Goal: Communication & Community: Answer question/provide support

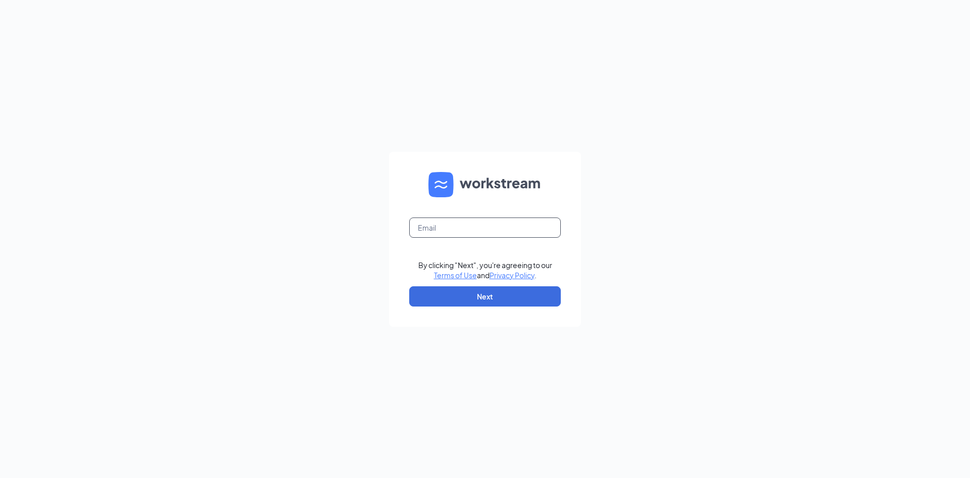
click at [496, 228] on input "text" at bounding box center [485, 227] width 152 height 20
type input "[EMAIL_ADDRESS][DEMOGRAPHIC_DATA][DOMAIN_NAME]"
click at [504, 298] on button "Next" at bounding box center [485, 296] width 152 height 20
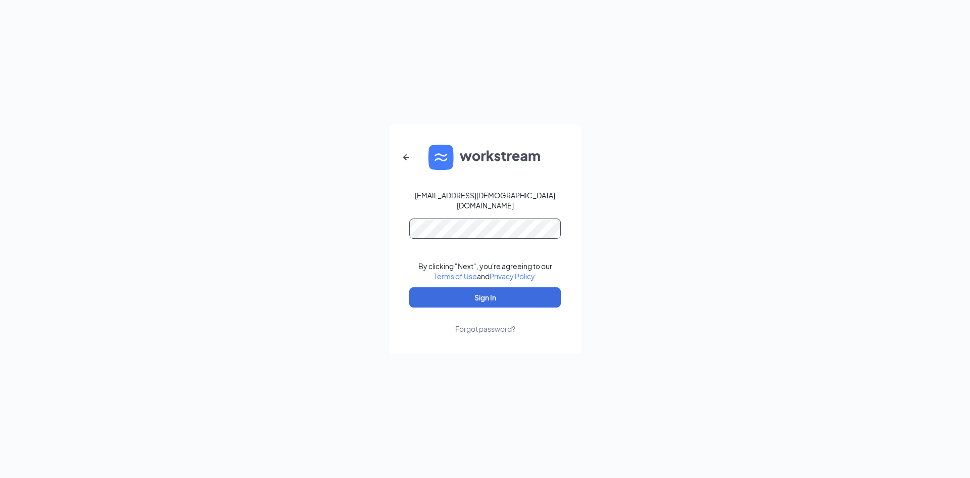
click at [409, 287] on button "Sign In" at bounding box center [485, 297] width 152 height 20
click at [503, 293] on button "Sign In" at bounding box center [485, 297] width 152 height 20
click at [219, 227] on div "00632@chick-fil-a.com Credential mismatches. By clicking "Next", you're agreein…" at bounding box center [485, 239] width 970 height 478
click at [409, 287] on button "Sign In" at bounding box center [485, 297] width 152 height 20
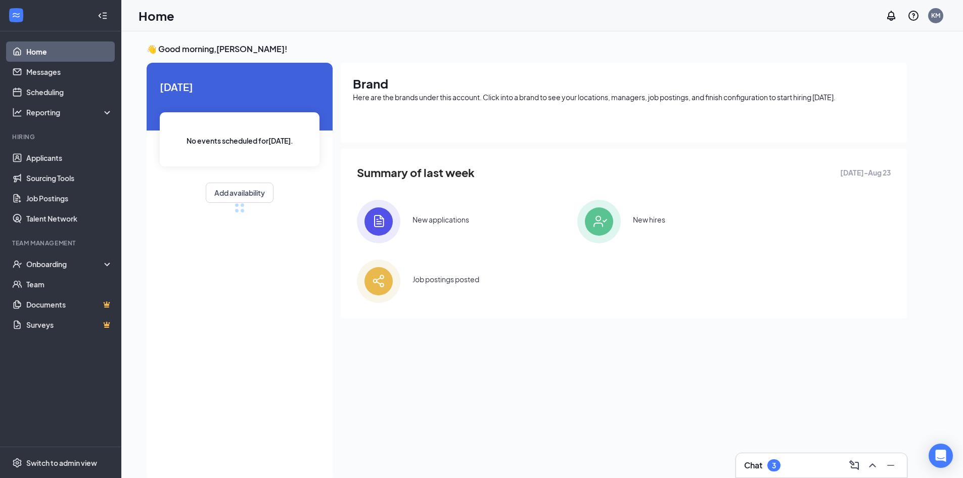
click at [781, 462] on div "Chat 3" at bounding box center [821, 465] width 155 height 16
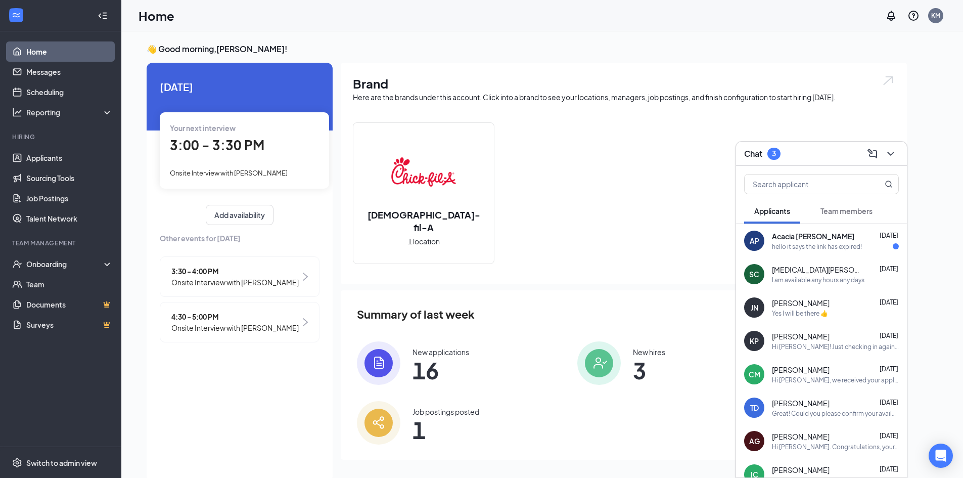
click at [851, 211] on span "Team members" at bounding box center [846, 210] width 52 height 9
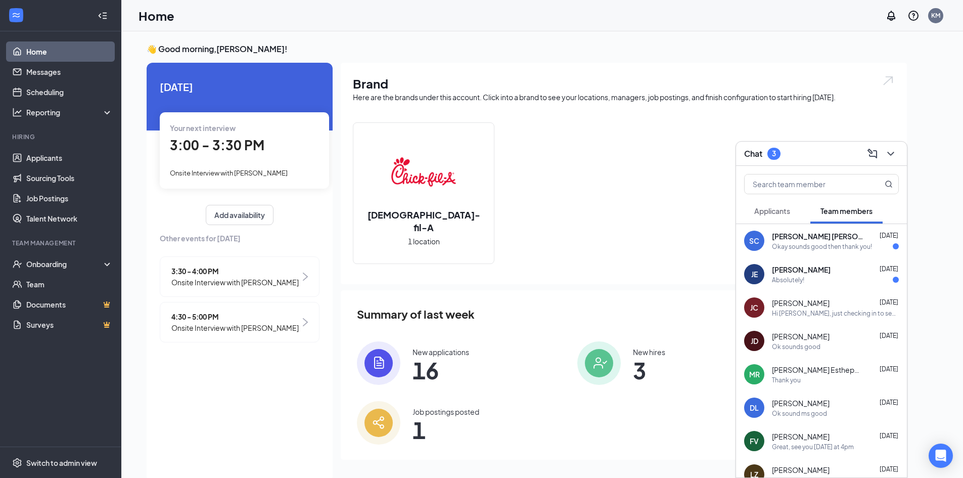
click at [834, 280] on div "Absolutely!" at bounding box center [835, 279] width 127 height 9
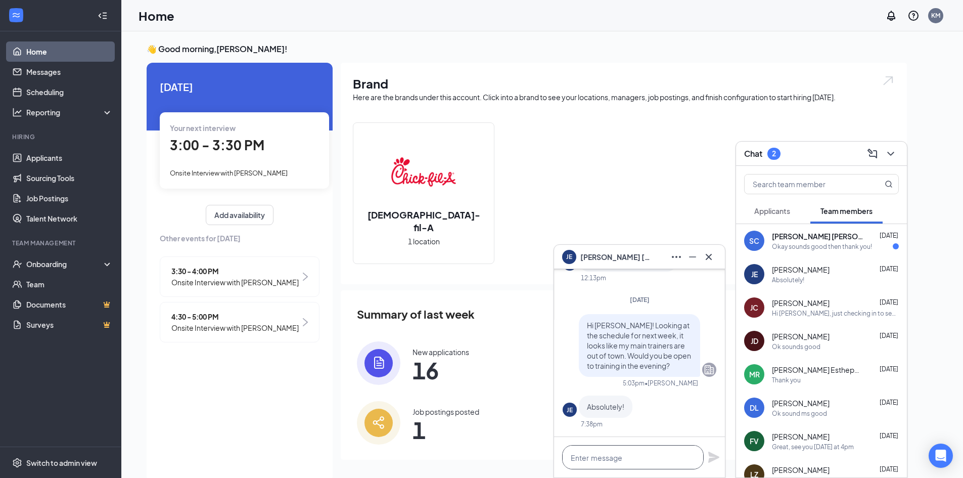
click at [666, 461] on textarea at bounding box center [633, 457] width 142 height 24
type textarea "Thank you :)"
click at [717, 456] on icon "Plane" at bounding box center [713, 456] width 11 height 11
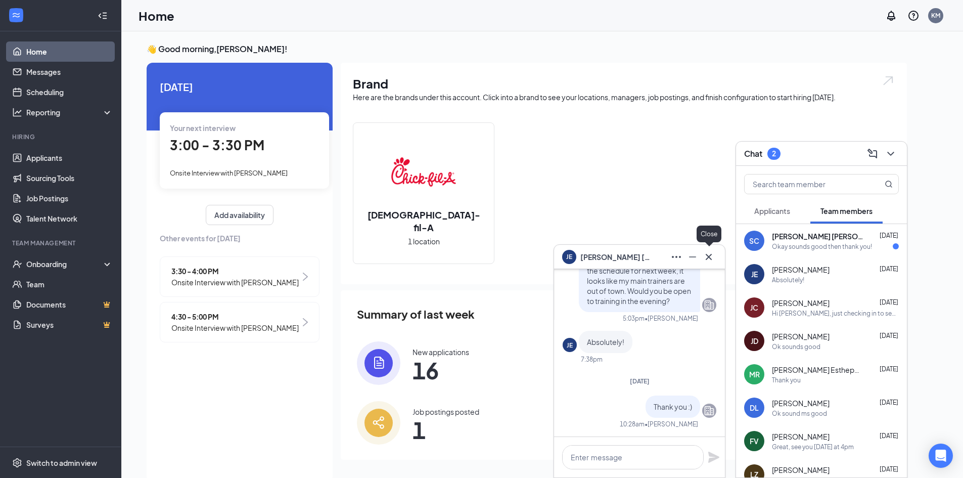
click at [707, 257] on icon "Cross" at bounding box center [709, 257] width 12 height 12
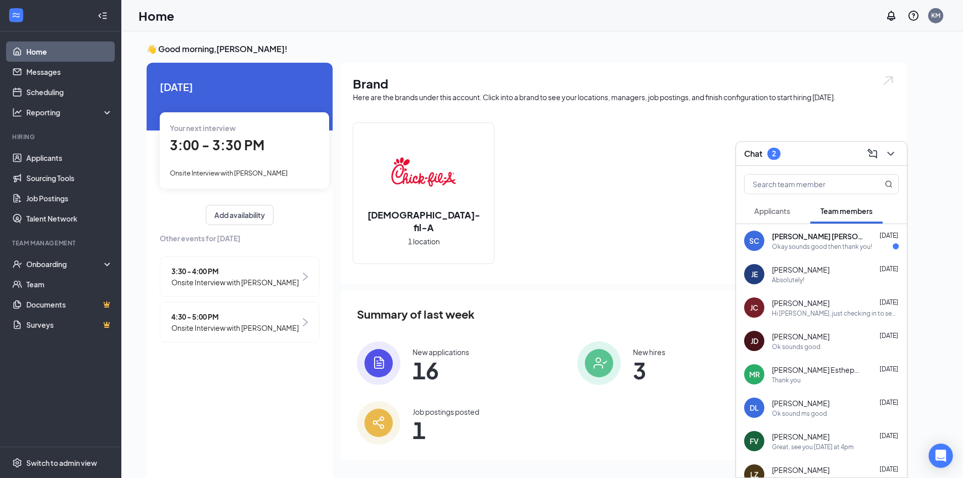
click at [824, 245] on div "Okay sounds good then thank you!" at bounding box center [822, 246] width 100 height 9
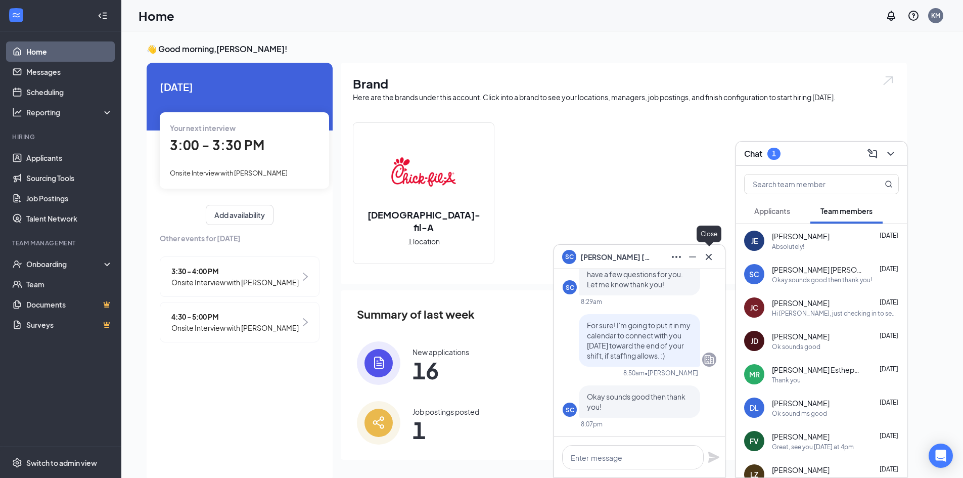
click at [709, 255] on icon "Cross" at bounding box center [709, 257] width 12 height 12
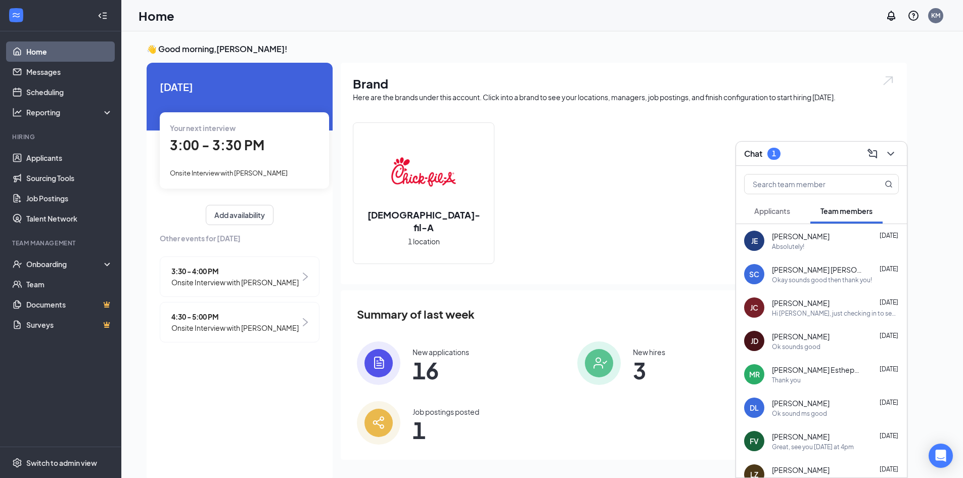
click at [789, 210] on span "Applicants" at bounding box center [772, 210] width 36 height 9
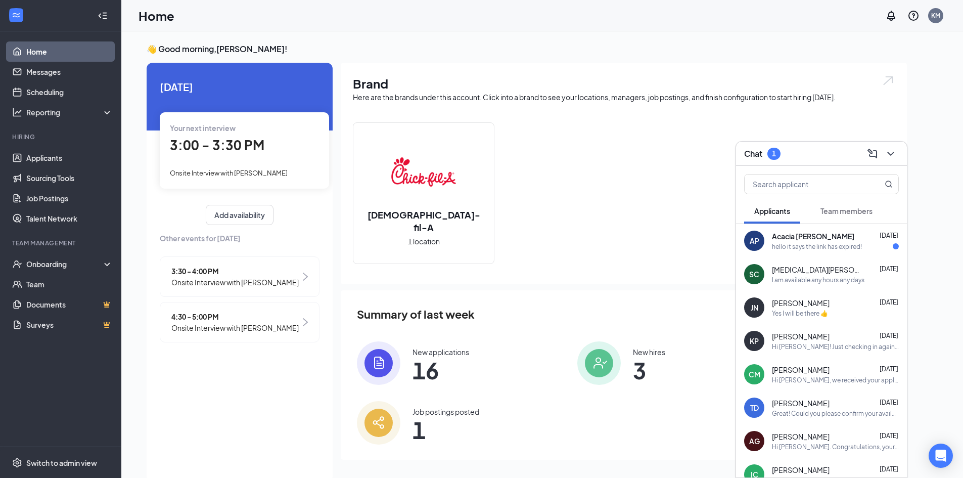
click at [825, 242] on div "hello it says the link has expired!" at bounding box center [817, 246] width 90 height 9
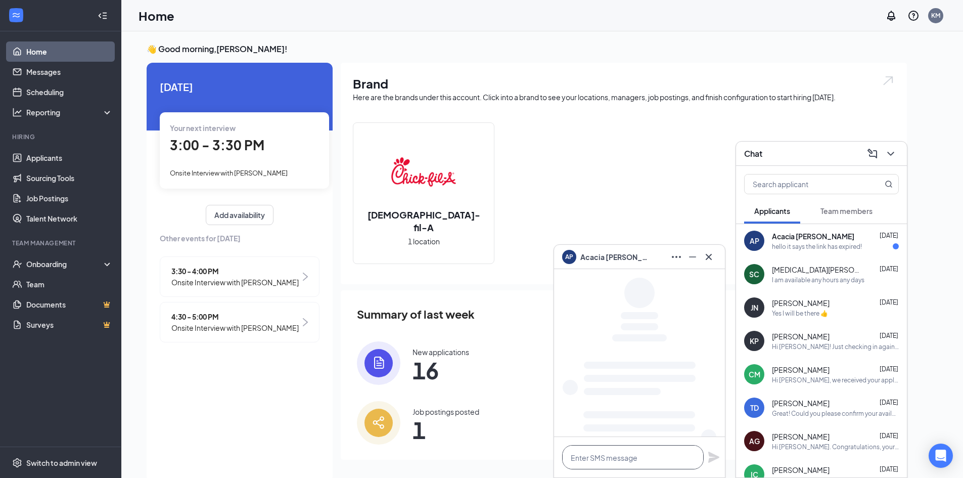
click at [647, 457] on textarea at bounding box center [633, 457] width 142 height 24
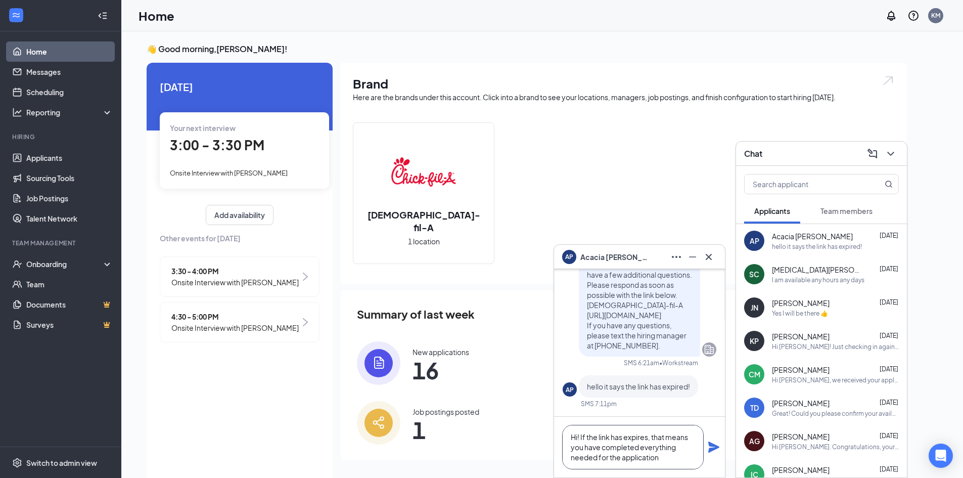
type textarea "Hi! If the link has expires, that means you have completed everything needed fo…"
click at [717, 443] on icon "Plane" at bounding box center [714, 447] width 12 height 12
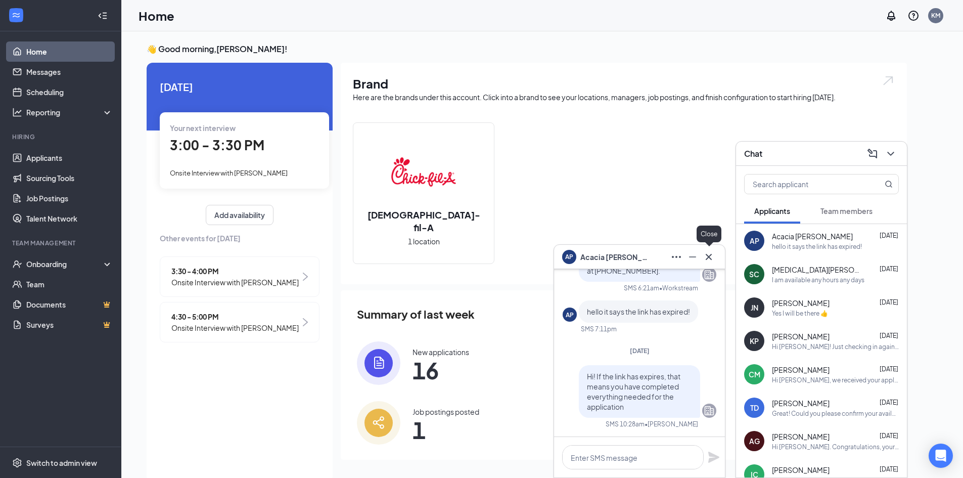
click at [713, 254] on icon "Cross" at bounding box center [709, 257] width 12 height 12
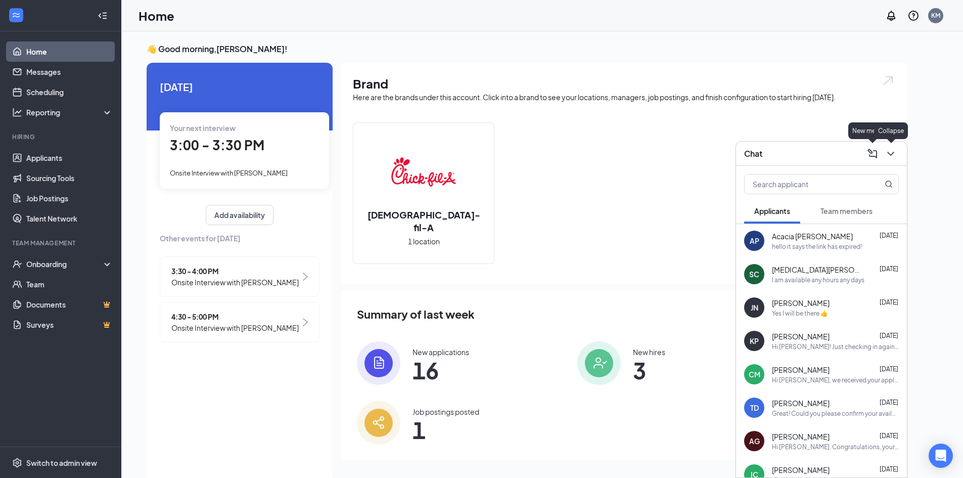
click at [889, 151] on icon "ChevronDown" at bounding box center [891, 154] width 12 height 12
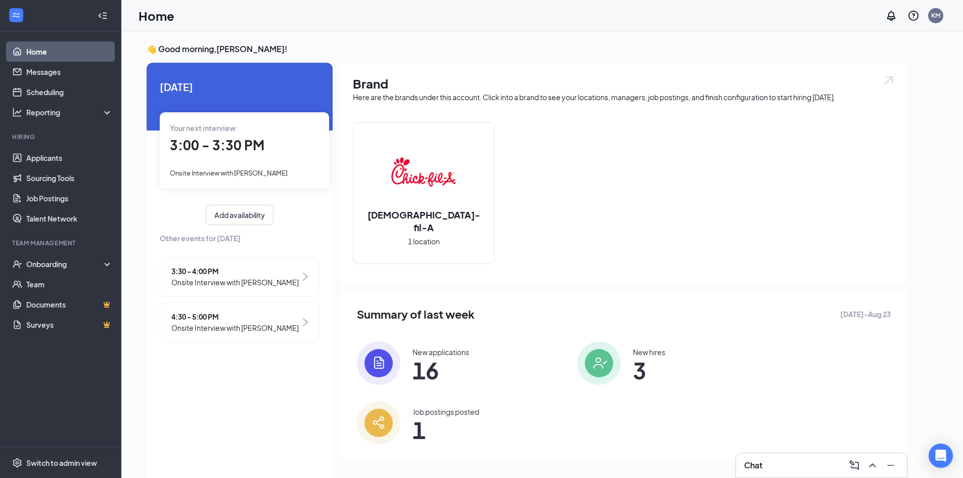
click at [78, 145] on li "Hiring Applicants Sourcing Tools Job Postings Talent Network" at bounding box center [60, 180] width 121 height 96
click at [79, 160] on link "Applicants" at bounding box center [69, 158] width 86 height 20
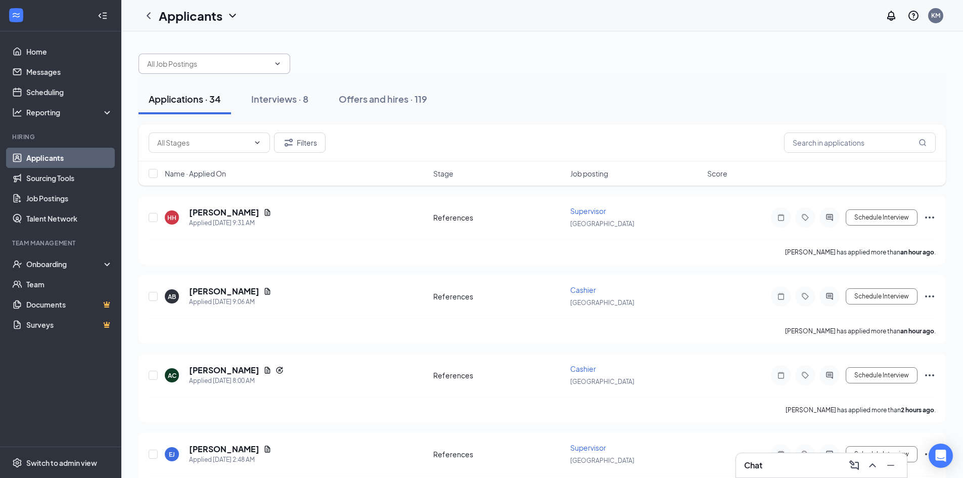
click at [265, 65] on input "text" at bounding box center [208, 63] width 122 height 11
drag, startPoint x: 234, startPoint y: 111, endPoint x: 249, endPoint y: 109, distance: 15.2
click at [234, 110] on div "Supervisor (Fruitville Road)" at bounding box center [204, 110] width 115 height 11
type input "Supervisor (Fruitville Road)"
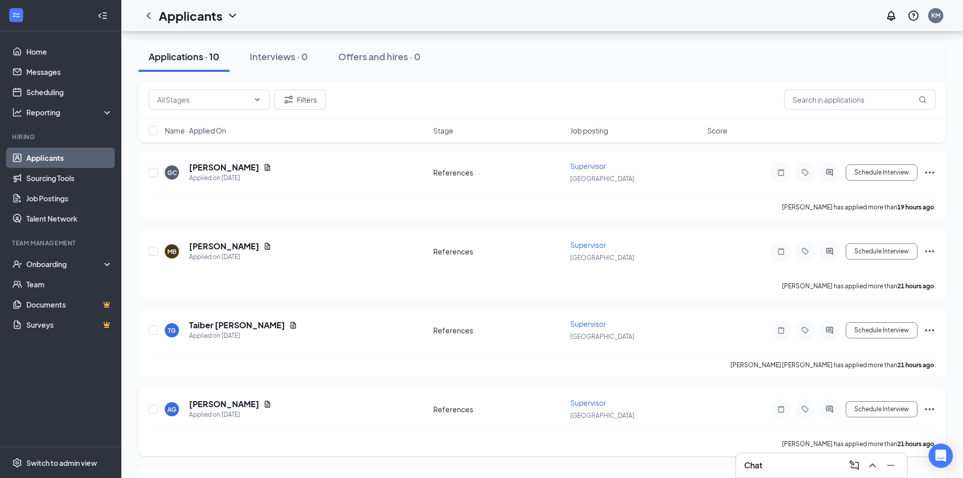
scroll to position [530, 0]
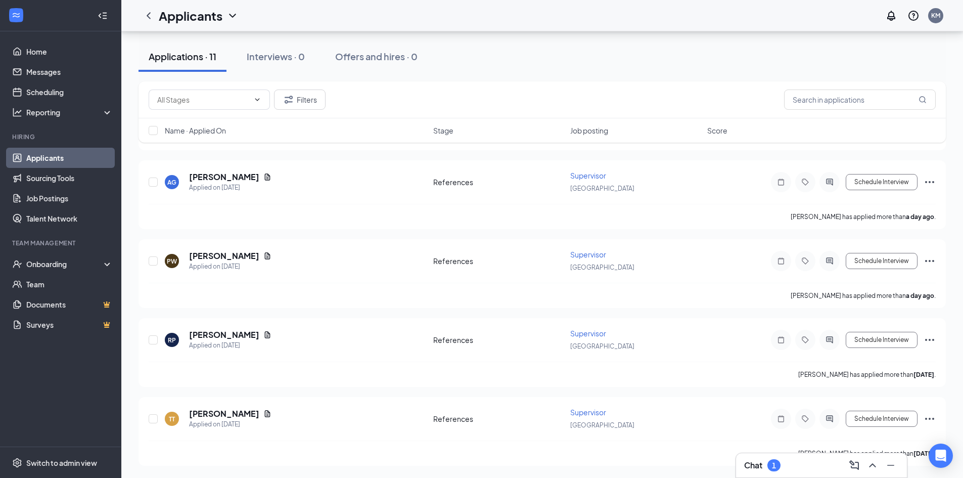
click at [804, 465] on div "Chat 1" at bounding box center [821, 465] width 155 height 16
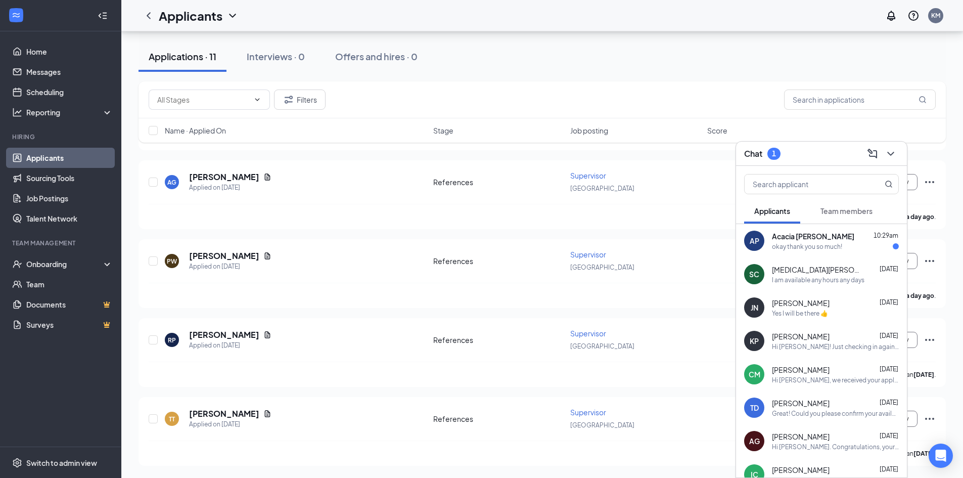
click at [825, 244] on div "okay thank you so much!" at bounding box center [807, 246] width 70 height 9
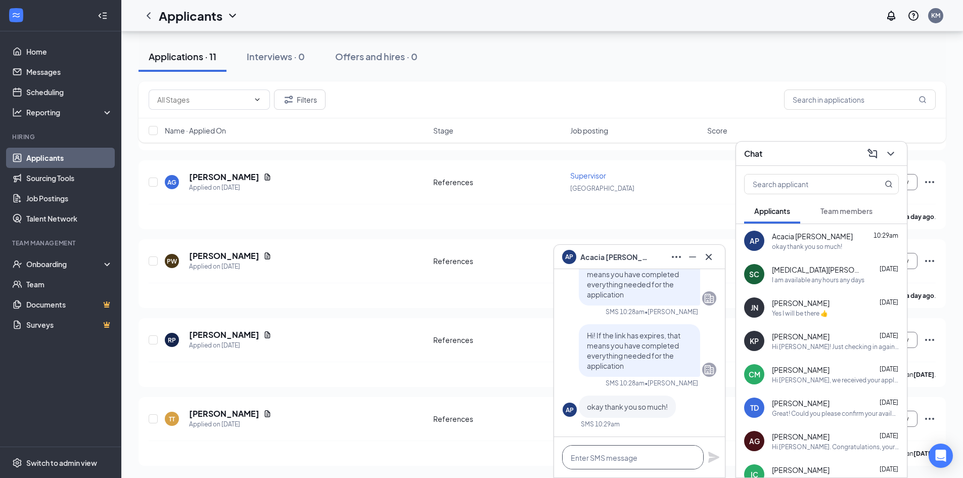
click at [623, 458] on textarea at bounding box center [633, 457] width 142 height 24
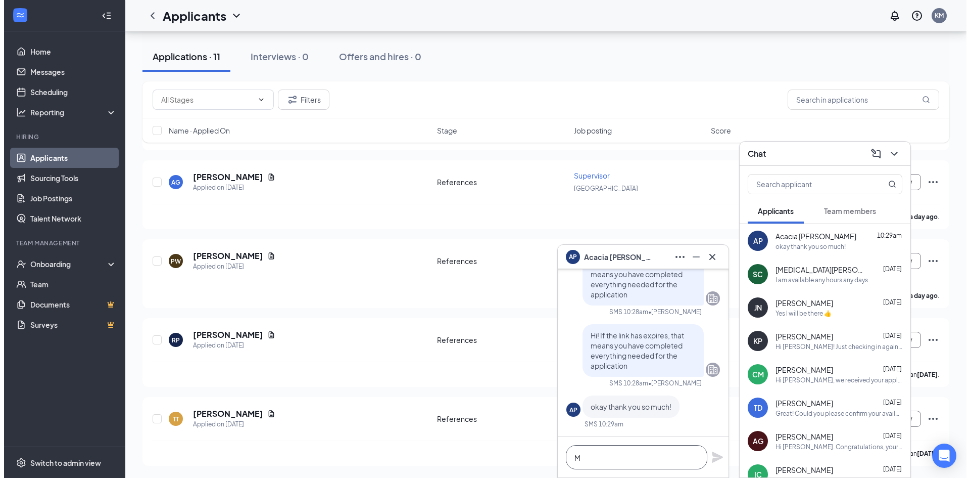
scroll to position [1, 0]
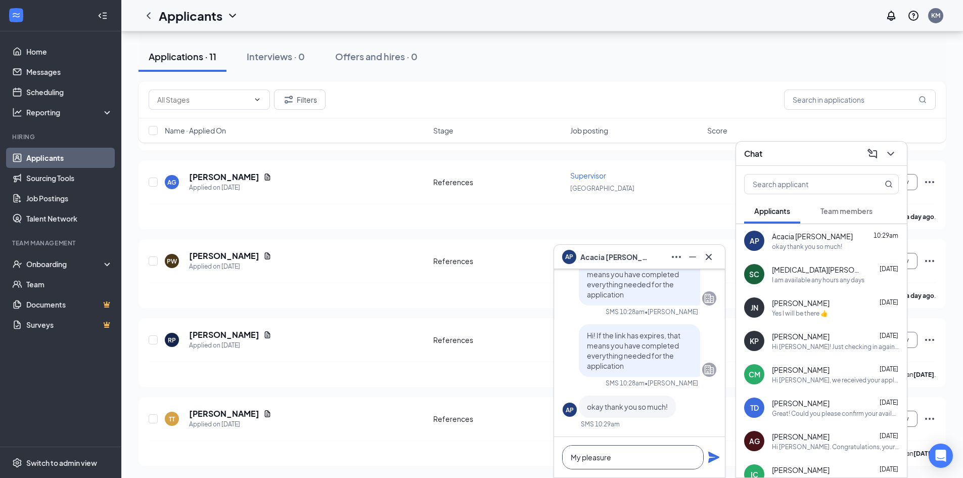
type textarea "My pleasure"
click at [710, 454] on icon "Plane" at bounding box center [713, 456] width 11 height 11
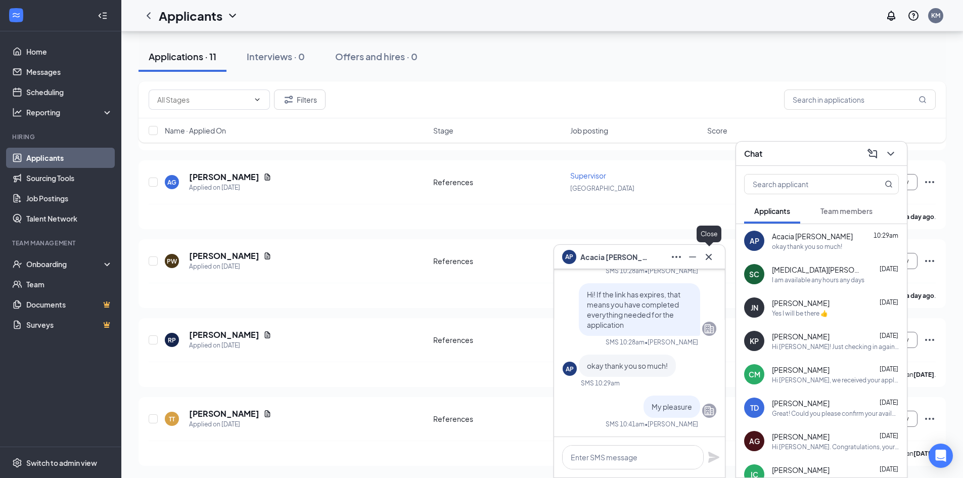
click at [706, 256] on icon "Cross" at bounding box center [709, 257] width 12 height 12
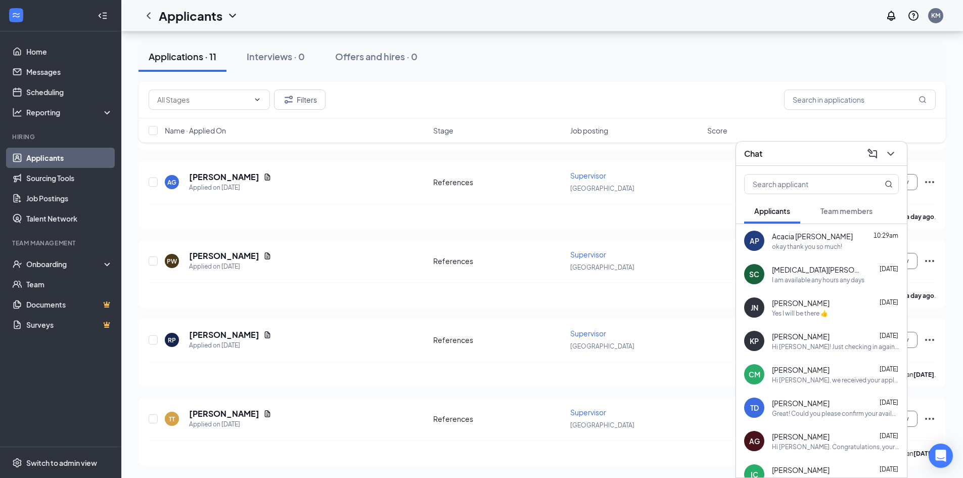
click at [837, 215] on div "Team members" at bounding box center [846, 211] width 52 height 10
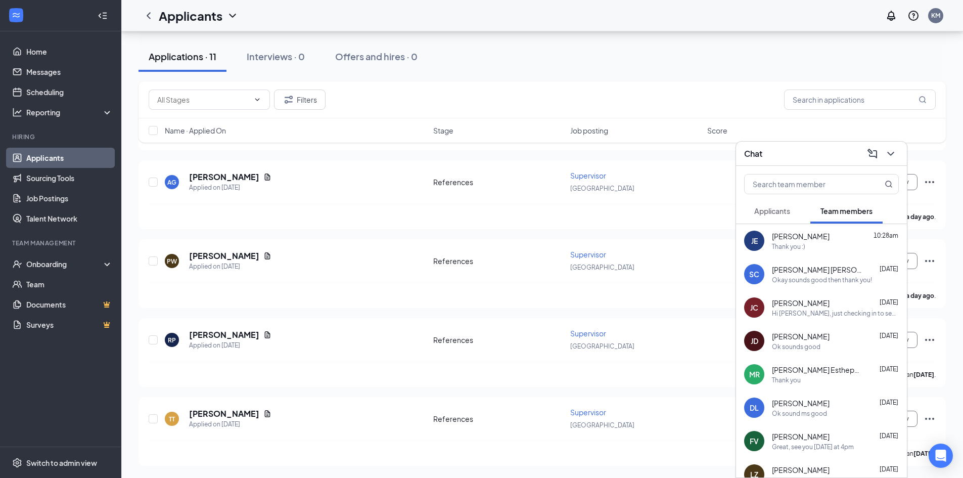
click at [785, 208] on span "Applicants" at bounding box center [772, 210] width 36 height 9
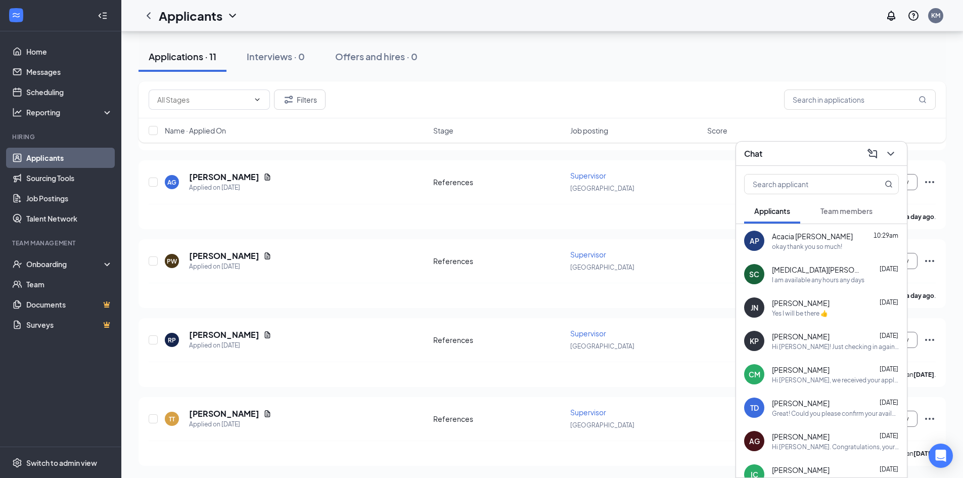
click at [894, 151] on icon "ChevronDown" at bounding box center [891, 154] width 12 height 12
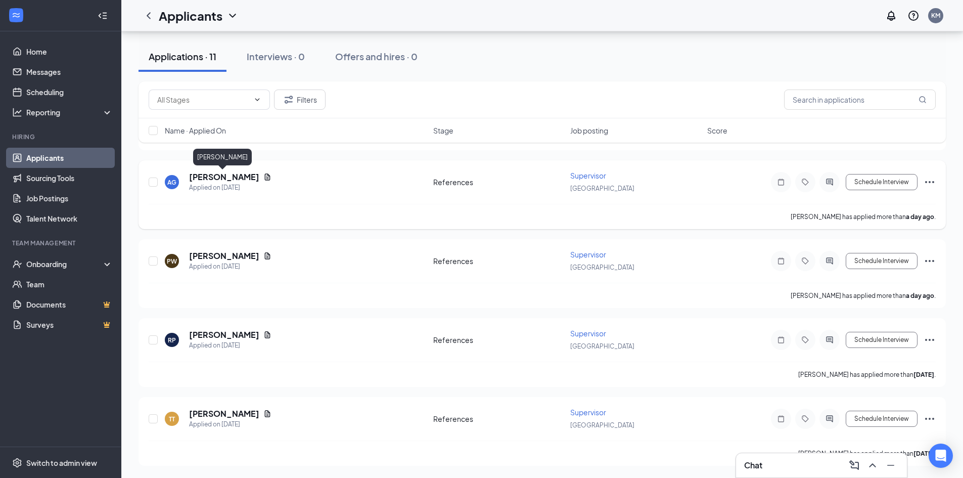
click at [207, 175] on h5 "[PERSON_NAME]" at bounding box center [224, 176] width 70 height 11
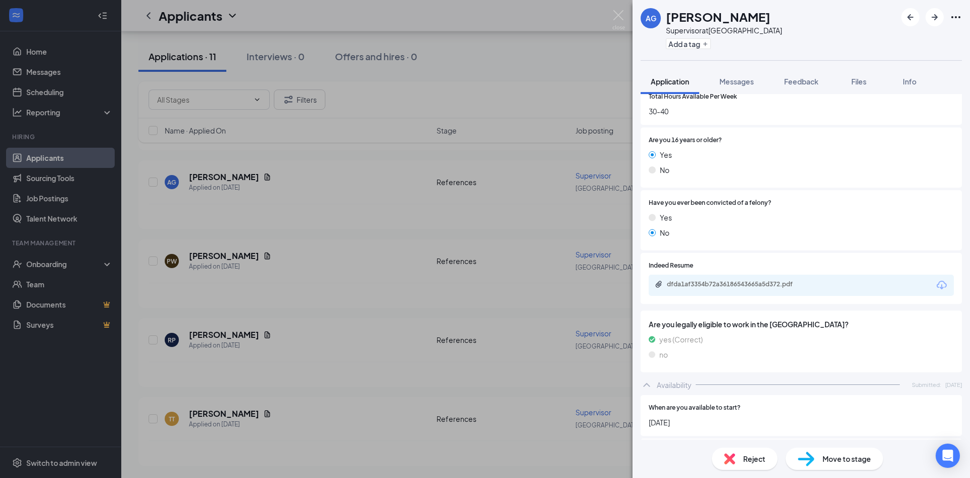
scroll to position [443, 0]
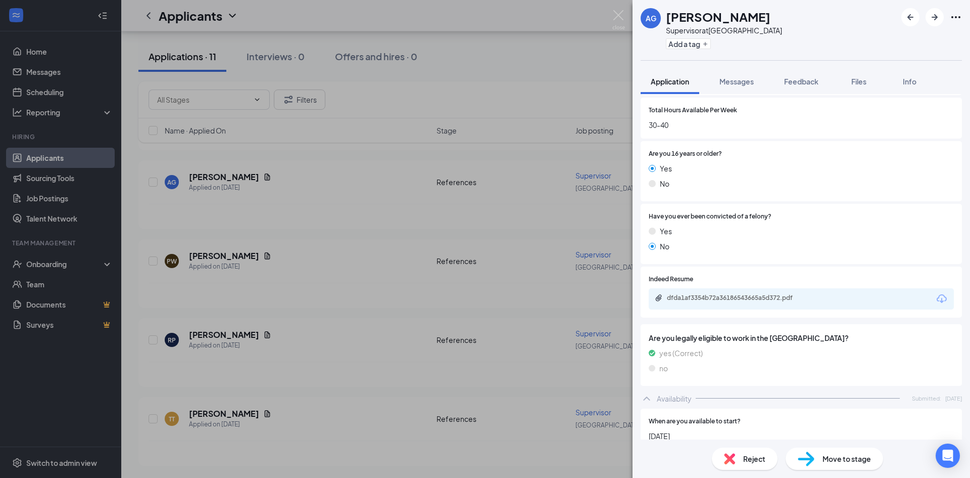
click at [766, 298] on div "dfda1af3354b72a36186543665a5d372.pdf" at bounding box center [738, 298] width 142 height 8
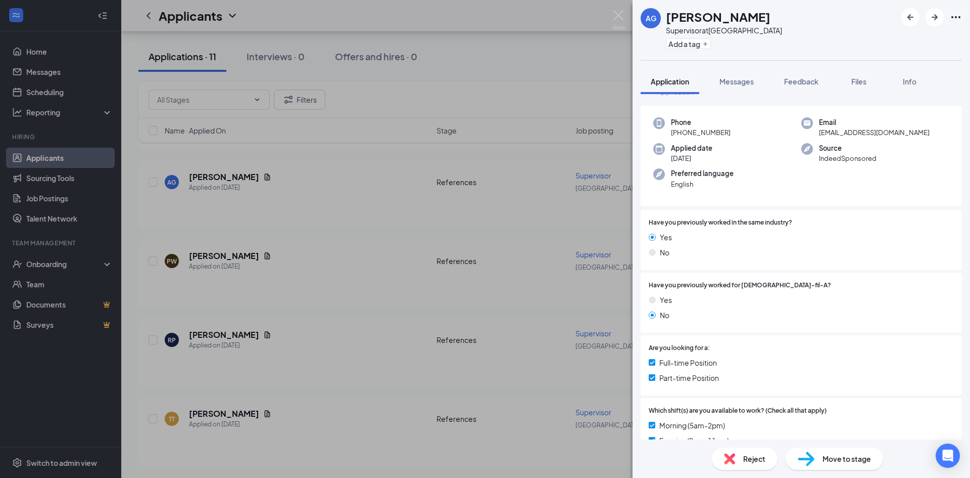
scroll to position [0, 0]
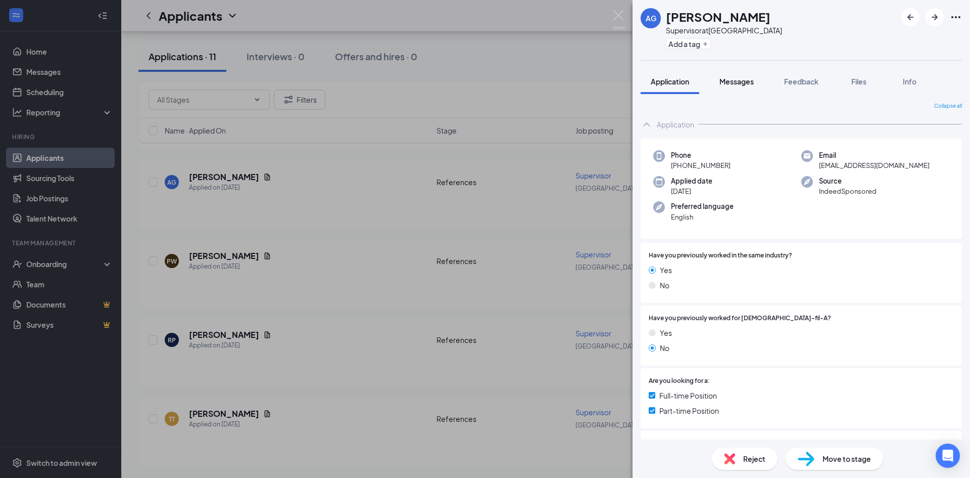
click at [740, 79] on span "Messages" at bounding box center [737, 81] width 34 height 9
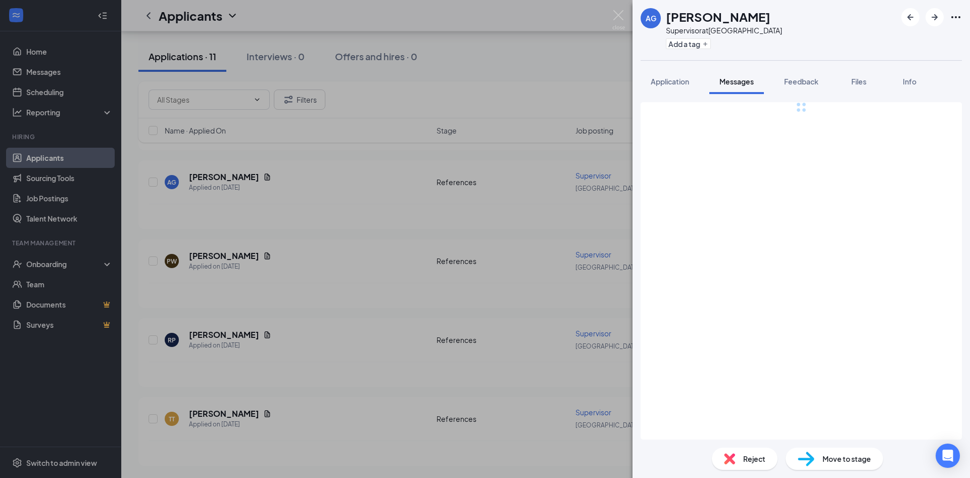
drag, startPoint x: 770, startPoint y: 376, endPoint x: 774, endPoint y: 369, distance: 8.0
click at [772, 374] on div "Full text editor Email SMS Send" at bounding box center [801, 270] width 321 height 337
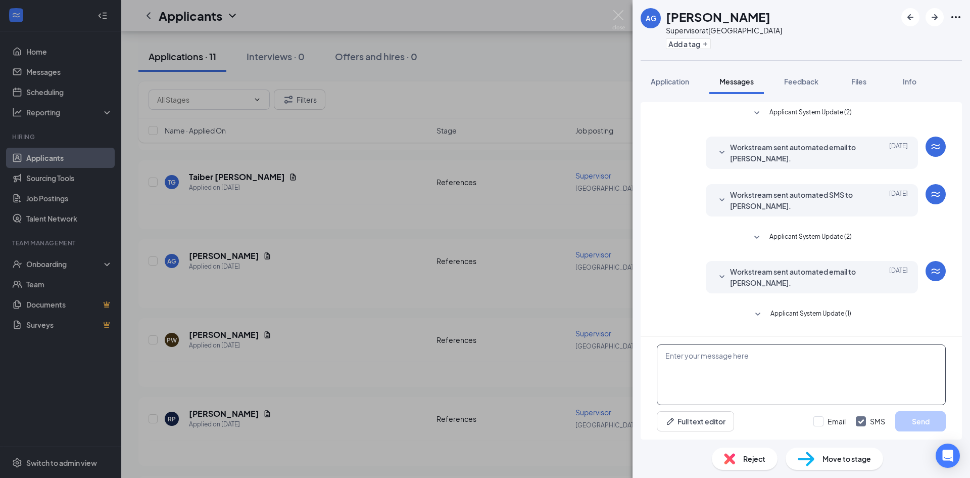
click at [774, 369] on textarea at bounding box center [801, 374] width 289 height 61
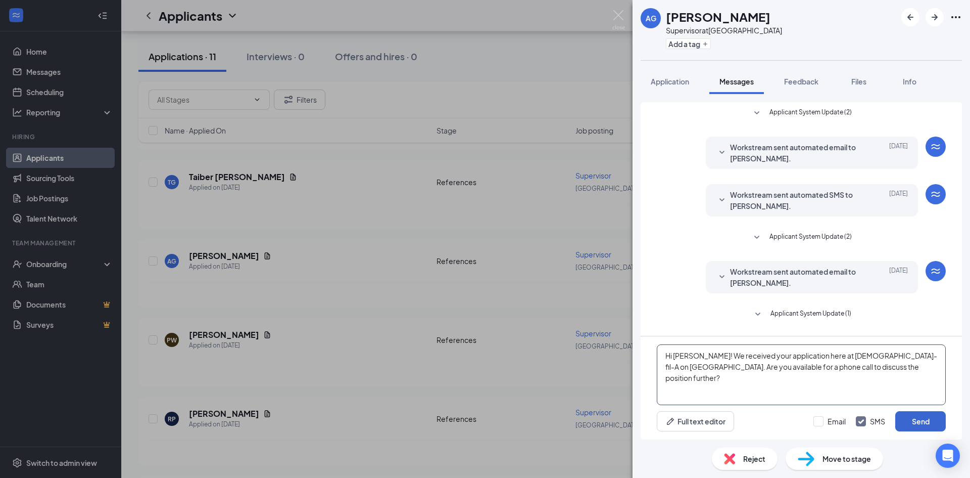
type textarea "Hi [PERSON_NAME]! We received your application here at [DEMOGRAPHIC_DATA]-fil-A…"
click at [931, 420] on button "Send" at bounding box center [921, 421] width 51 height 20
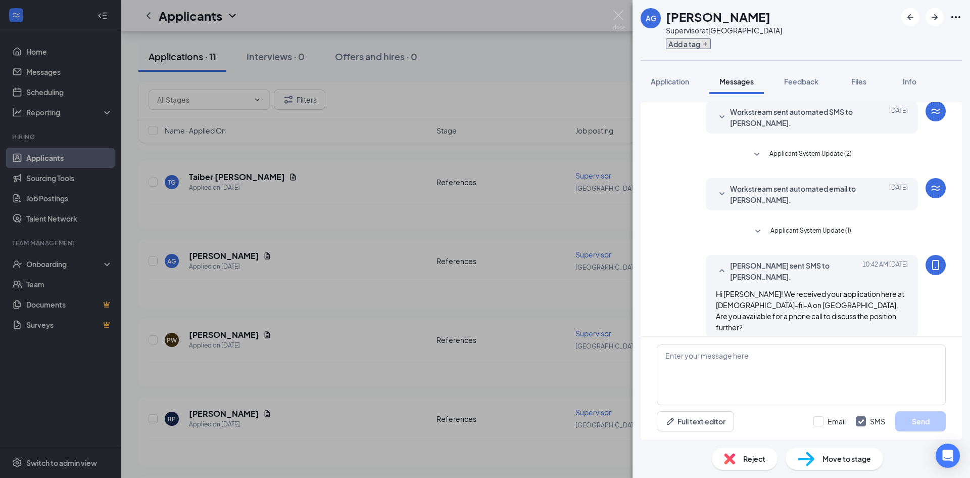
click at [693, 42] on button "Add a tag" at bounding box center [688, 43] width 45 height 11
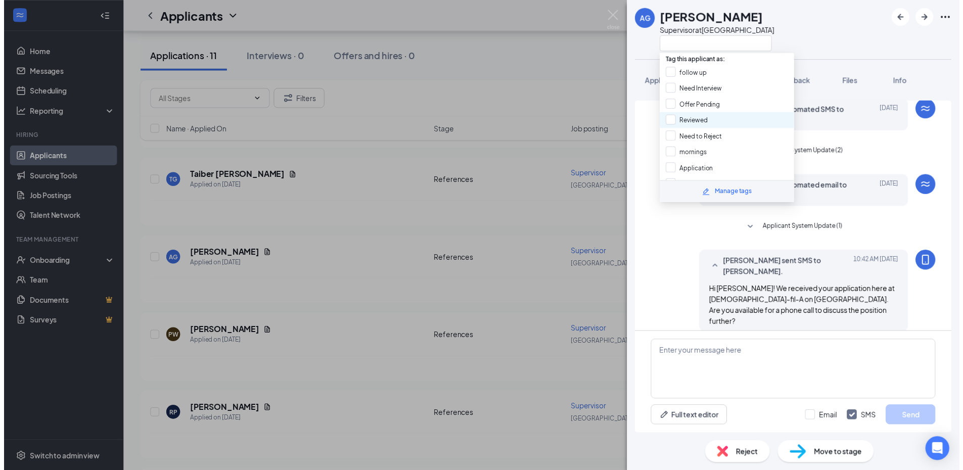
scroll to position [92, 0]
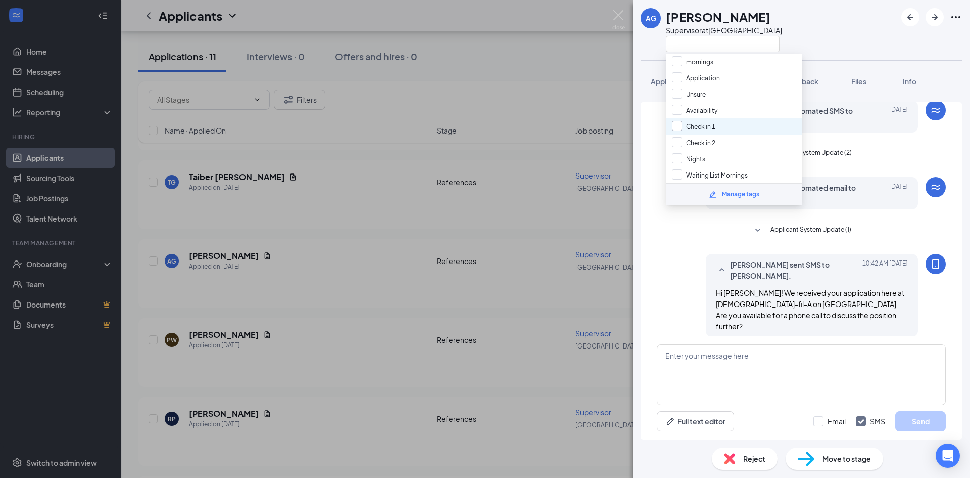
click at [677, 125] on input "Check in 1" at bounding box center [693, 126] width 43 height 11
checkbox input "true"
click at [830, 32] on div "AG Autumn Gibson Supervisor at Fruitville Road" at bounding box center [802, 30] width 338 height 60
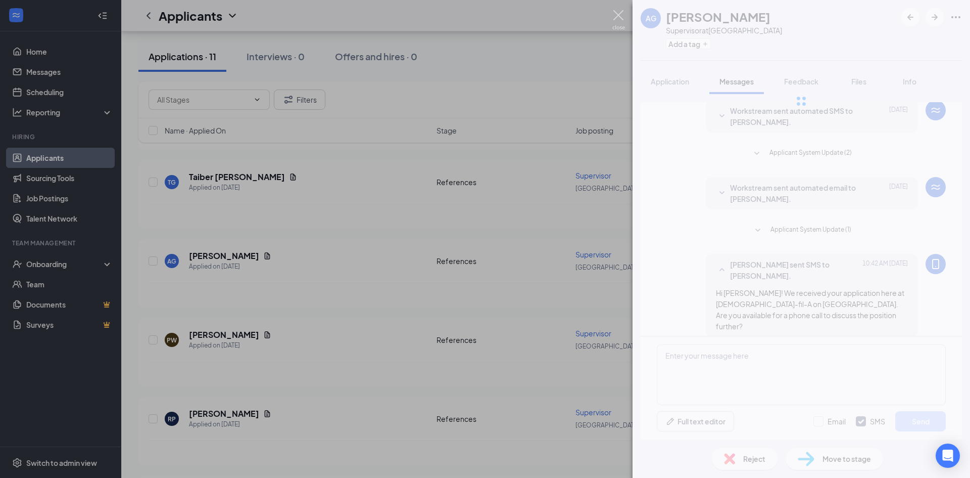
click at [619, 13] on img at bounding box center [619, 20] width 13 height 20
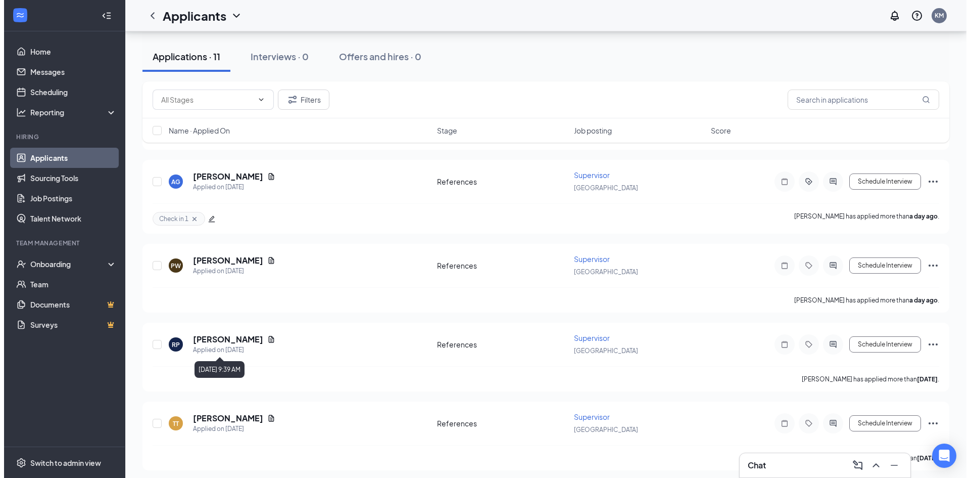
scroll to position [614, 0]
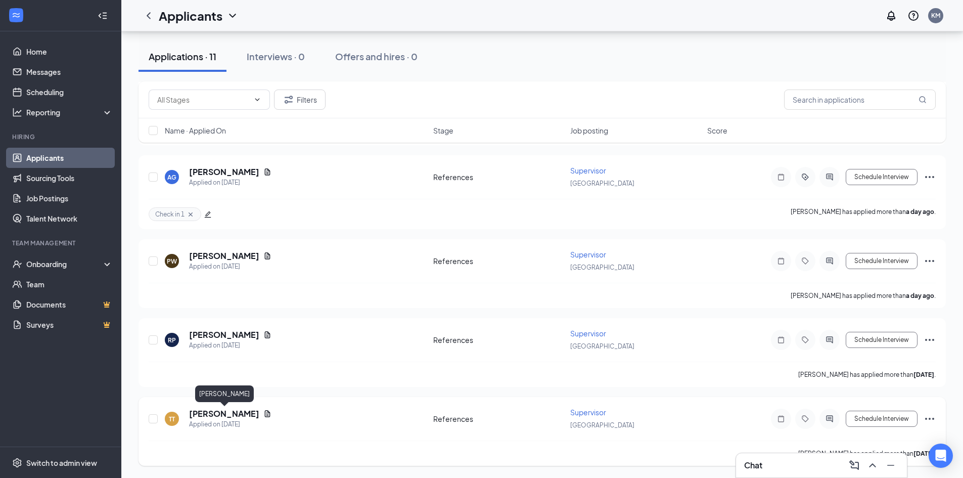
click at [245, 410] on h5 "[PERSON_NAME]" at bounding box center [224, 413] width 70 height 11
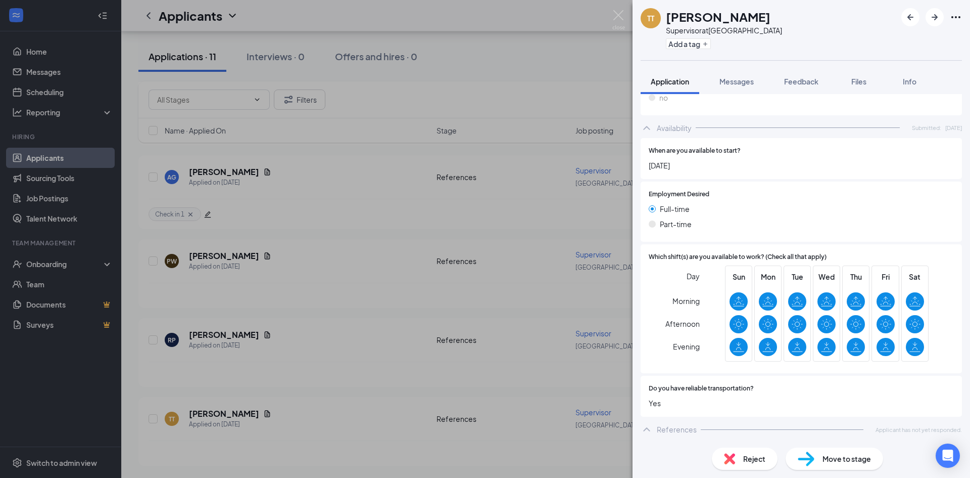
scroll to position [410, 0]
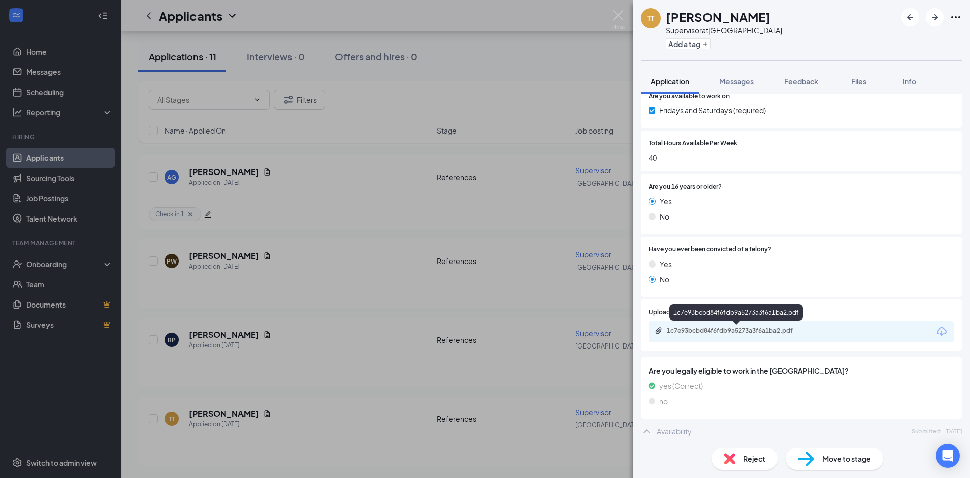
click at [761, 330] on div "1c7e93bcbd84f6fdb9a5273a3f6a1ba2.pdf" at bounding box center [738, 331] width 142 height 8
click at [750, 82] on span "Messages" at bounding box center [737, 81] width 34 height 9
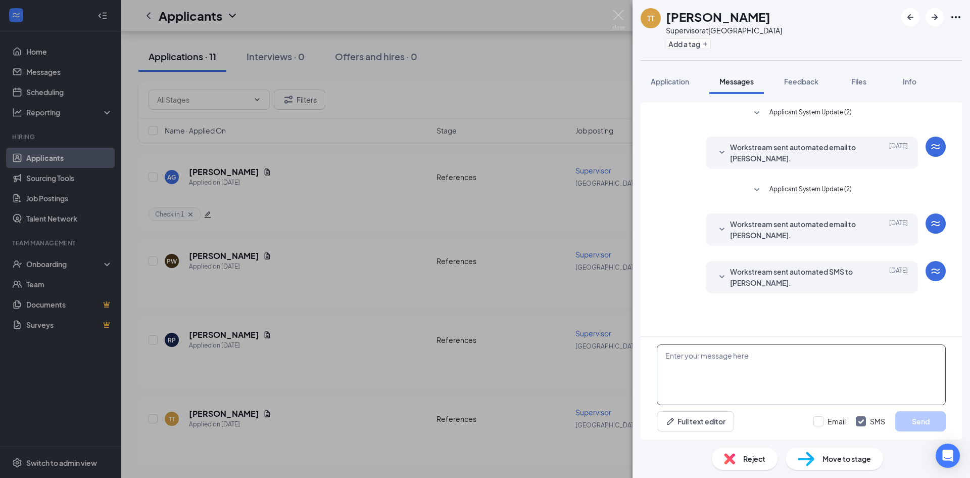
click at [779, 361] on textarea at bounding box center [801, 374] width 289 height 61
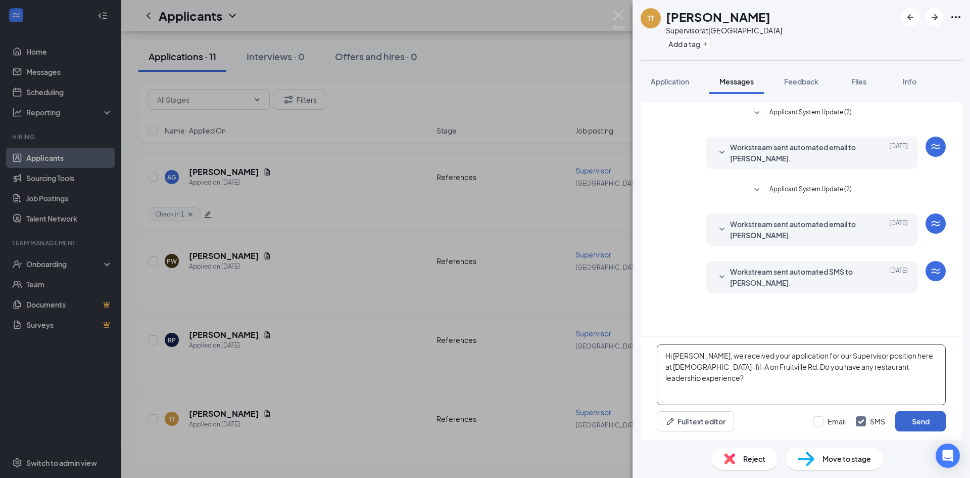
type textarea "Hi [PERSON_NAME], we received your application for our Supervisor position here…"
click at [914, 422] on button "Send" at bounding box center [921, 421] width 51 height 20
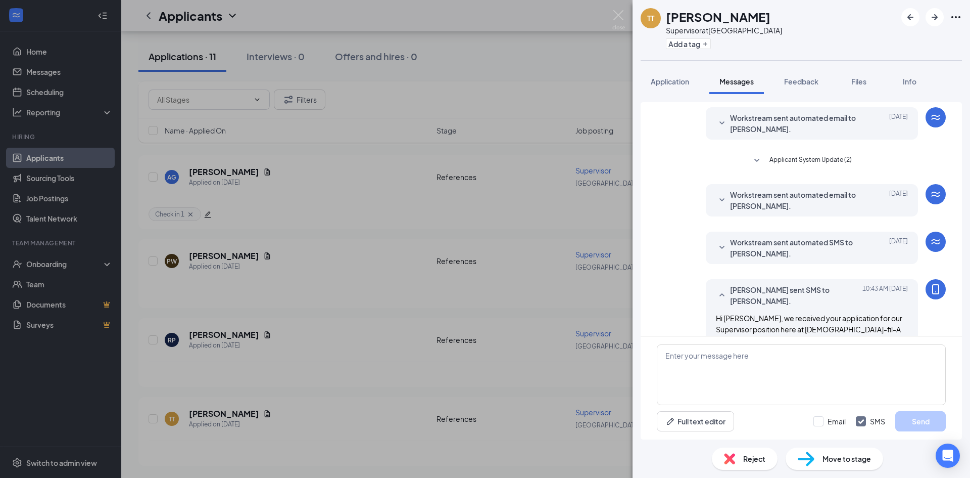
scroll to position [55, 0]
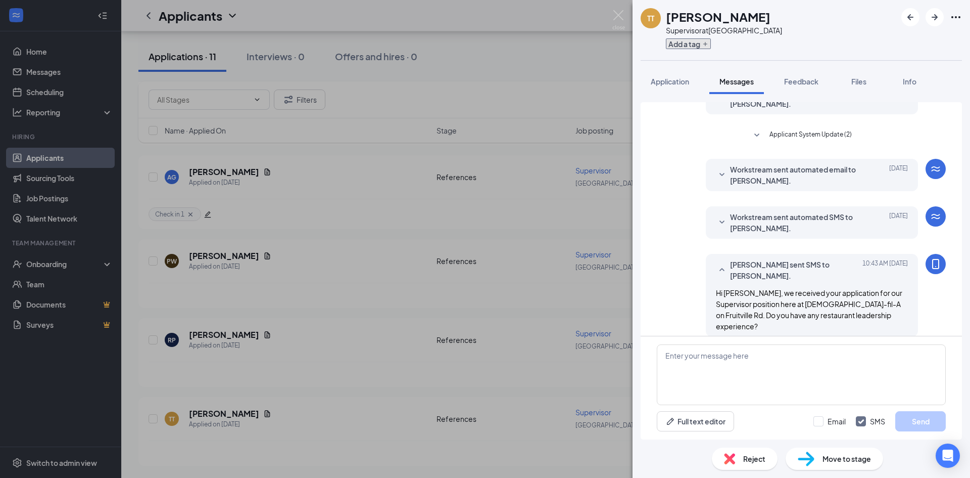
click at [701, 42] on button "Add a tag" at bounding box center [688, 43] width 45 height 11
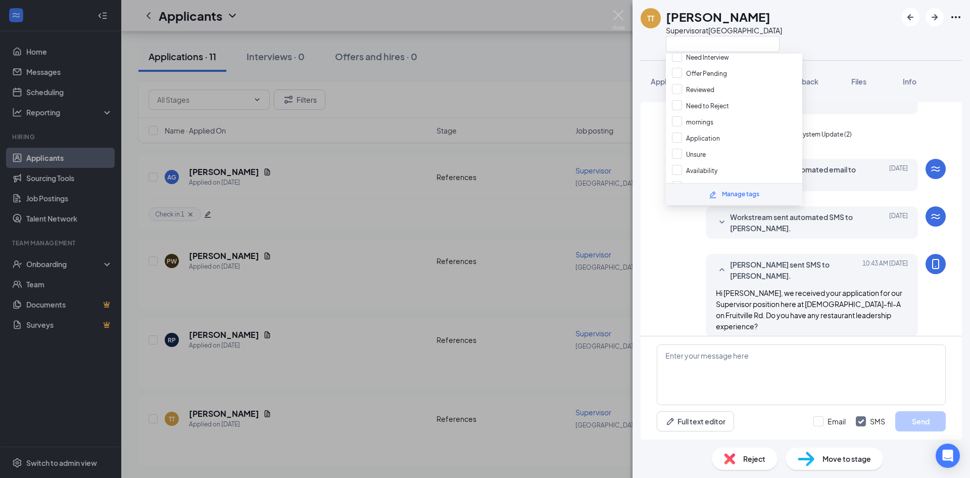
scroll to position [92, 0]
click at [679, 125] on input "Check in 1" at bounding box center [693, 126] width 43 height 11
checkbox input "true"
click at [849, 33] on div "TT Thomas Thompson Supervisor at Fruitville Road" at bounding box center [802, 30] width 338 height 60
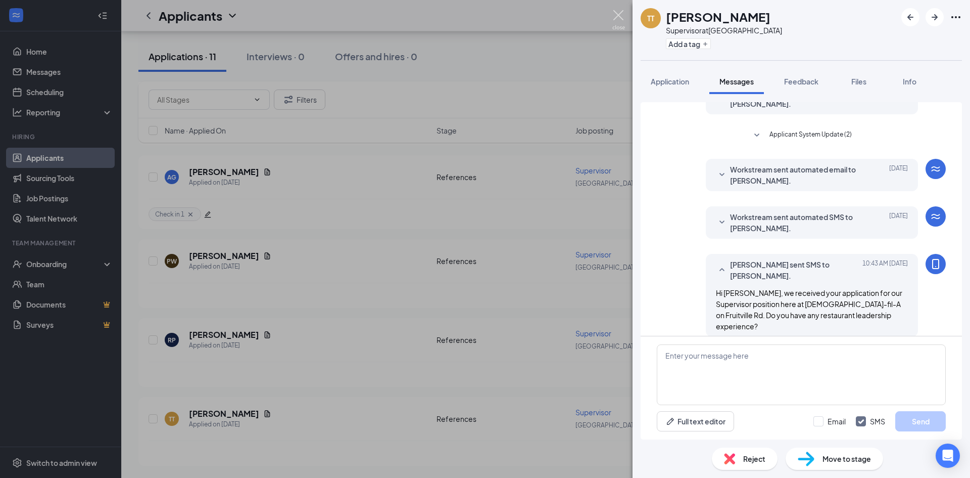
click at [619, 11] on img at bounding box center [619, 20] width 13 height 20
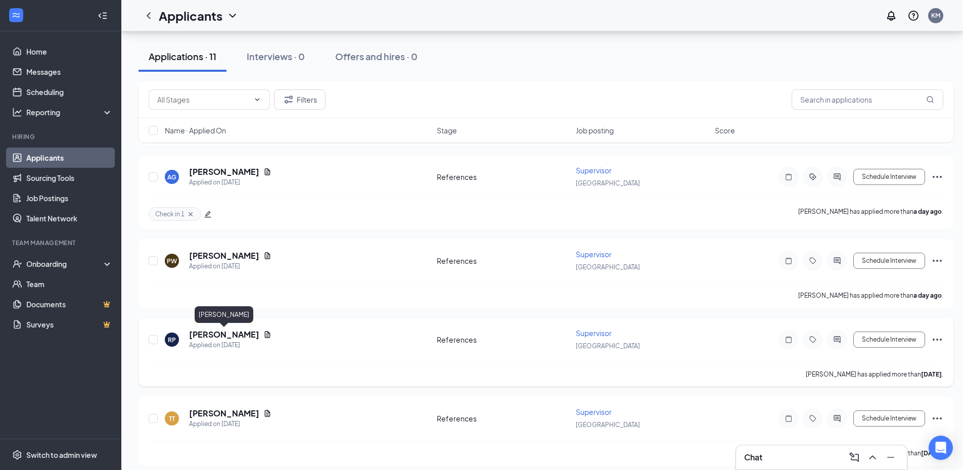
click at [227, 333] on h5 "[PERSON_NAME]" at bounding box center [224, 334] width 70 height 11
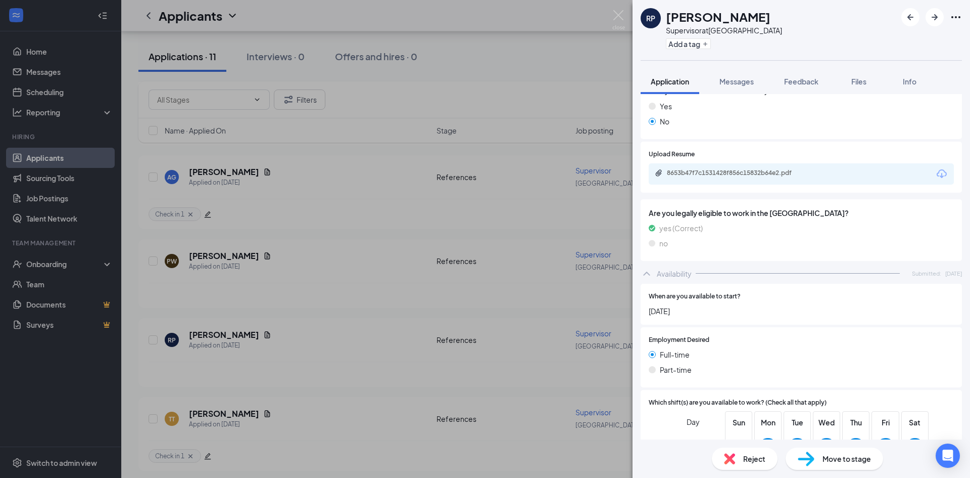
scroll to position [477, 0]
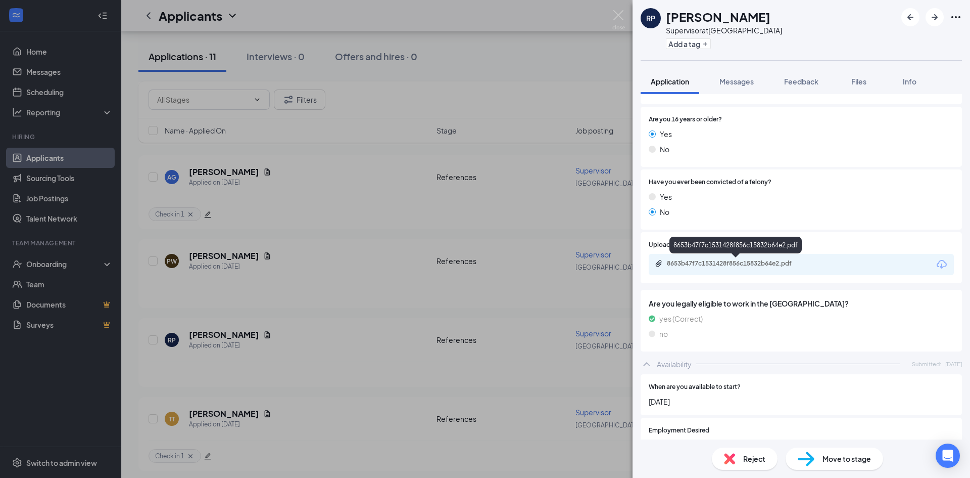
click at [767, 262] on div "8653b47f7c1531428f856c15832b64e2.pdf" at bounding box center [738, 263] width 142 height 8
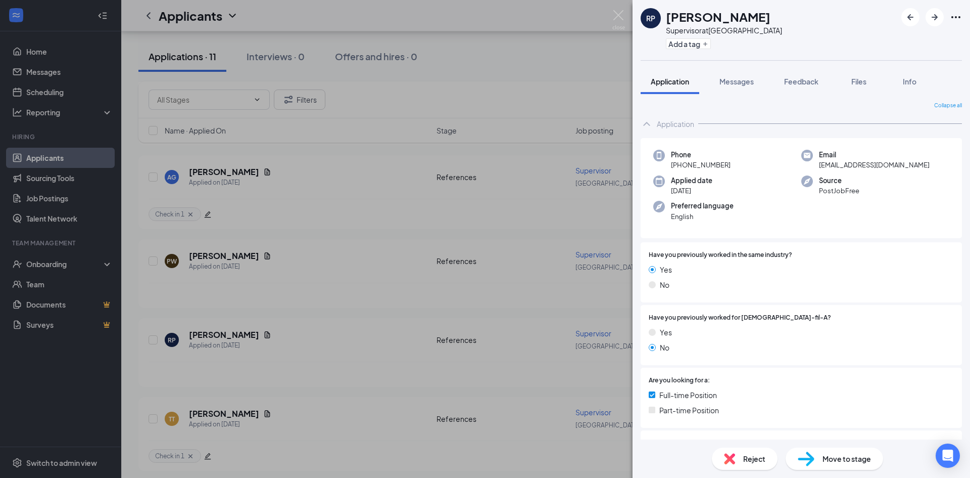
scroll to position [0, 0]
click at [687, 40] on button "Add a tag" at bounding box center [688, 43] width 45 height 11
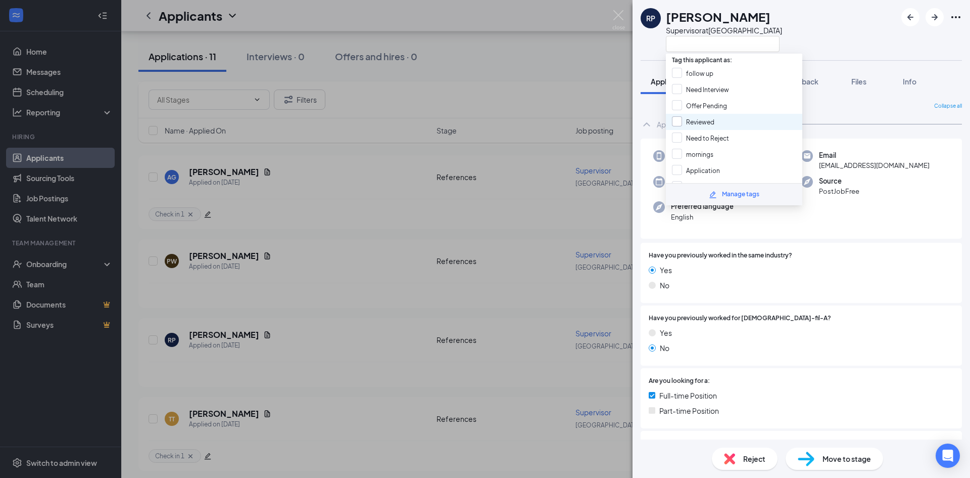
click at [676, 123] on input "Reviewed" at bounding box center [693, 121] width 42 height 11
checkbox input "true"
click at [819, 40] on div "RP Richard polonsky Supervisor at Fruitville Road" at bounding box center [802, 30] width 338 height 60
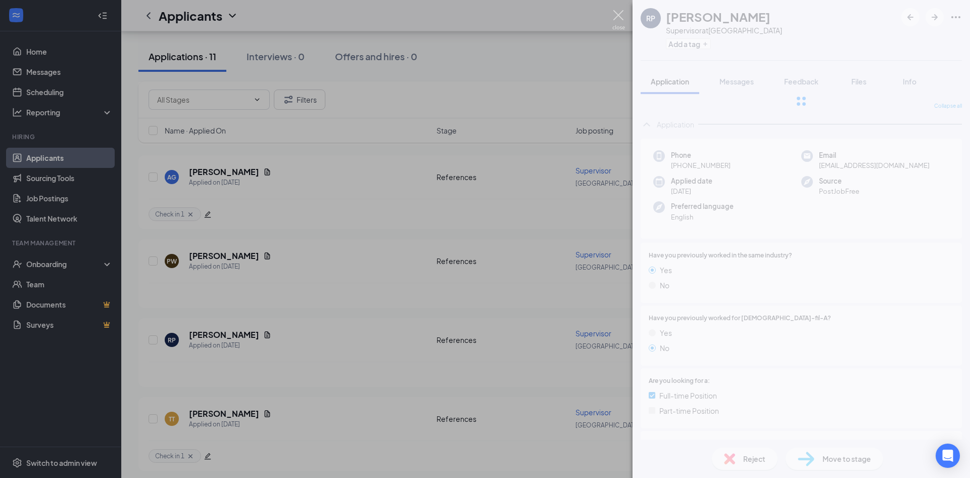
click at [620, 11] on img at bounding box center [619, 20] width 13 height 20
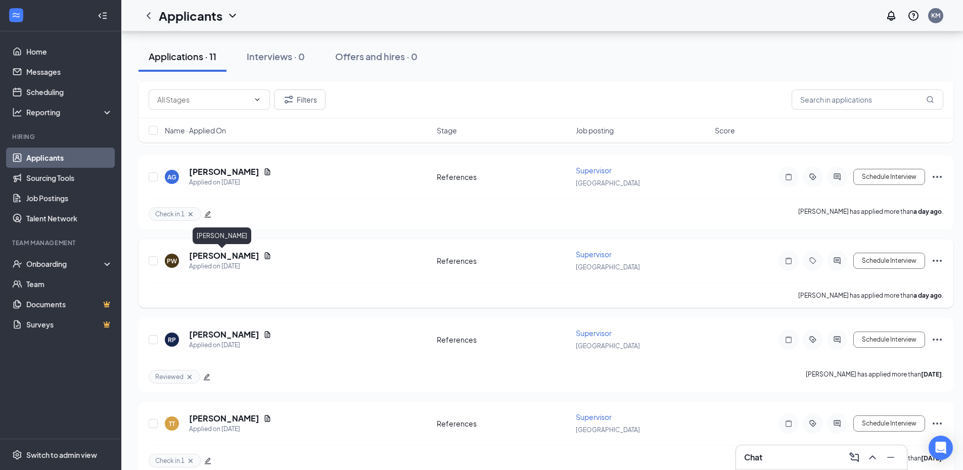
click at [216, 257] on h5 "[PERSON_NAME]" at bounding box center [224, 255] width 70 height 11
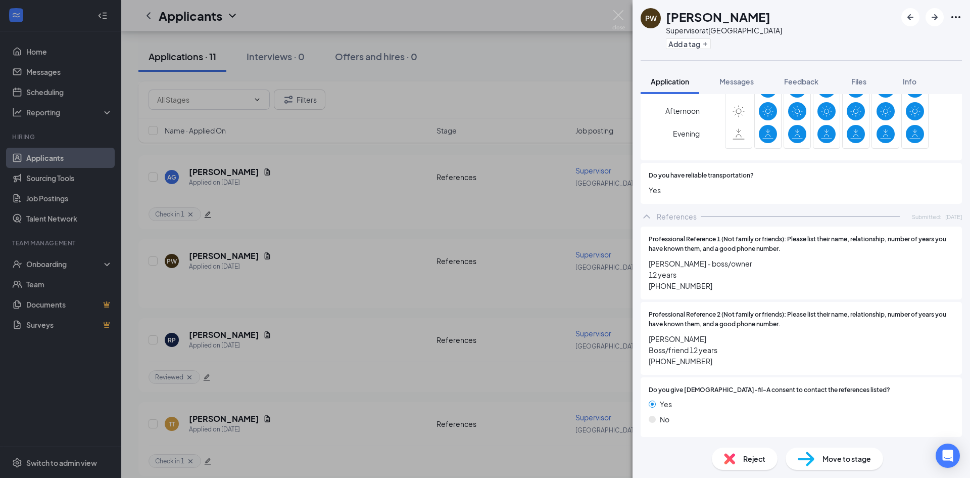
scroll to position [522, 0]
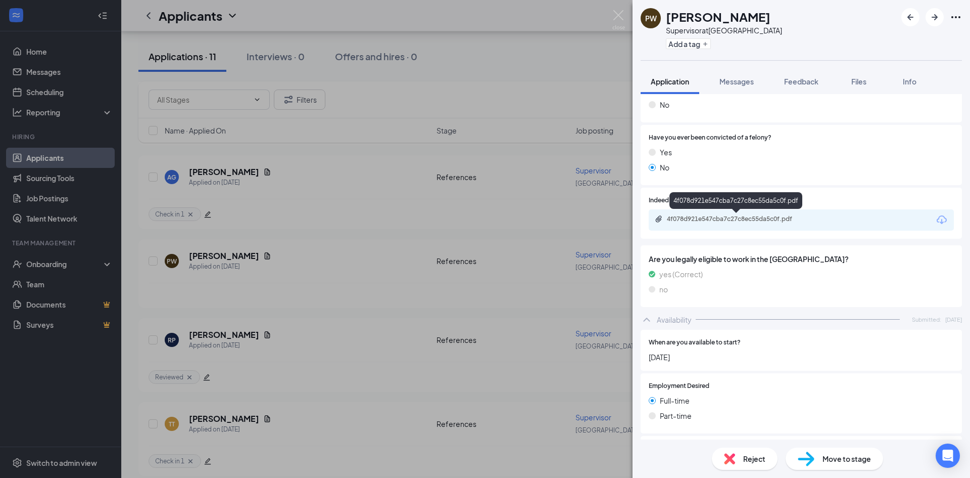
click at [791, 216] on div "4f078d921e547cba7c27c8ec55da5c0f.pdf" at bounding box center [738, 219] width 142 height 8
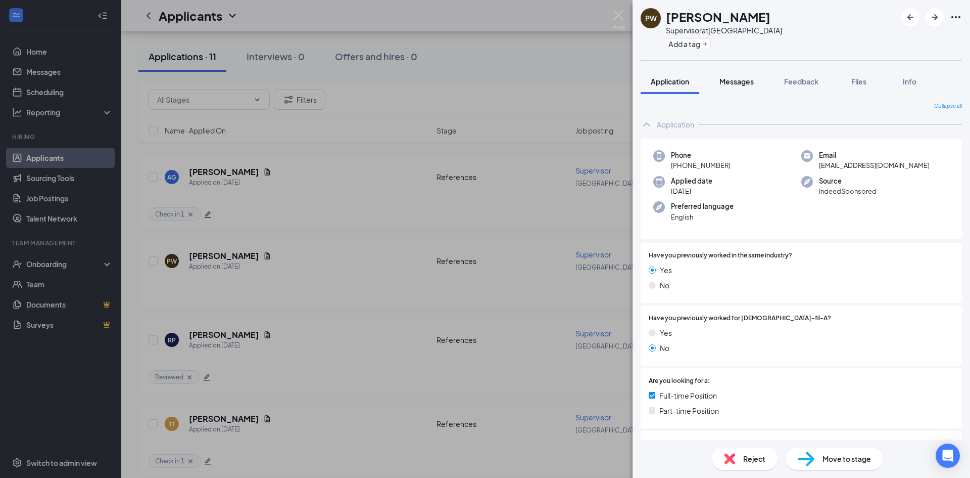
click at [741, 76] on button "Messages" at bounding box center [737, 81] width 55 height 25
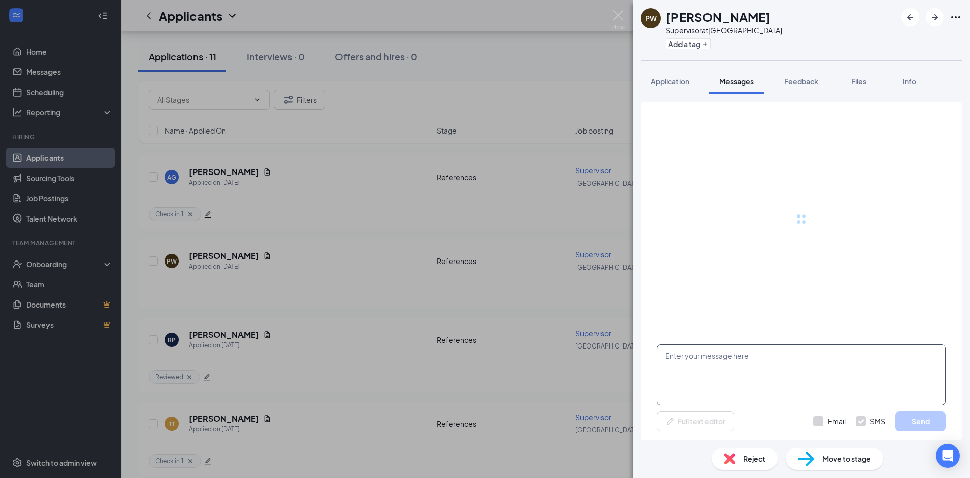
drag, startPoint x: 781, startPoint y: 366, endPoint x: 782, endPoint y: 357, distance: 9.7
click at [781, 366] on textarea at bounding box center [801, 374] width 289 height 61
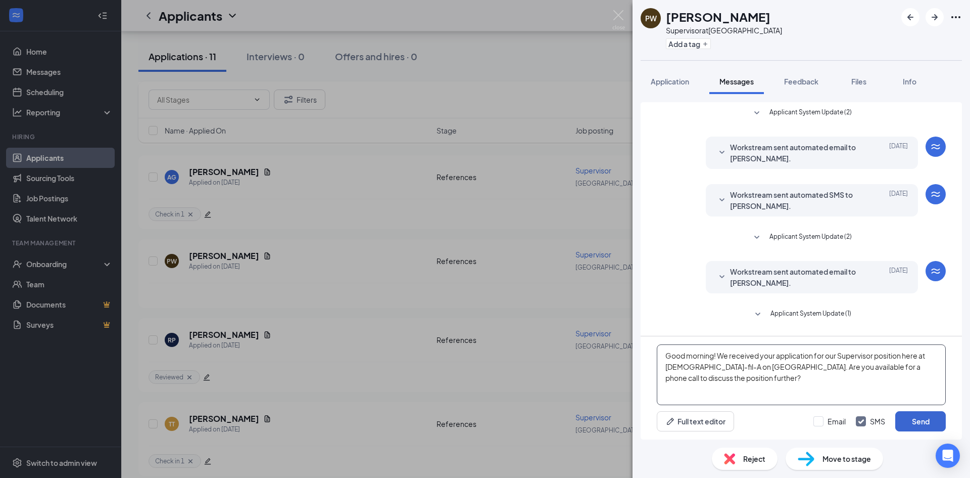
type textarea "Good morning! We received your application for our Supervisor position here at …"
click at [909, 424] on button "Send" at bounding box center [921, 421] width 51 height 20
click at [704, 48] on button "Add a tag" at bounding box center [688, 43] width 45 height 11
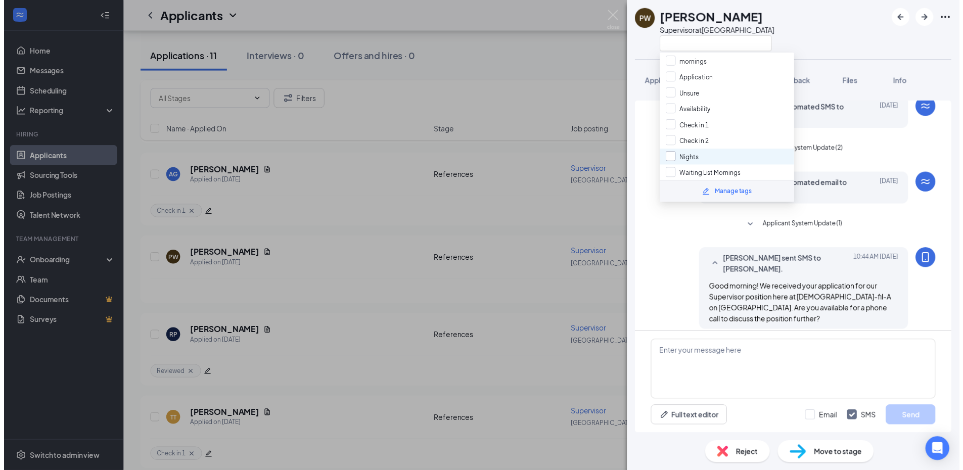
scroll to position [95, 0]
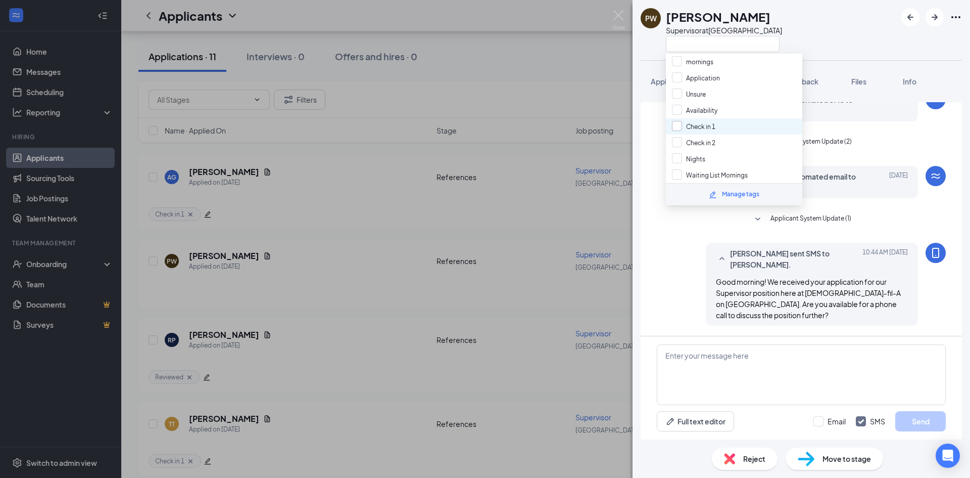
click at [678, 123] on input "Check in 1" at bounding box center [693, 126] width 43 height 11
checkbox input "true"
click at [869, 30] on div "PW [PERSON_NAME] Supervisor at [GEOGRAPHIC_DATA]" at bounding box center [802, 30] width 338 height 60
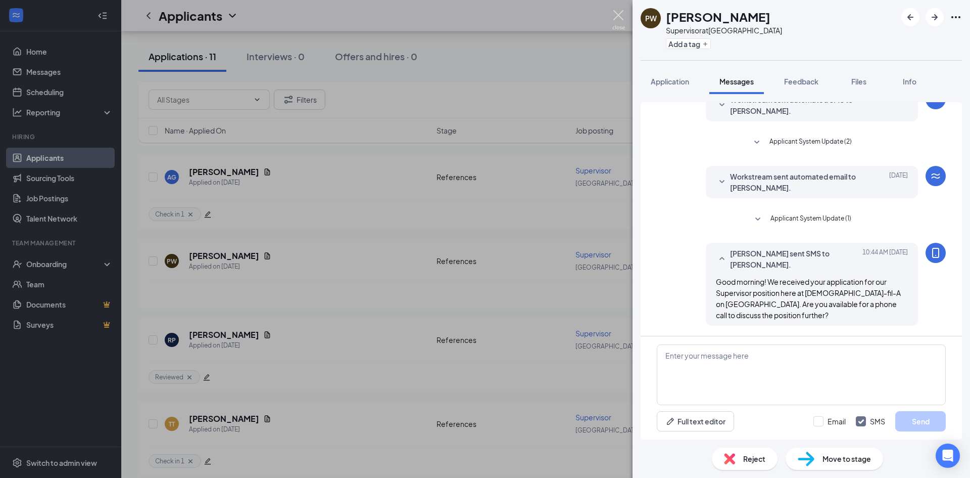
click at [620, 14] on img at bounding box center [619, 20] width 13 height 20
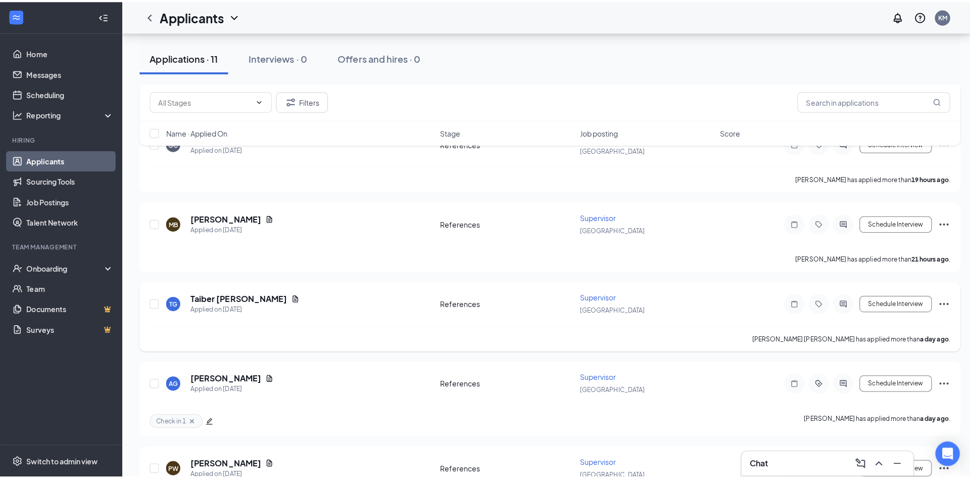
scroll to position [412, 0]
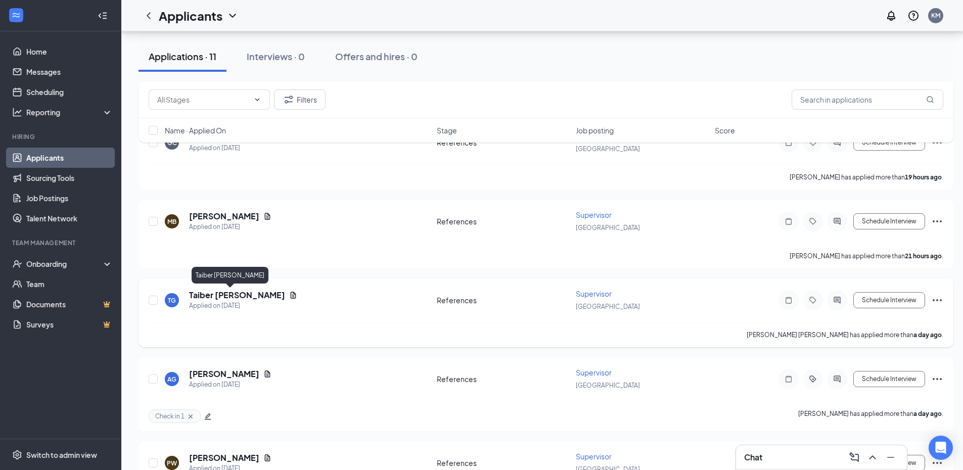
click at [223, 291] on h5 "Taiber [PERSON_NAME]" at bounding box center [237, 295] width 96 height 11
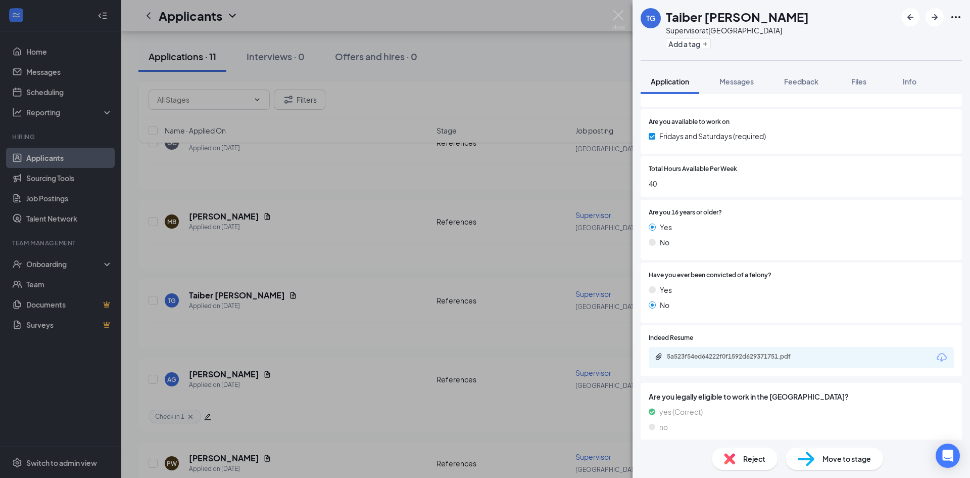
scroll to position [376, 0]
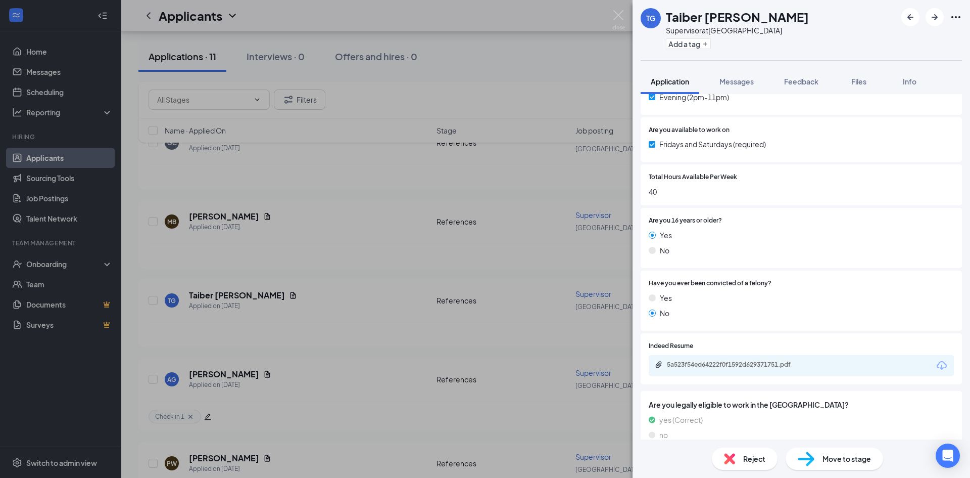
click at [774, 361] on div "5a523f54ed64222f0f1592d629371751.pdf" at bounding box center [738, 364] width 142 height 8
click at [667, 39] on button "Add a tag" at bounding box center [688, 43] width 45 height 11
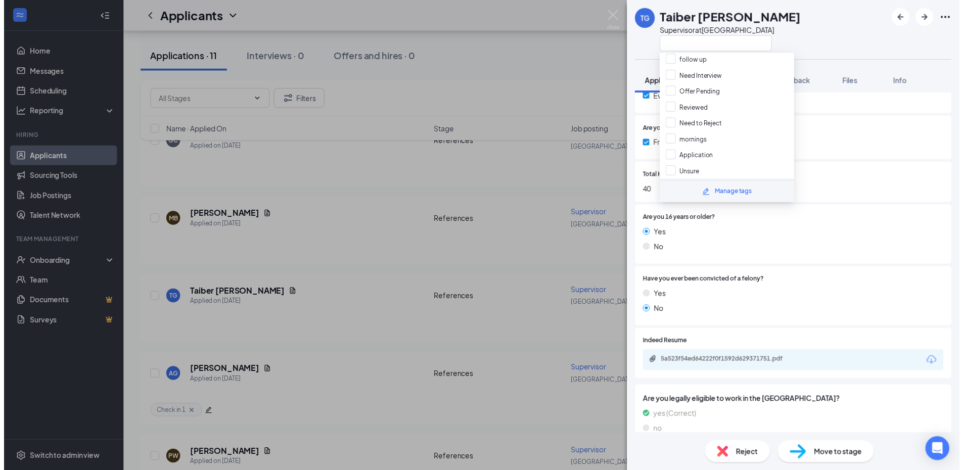
scroll to position [0, 0]
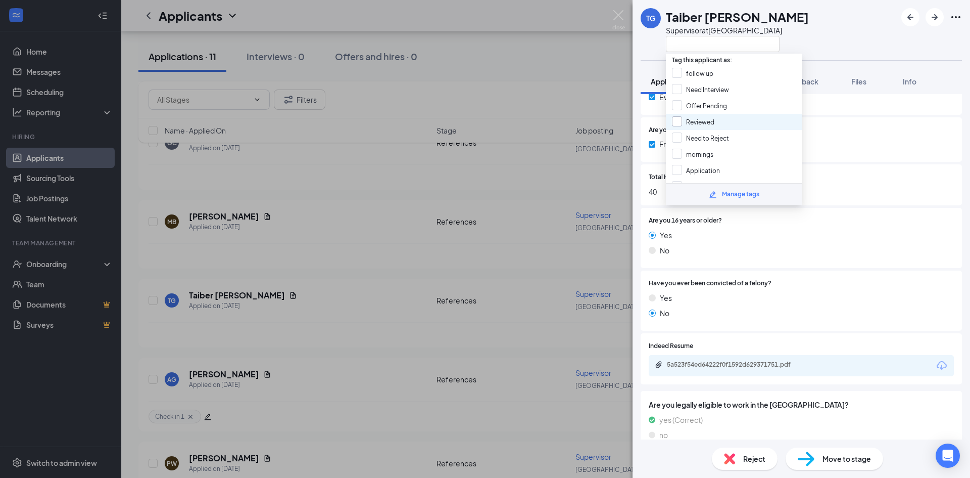
click at [679, 122] on input "Reviewed" at bounding box center [693, 121] width 42 height 11
checkbox input "true"
click at [623, 14] on img at bounding box center [619, 20] width 13 height 20
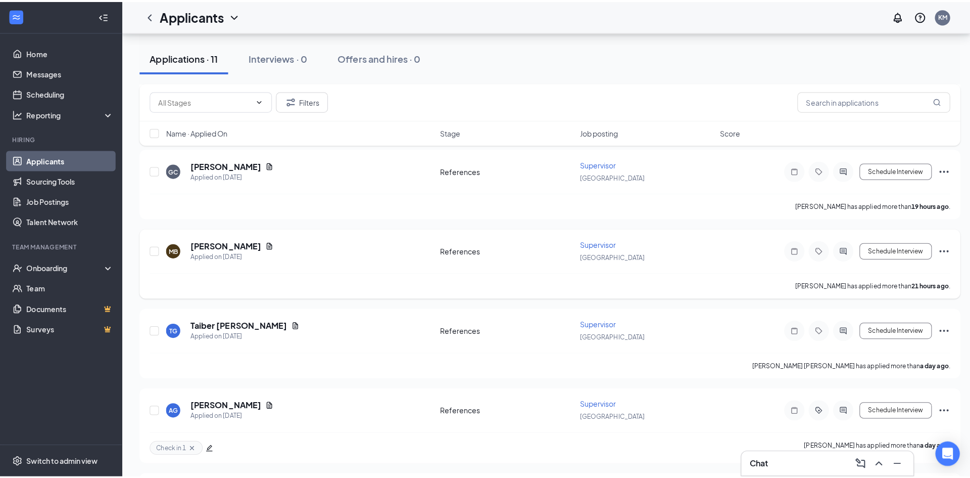
scroll to position [361, 0]
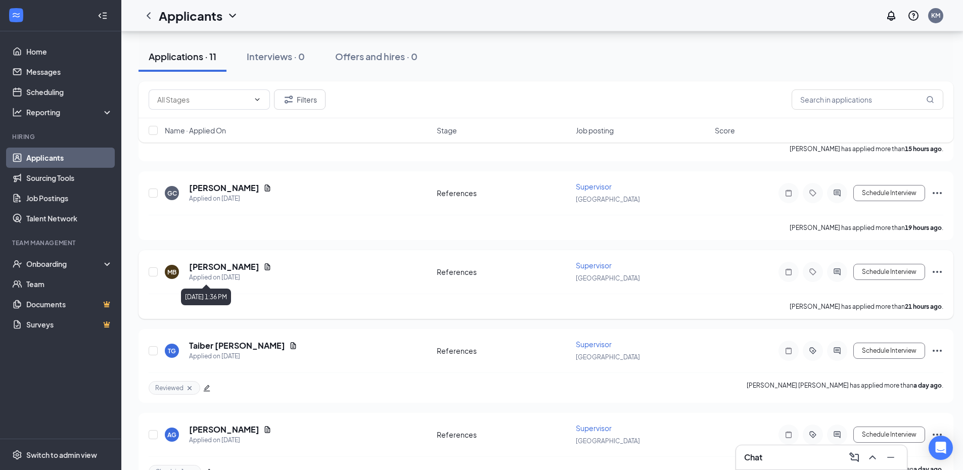
click at [223, 265] on h5 "[PERSON_NAME]" at bounding box center [224, 266] width 70 height 11
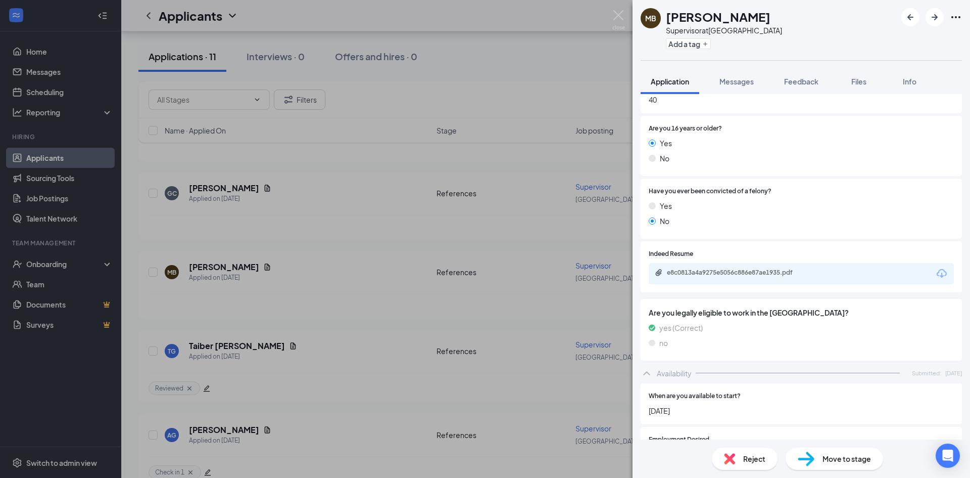
scroll to position [488, 0]
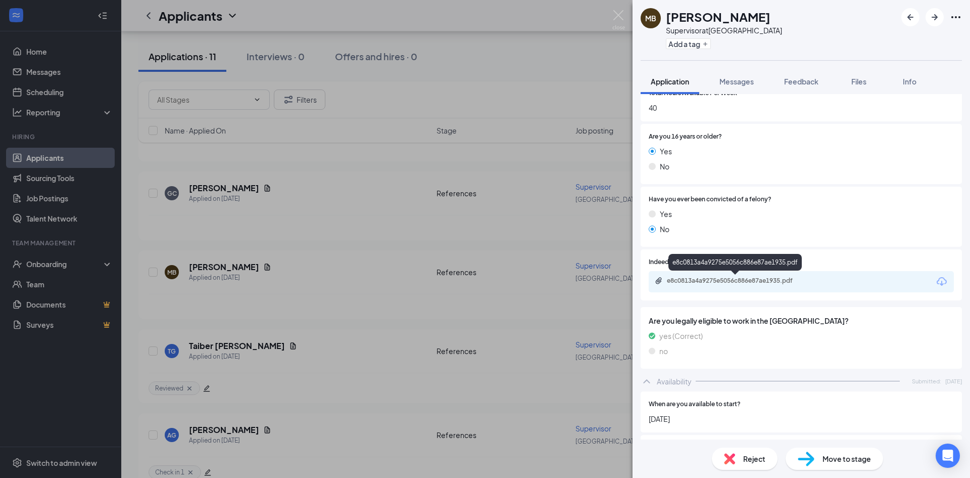
click at [801, 282] on div "e8c0813a4a9275e5056c886e87ae1935.pdf" at bounding box center [738, 280] width 142 height 8
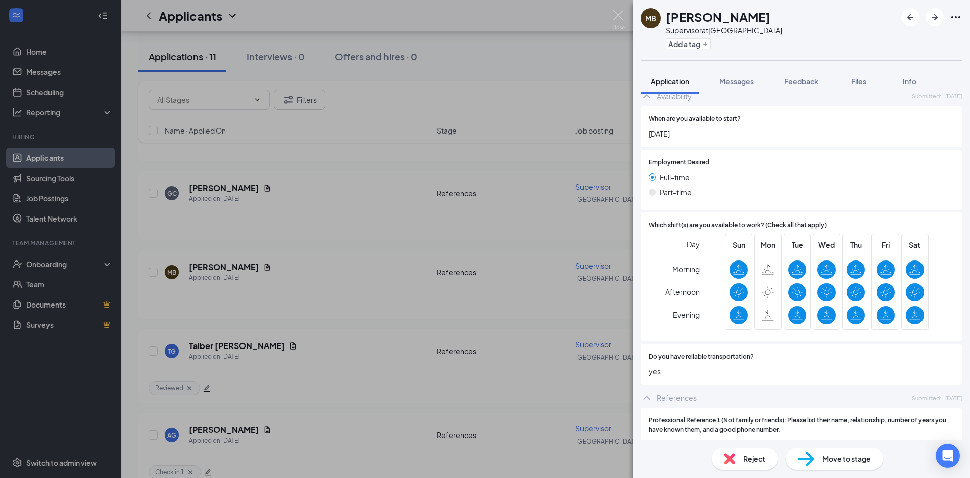
scroll to position [636, 0]
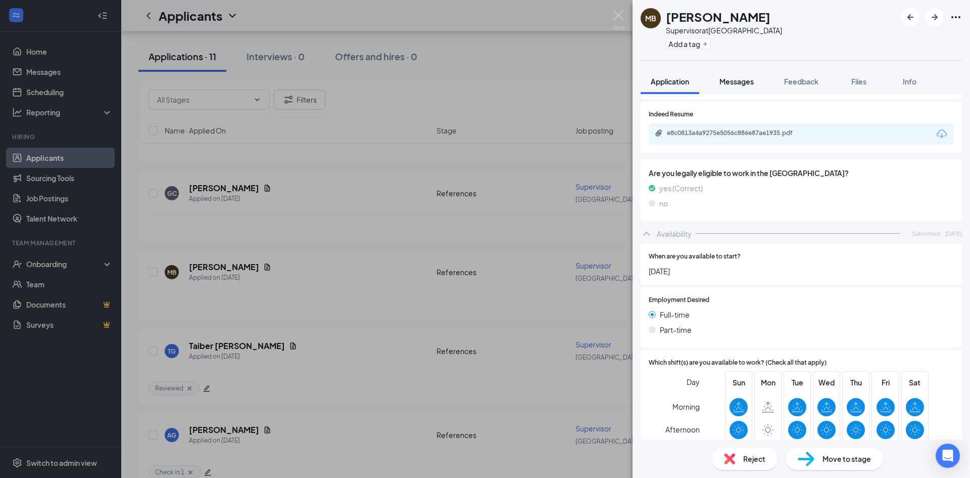
click at [729, 77] on span "Messages" at bounding box center [737, 81] width 34 height 9
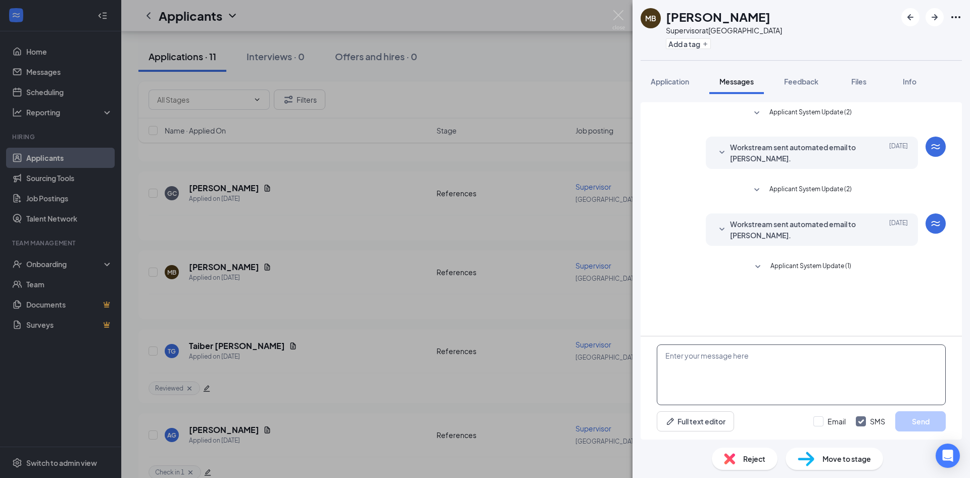
click at [728, 360] on textarea at bounding box center [801, 374] width 289 height 61
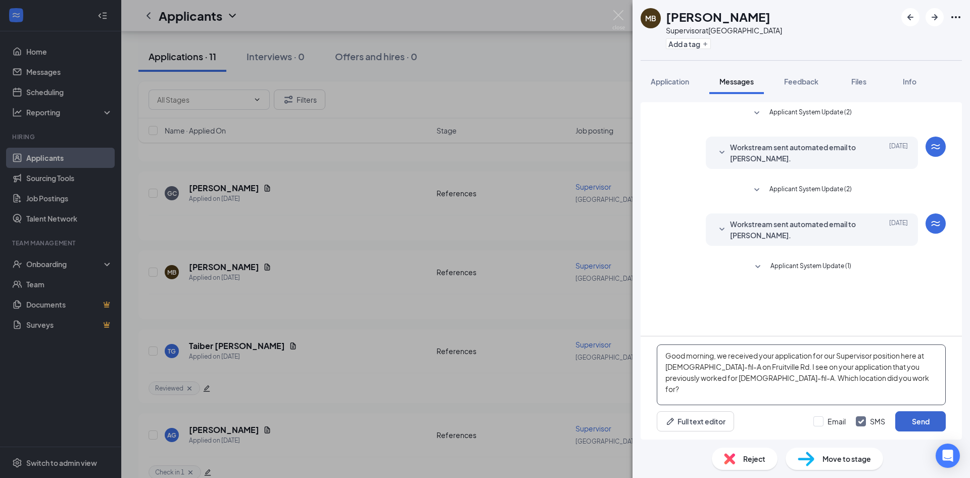
type textarea "Good morning, we received your application for our Supervisor position here at …"
drag, startPoint x: 917, startPoint y: 424, endPoint x: 912, endPoint y: 415, distance: 9.3
click at [916, 422] on button "Send" at bounding box center [921, 421] width 51 height 20
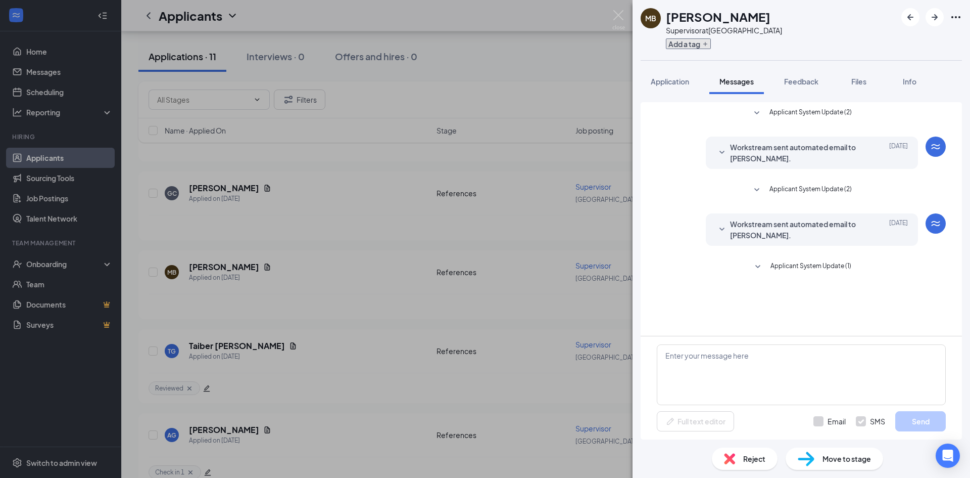
click at [694, 49] on button "Add a tag" at bounding box center [688, 43] width 45 height 11
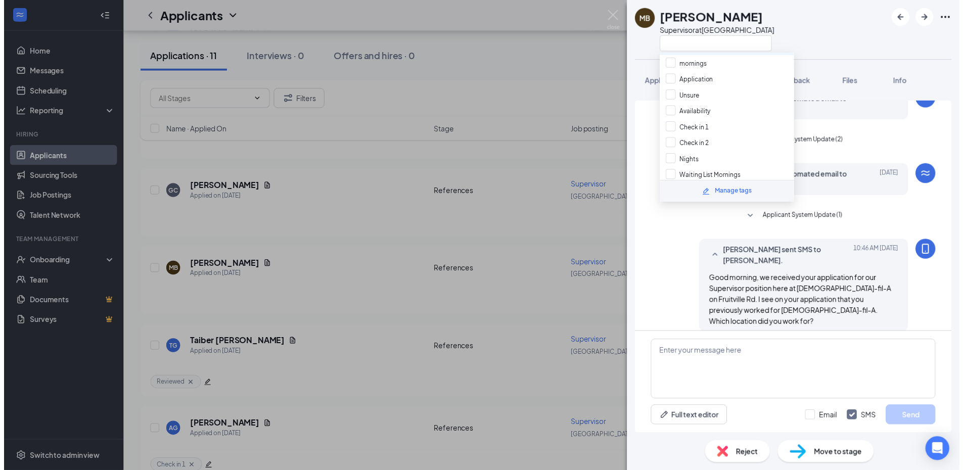
scroll to position [92, 0]
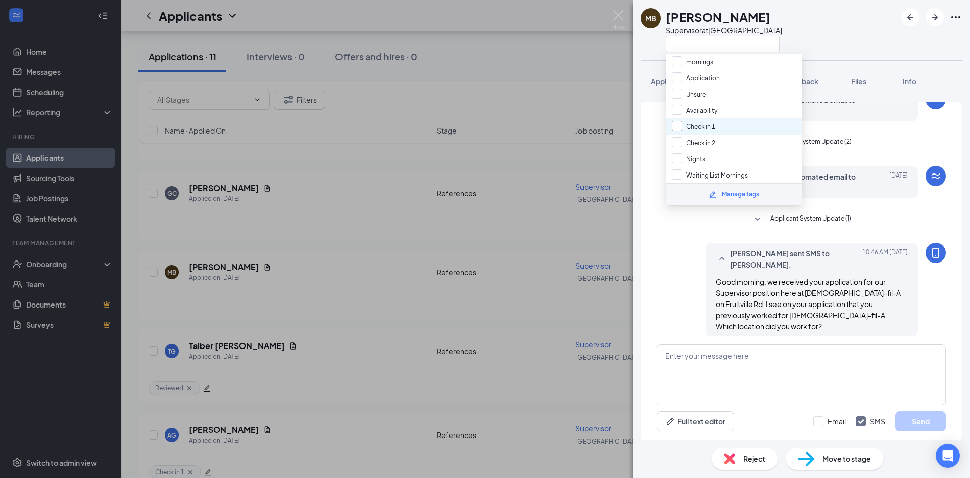
click at [674, 125] on input "Check in 1" at bounding box center [693, 126] width 43 height 11
checkbox input "true"
click at [617, 16] on img at bounding box center [619, 20] width 13 height 20
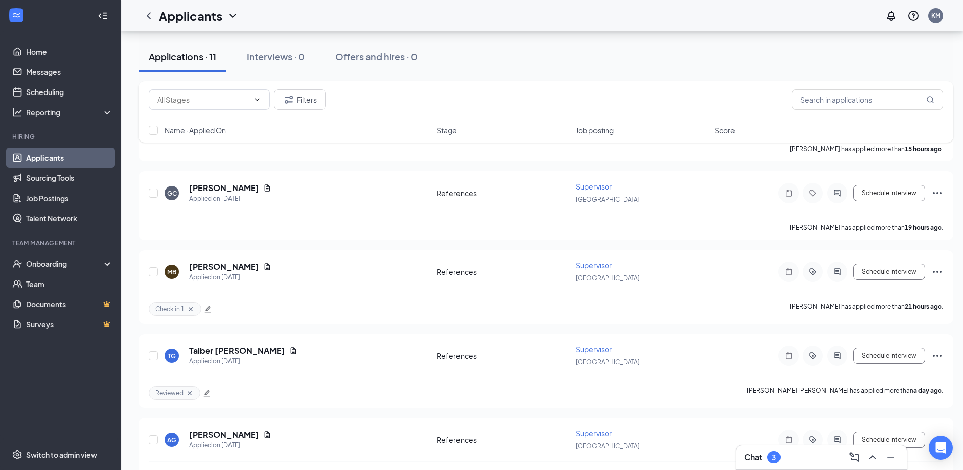
click at [786, 452] on div "Chat 3" at bounding box center [821, 457] width 155 height 16
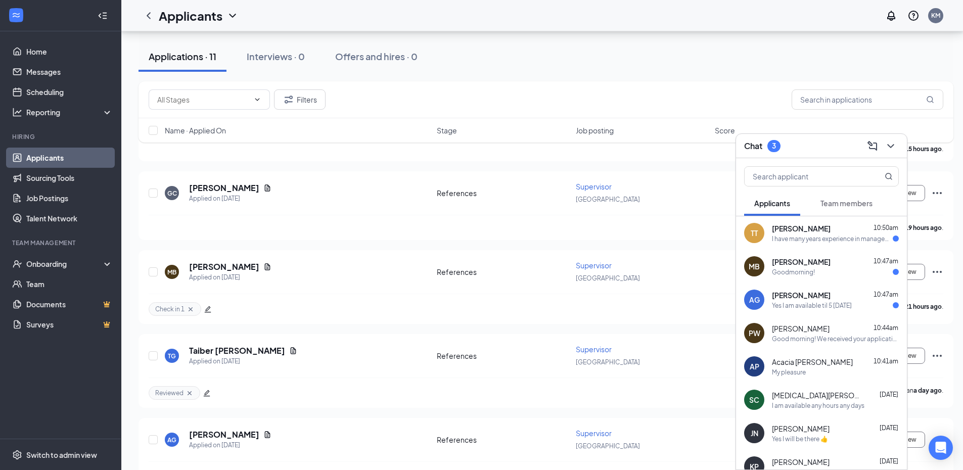
click at [839, 301] on div "Yes I am available til 5 [DATE]" at bounding box center [812, 305] width 80 height 9
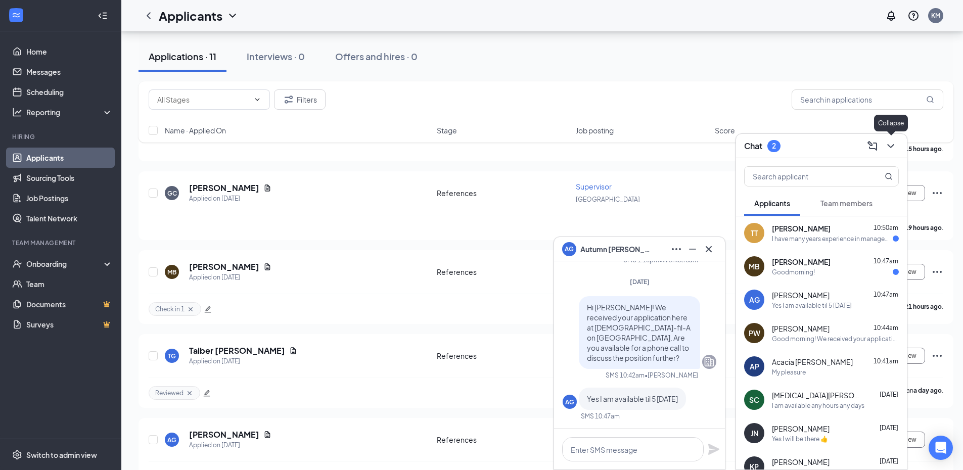
click at [897, 148] on button at bounding box center [891, 146] width 16 height 16
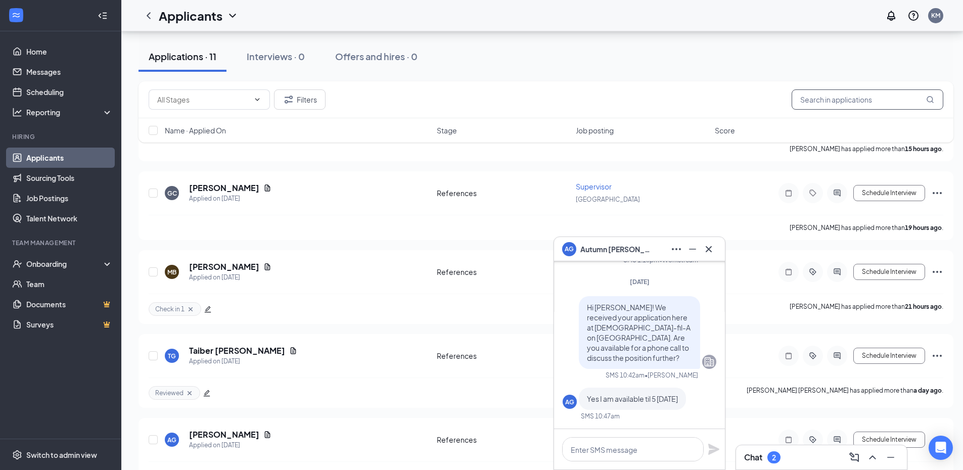
click at [836, 99] on input "text" at bounding box center [868, 99] width 152 height 20
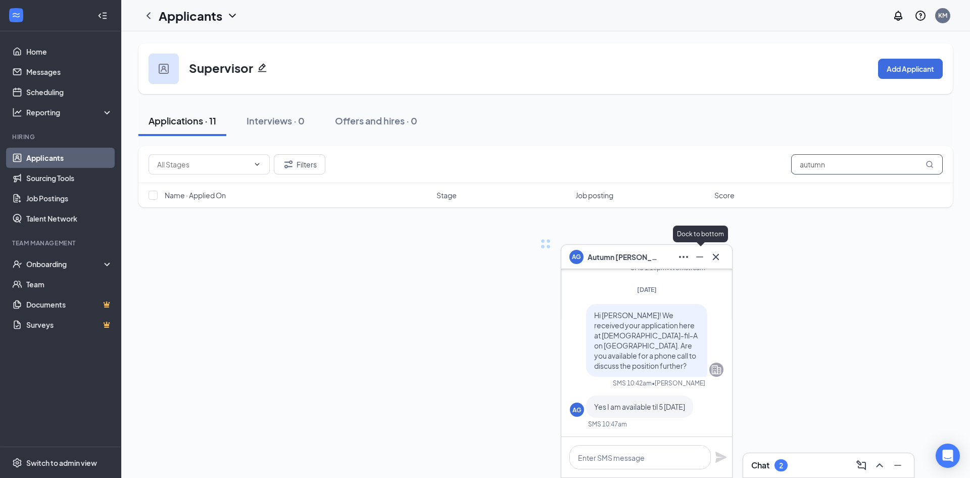
type input "autumn"
click at [702, 255] on icon "Minimize" at bounding box center [700, 257] width 12 height 12
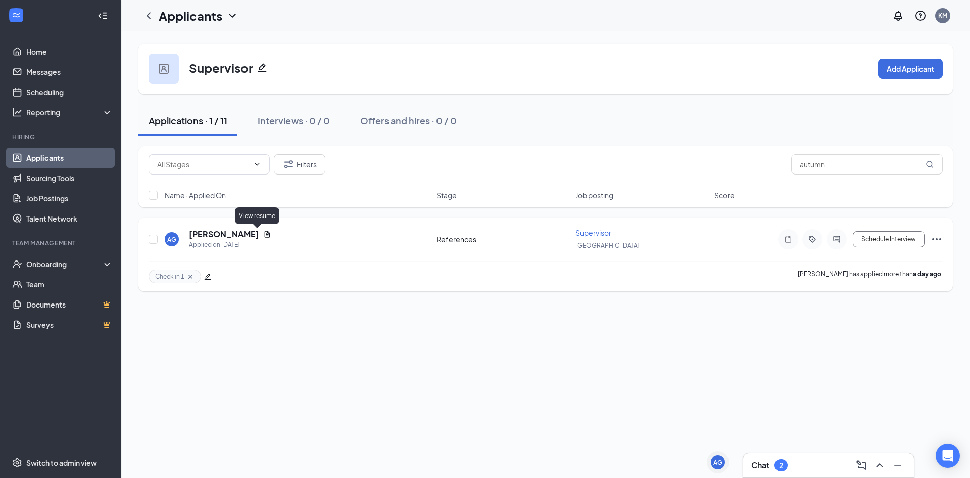
click at [241, 234] on h5 "[PERSON_NAME]" at bounding box center [224, 233] width 70 height 11
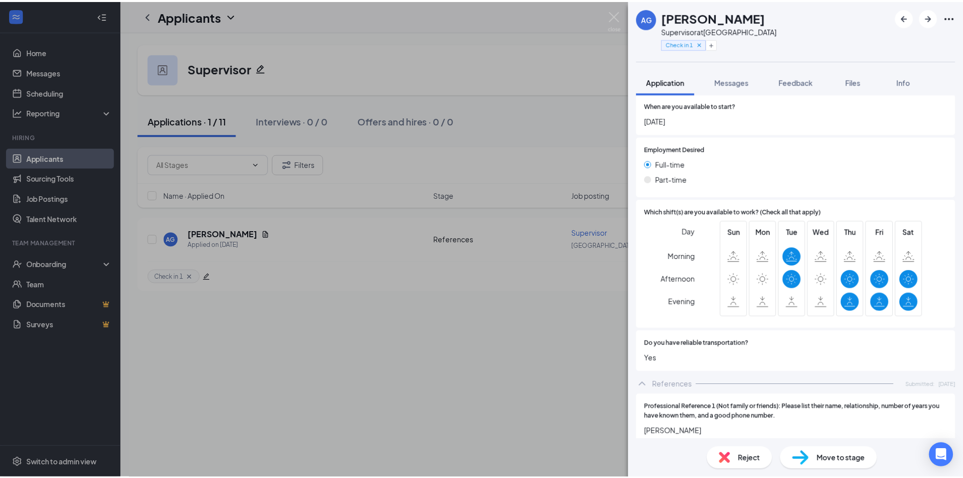
scroll to position [505, 0]
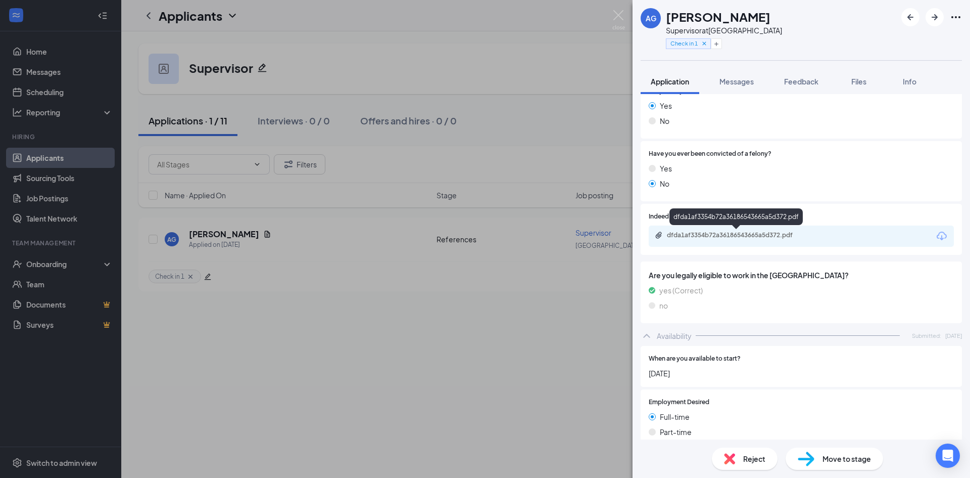
click at [763, 238] on div "dfda1af3354b72a36186543665a5d372.pdf" at bounding box center [738, 235] width 142 height 8
click at [622, 10] on img at bounding box center [619, 20] width 13 height 20
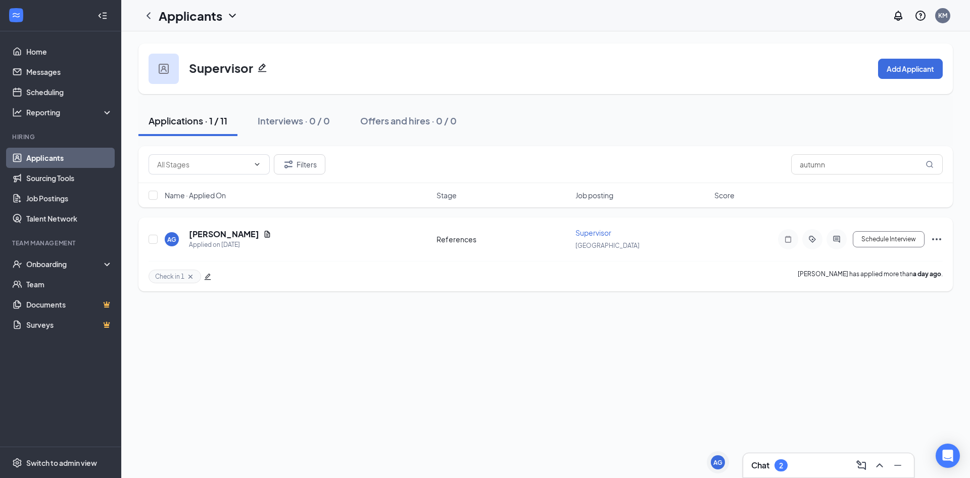
click at [940, 237] on icon "Ellipses" at bounding box center [937, 239] width 12 height 12
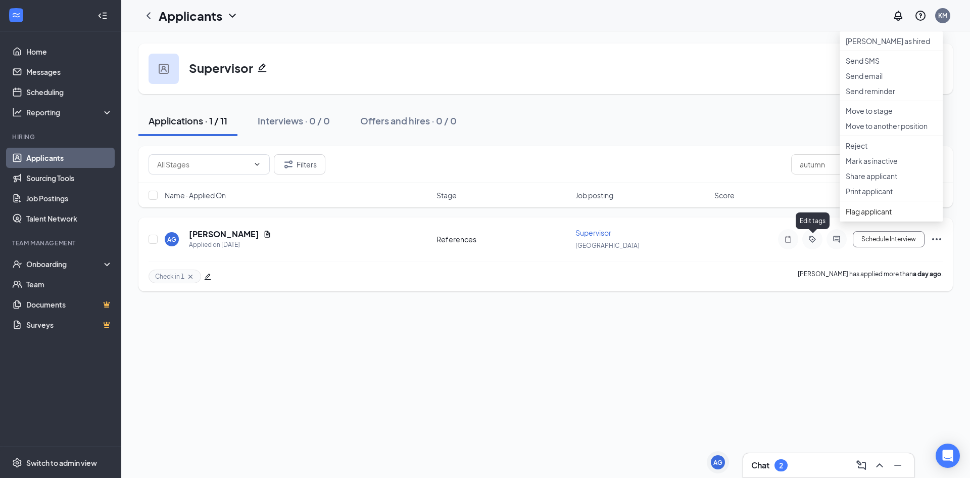
click at [817, 237] on icon "ActiveTag" at bounding box center [813, 239] width 12 height 8
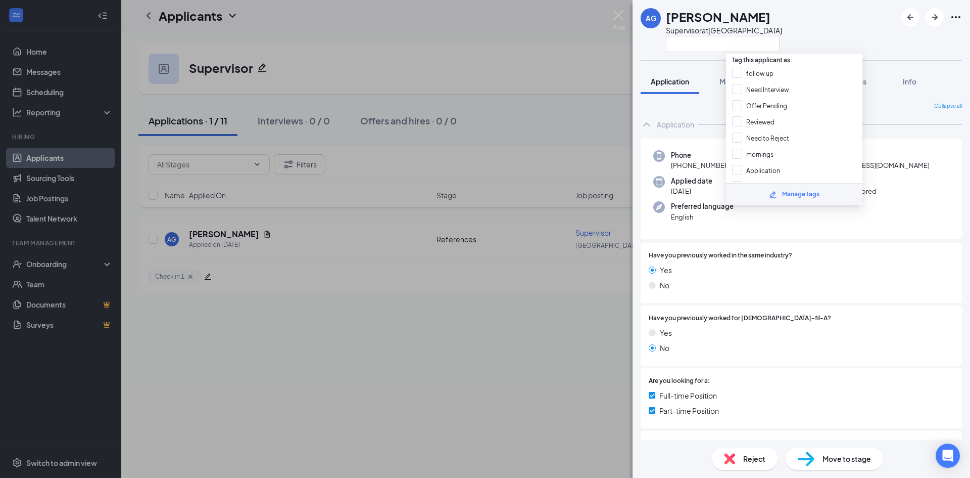
click at [704, 98] on div "Collapse all Application Phone [PHONE_NUMBER] Email [EMAIL_ADDRESS][DOMAIN_NAME…" at bounding box center [802, 266] width 338 height 345
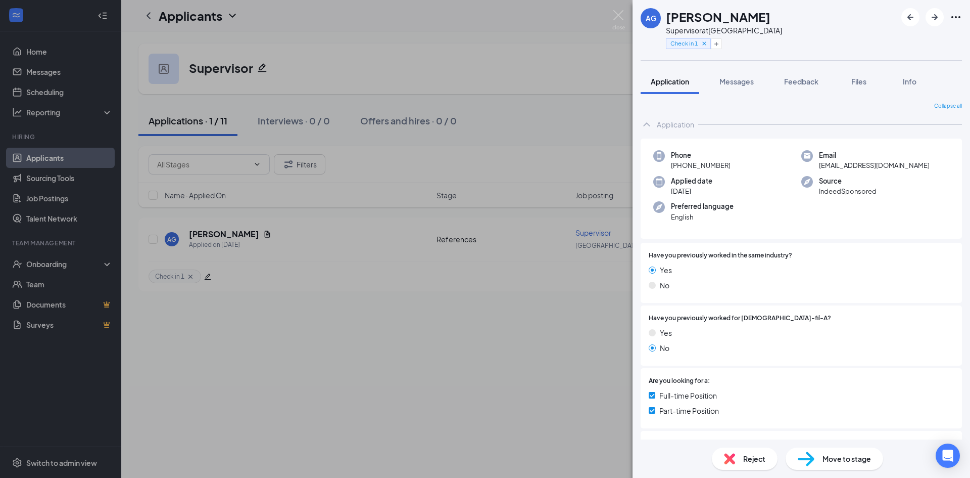
click at [807, 74] on button "Feedback" at bounding box center [801, 81] width 55 height 25
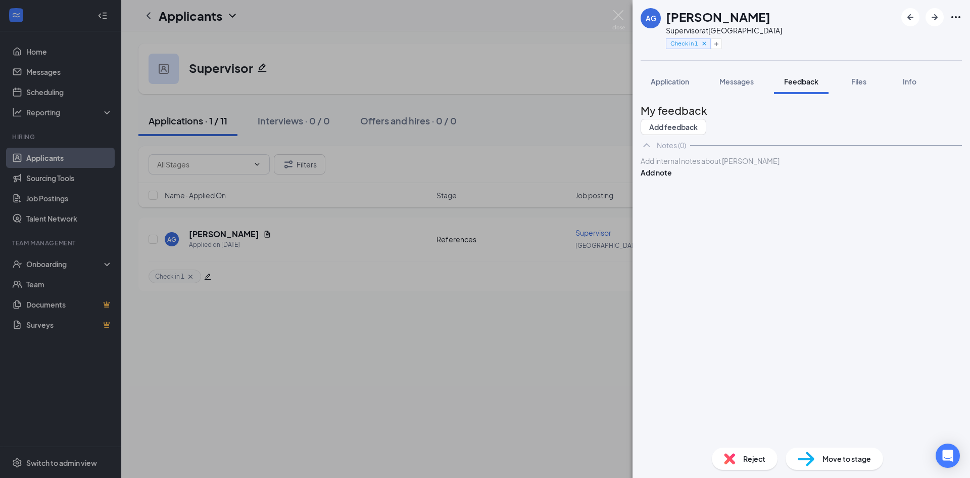
click at [809, 166] on div at bounding box center [801, 161] width 320 height 11
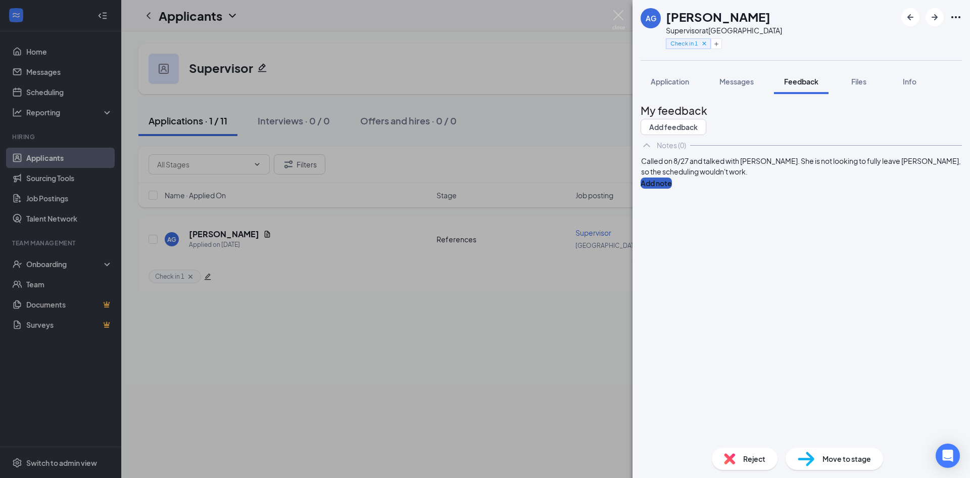
click at [672, 189] on button "Add note" at bounding box center [656, 182] width 31 height 11
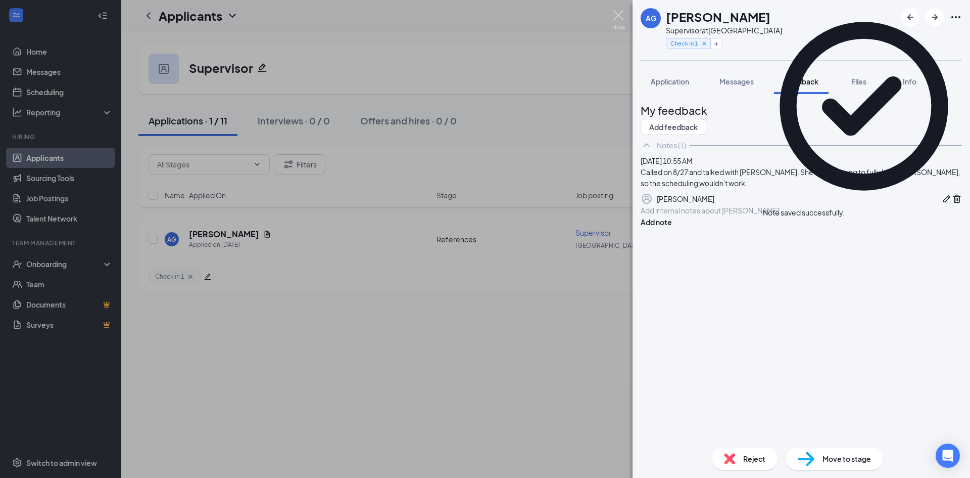
click at [617, 15] on img at bounding box center [619, 20] width 13 height 20
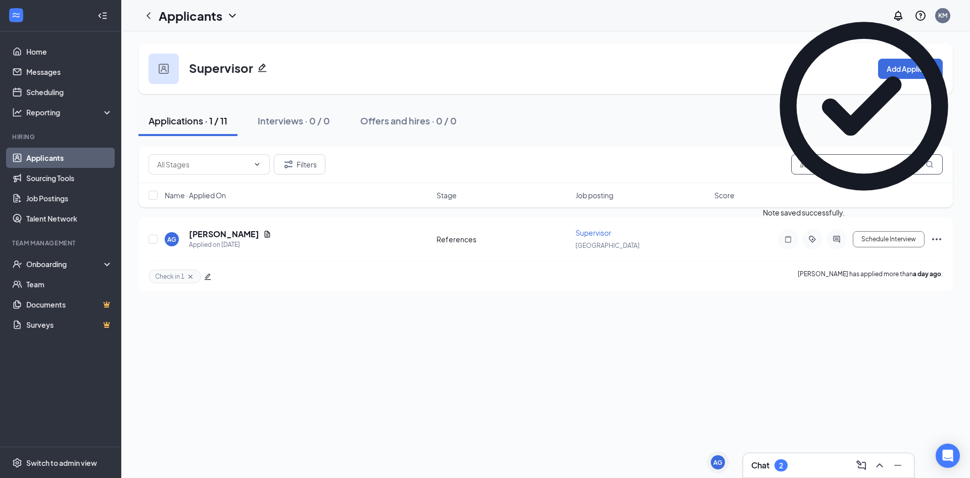
drag, startPoint x: 859, startPoint y: 161, endPoint x: 409, endPoint y: 146, distance: 450.1
click at [419, 147] on div "Filters autumn" at bounding box center [545, 164] width 815 height 37
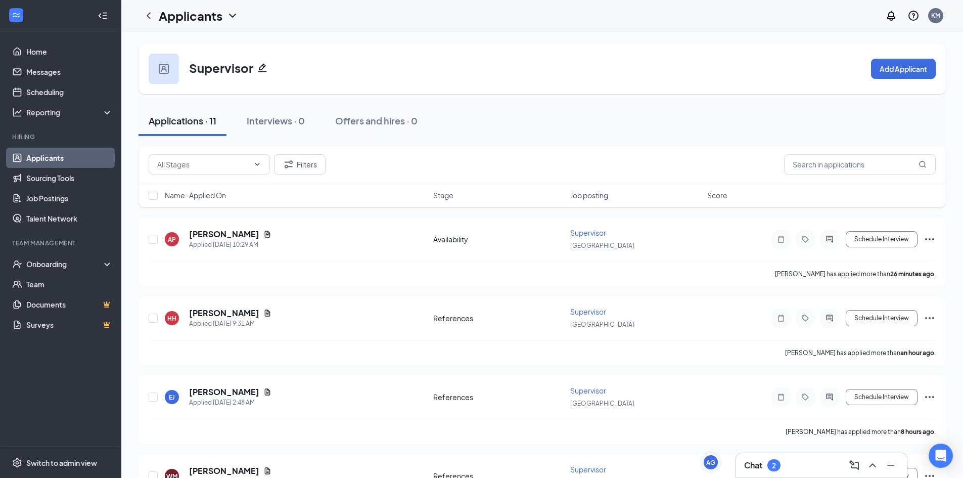
click at [780, 475] on div "Chat 2" at bounding box center [821, 465] width 171 height 24
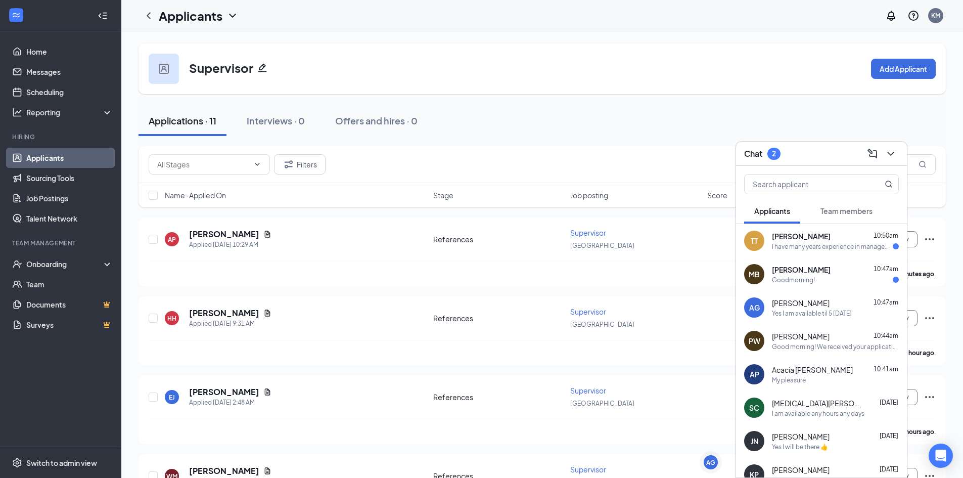
click at [835, 274] on div "[PERSON_NAME] 10:47am" at bounding box center [835, 269] width 127 height 10
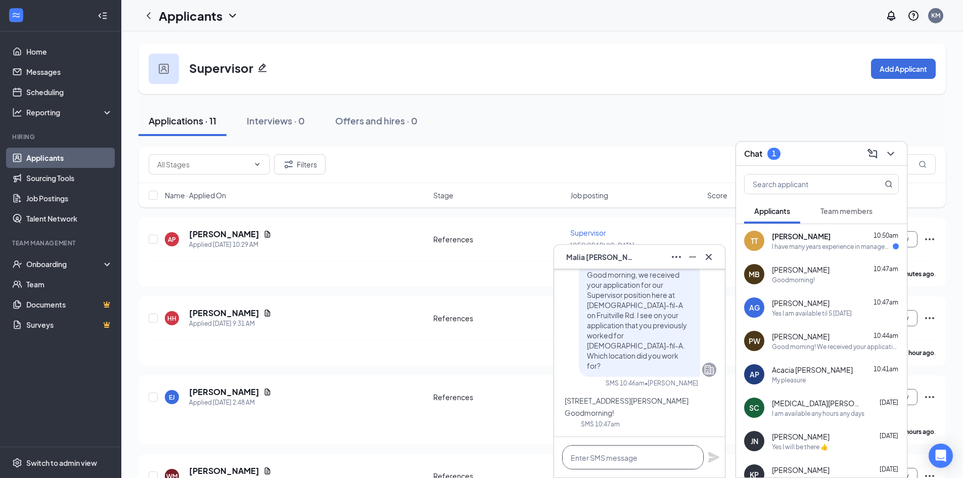
click at [636, 455] on textarea at bounding box center [633, 457] width 142 height 24
type textarea "Are you still employed there?"
click at [710, 456] on icon "Plane" at bounding box center [713, 456] width 11 height 11
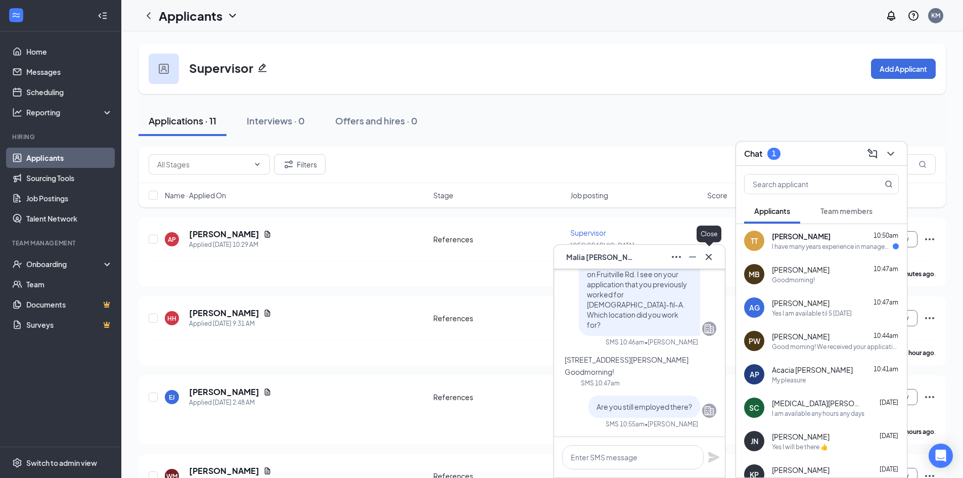
click at [713, 258] on icon "Cross" at bounding box center [709, 257] width 12 height 12
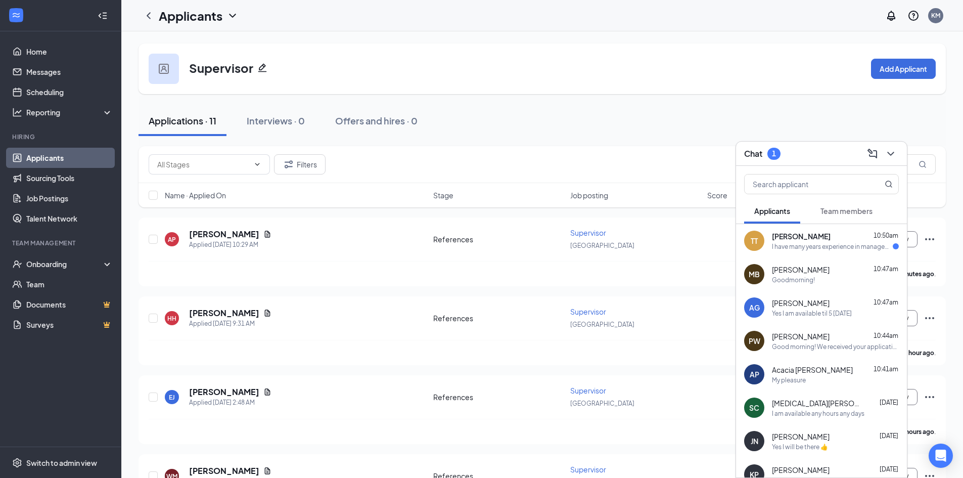
click at [862, 245] on div "I have many years experience in management, many years cooking experience, inst…" at bounding box center [832, 246] width 121 height 9
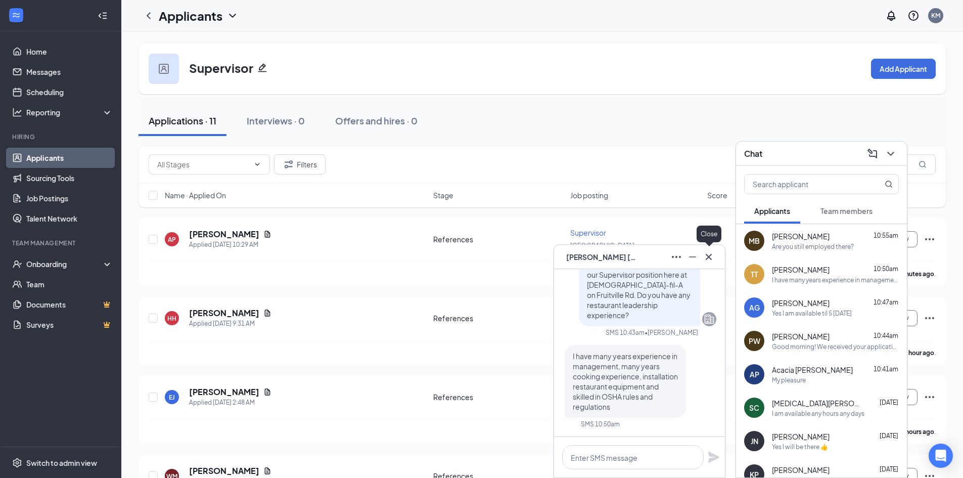
click at [712, 257] on icon "Cross" at bounding box center [709, 257] width 12 height 12
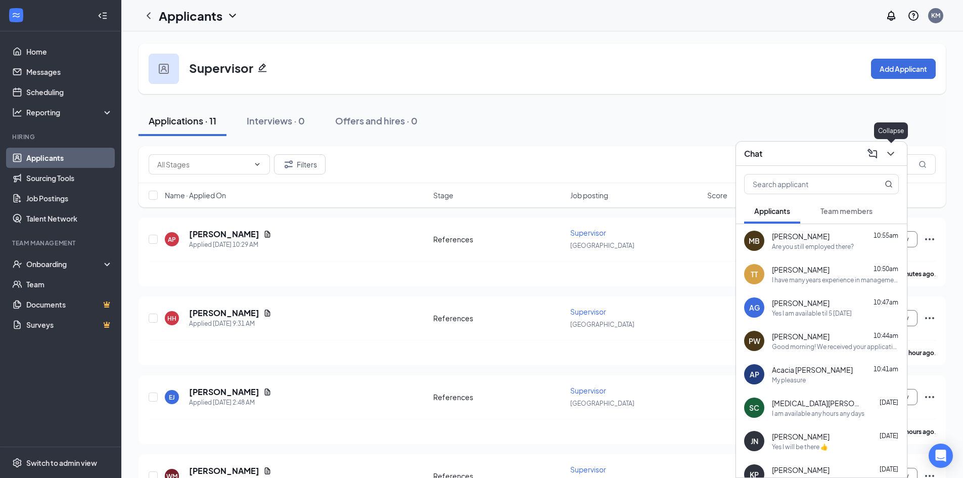
click at [889, 154] on icon "ChevronDown" at bounding box center [891, 154] width 12 height 12
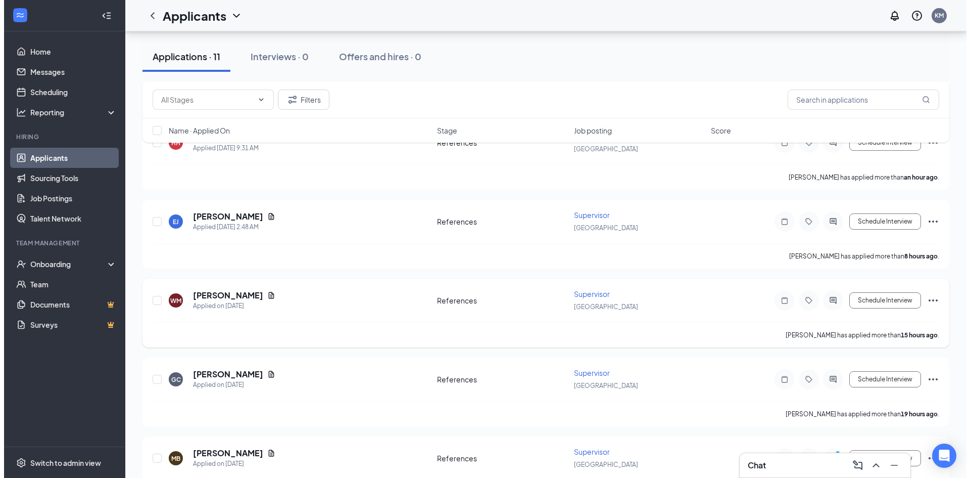
scroll to position [134, 0]
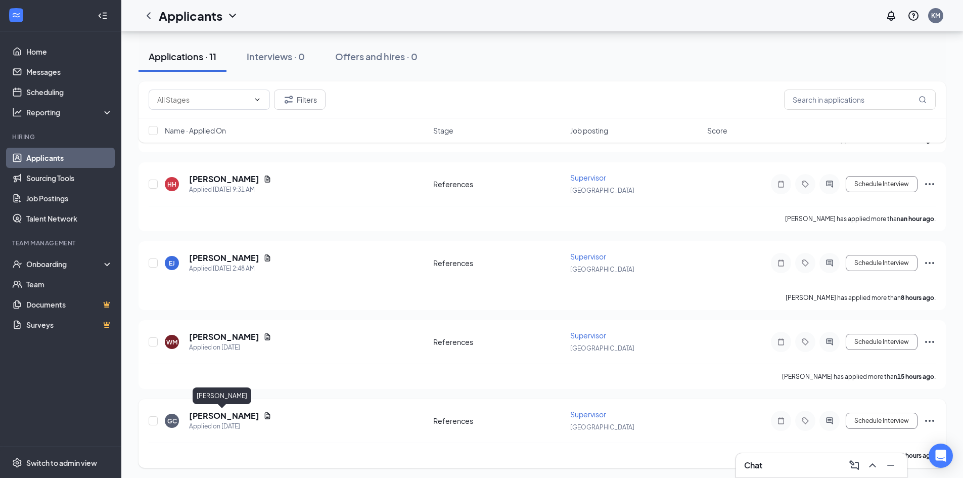
click at [230, 415] on h5 "[PERSON_NAME]" at bounding box center [224, 415] width 70 height 11
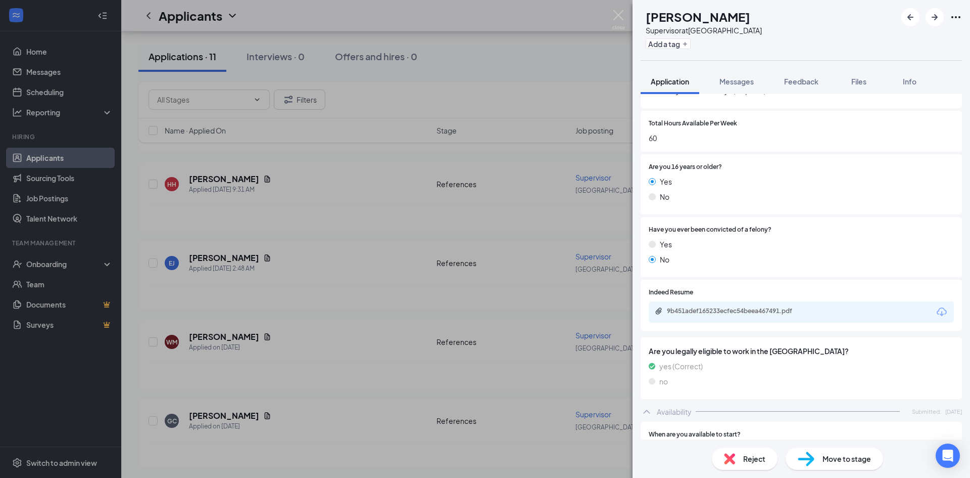
scroll to position [427, 0]
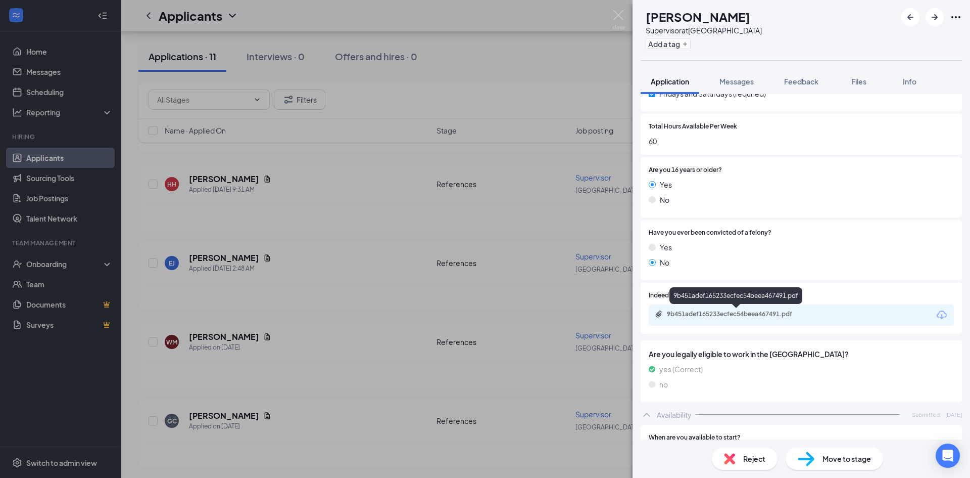
click at [754, 316] on div "9b451adef165233ecfec54beea467491.pdf" at bounding box center [738, 314] width 142 height 8
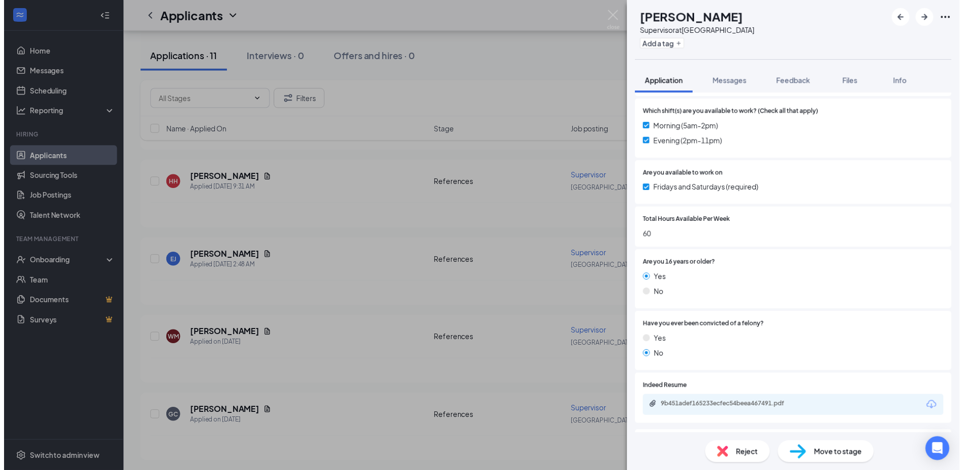
scroll to position [326, 0]
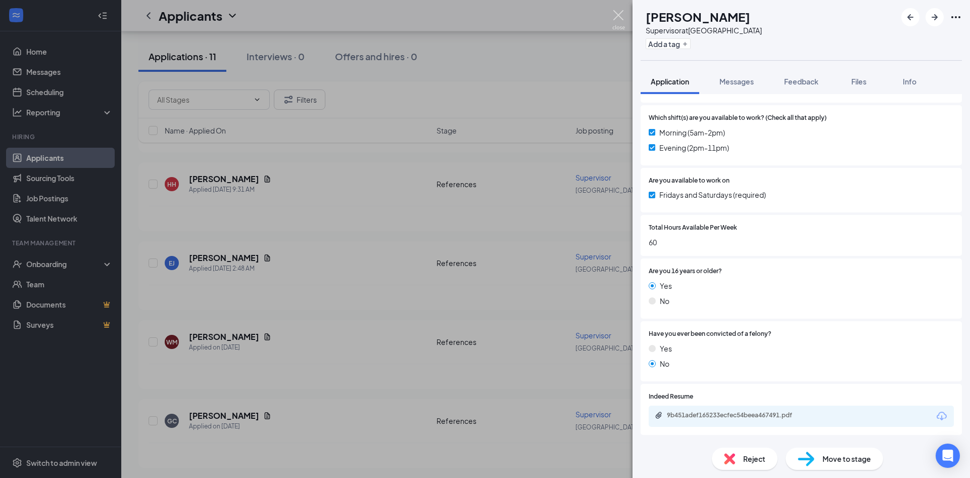
click at [623, 13] on img at bounding box center [619, 20] width 13 height 20
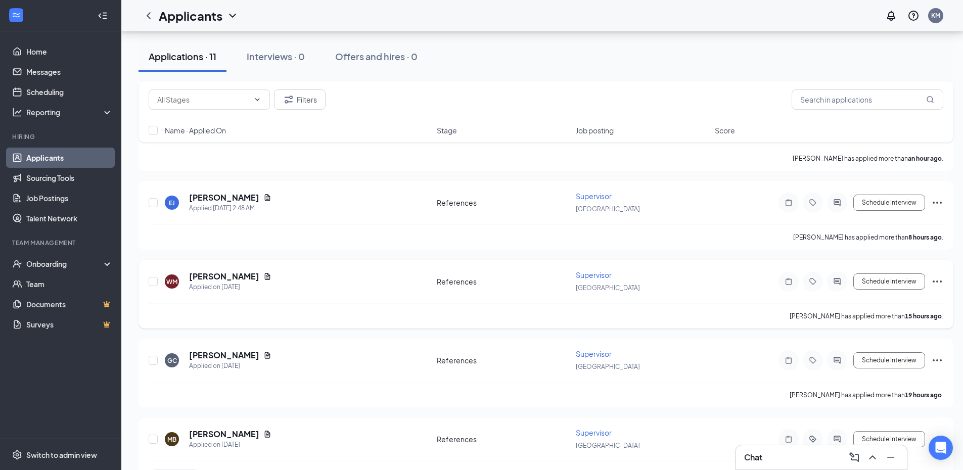
scroll to position [235, 0]
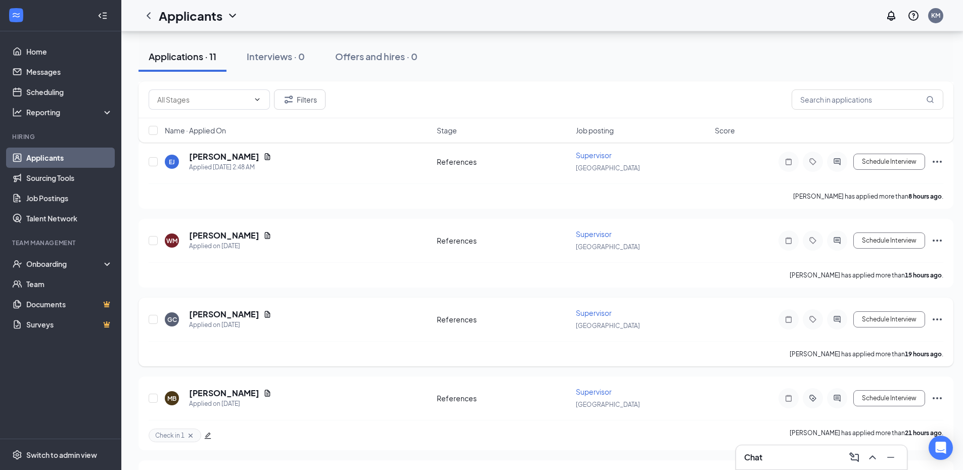
click at [935, 314] on icon "Ellipses" at bounding box center [937, 319] width 12 height 12
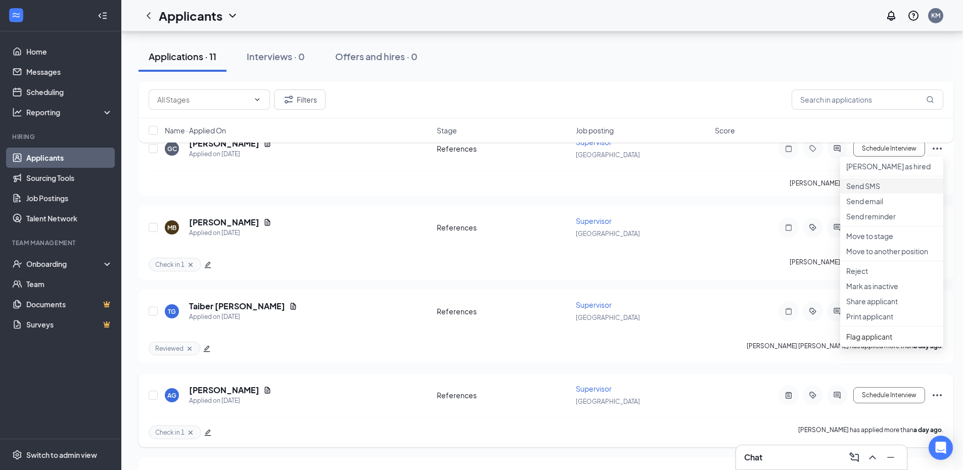
scroll to position [437, 0]
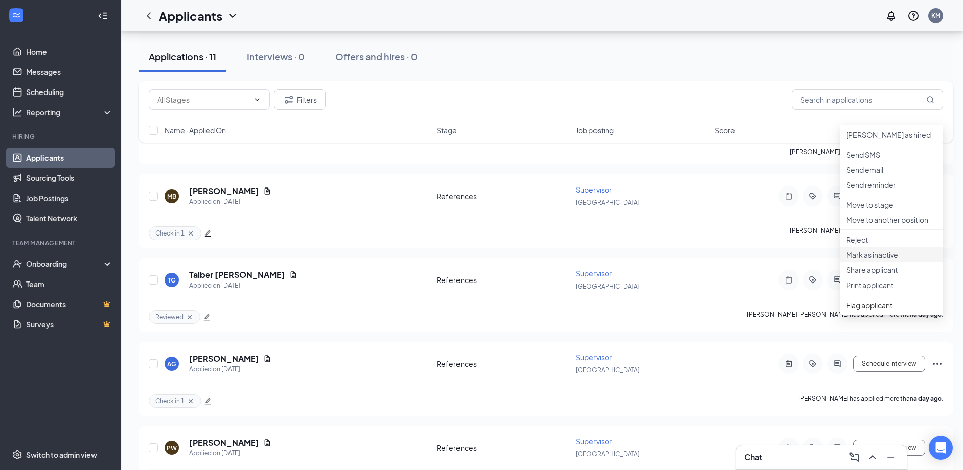
click at [893, 260] on p "Mark as inactive" at bounding box center [891, 255] width 91 height 10
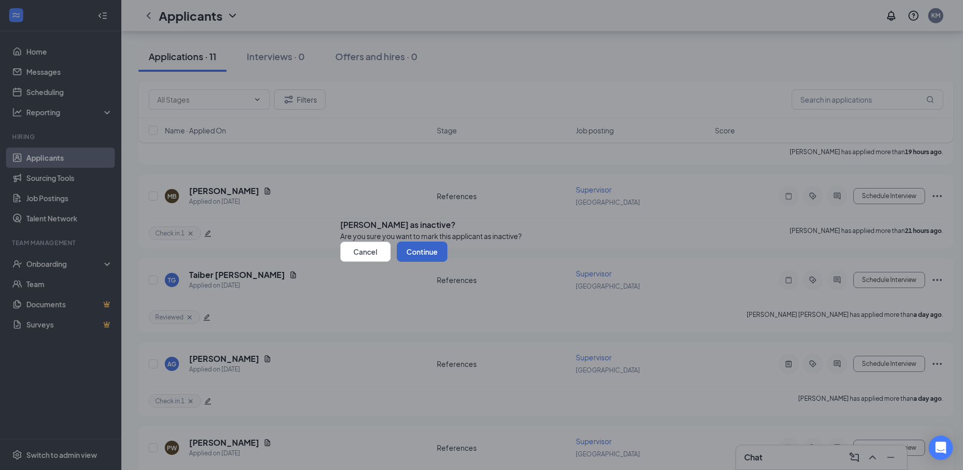
click at [447, 262] on button "Continue" at bounding box center [422, 252] width 51 height 20
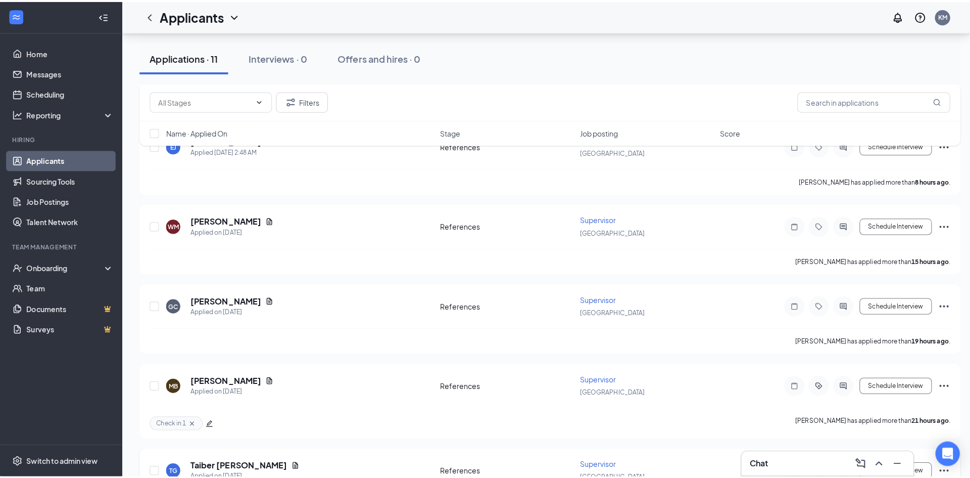
scroll to position [235, 0]
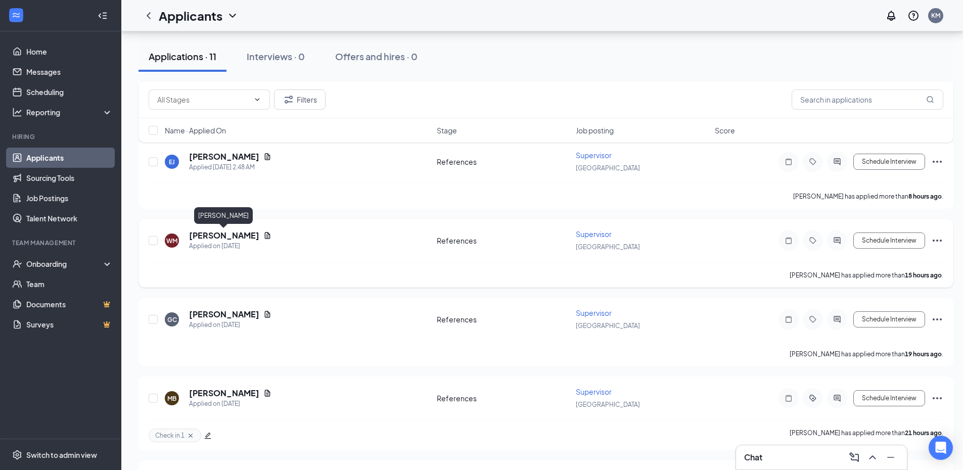
click at [237, 233] on h5 "[PERSON_NAME]" at bounding box center [224, 235] width 70 height 11
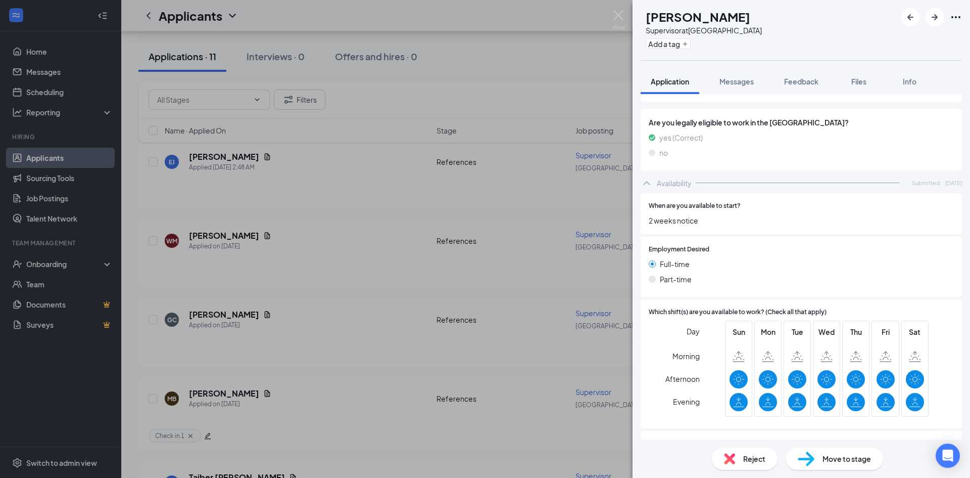
scroll to position [460, 0]
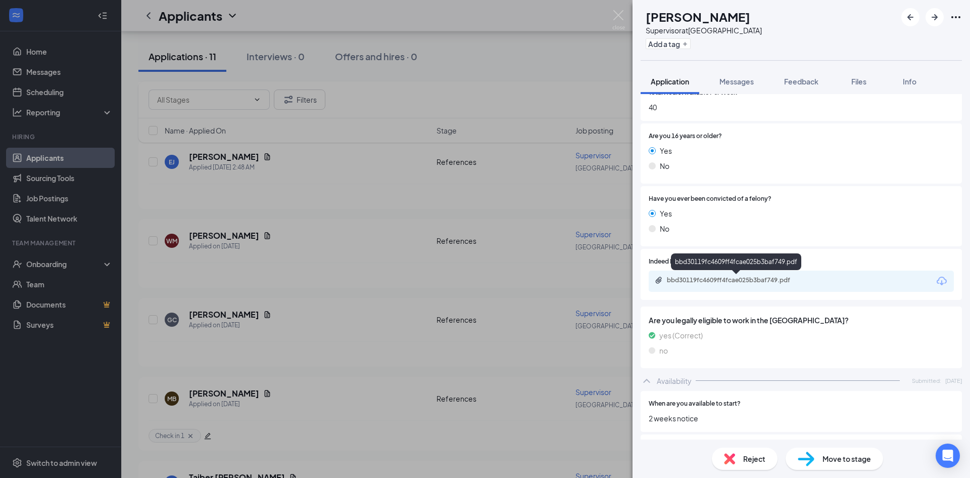
click at [791, 279] on div "bbd30119fc4609ff4fcae025b3baf749.pdf" at bounding box center [738, 280] width 142 height 8
click at [680, 42] on button "Add a tag" at bounding box center [668, 43] width 45 height 11
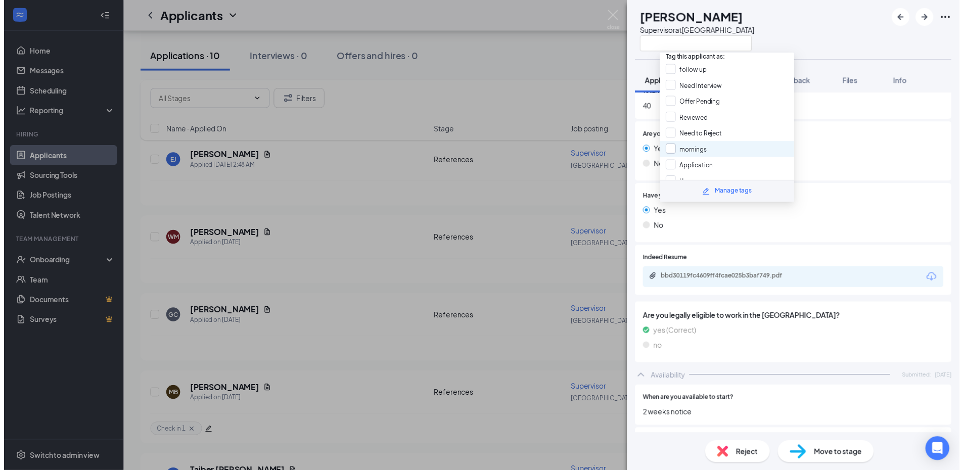
scroll to position [0, 0]
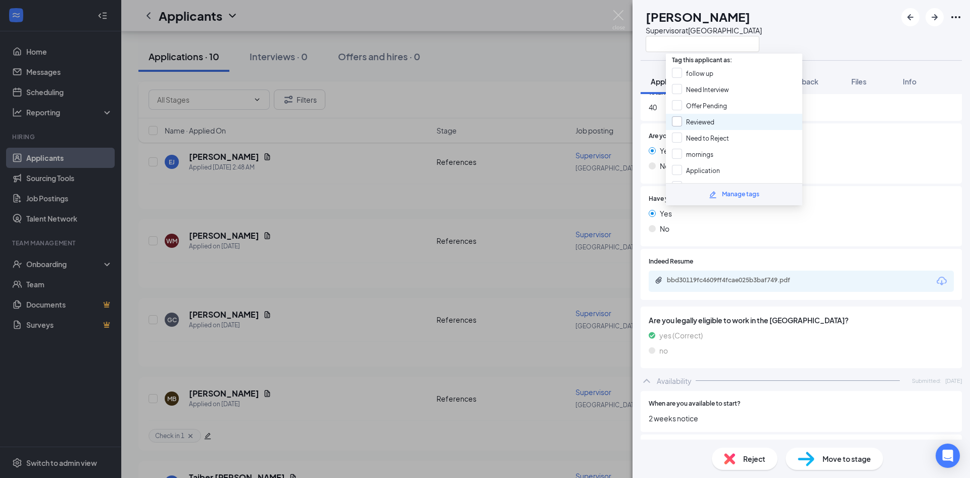
click at [673, 121] on input "Reviewed" at bounding box center [693, 121] width 42 height 11
checkbox input "true"
click at [837, 38] on div "WM [PERSON_NAME] Supervisor at [GEOGRAPHIC_DATA]" at bounding box center [802, 30] width 338 height 60
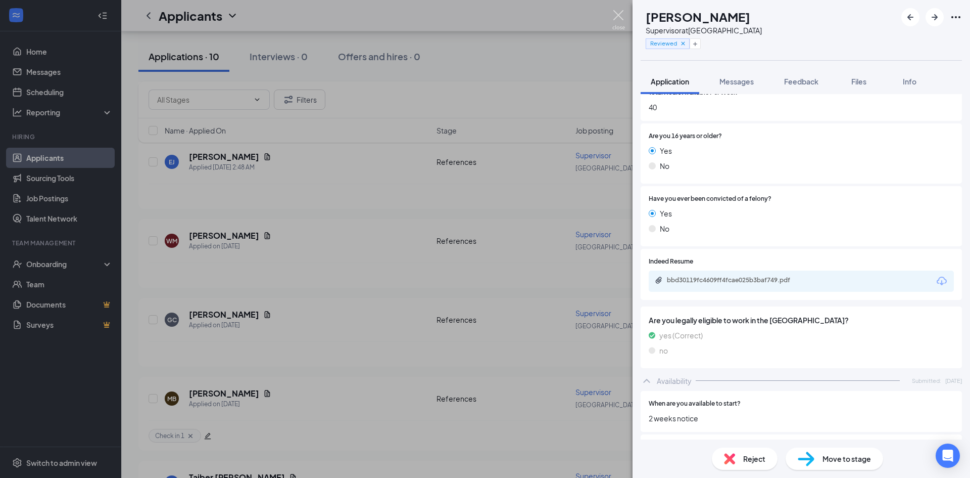
click at [618, 13] on img at bounding box center [619, 20] width 13 height 20
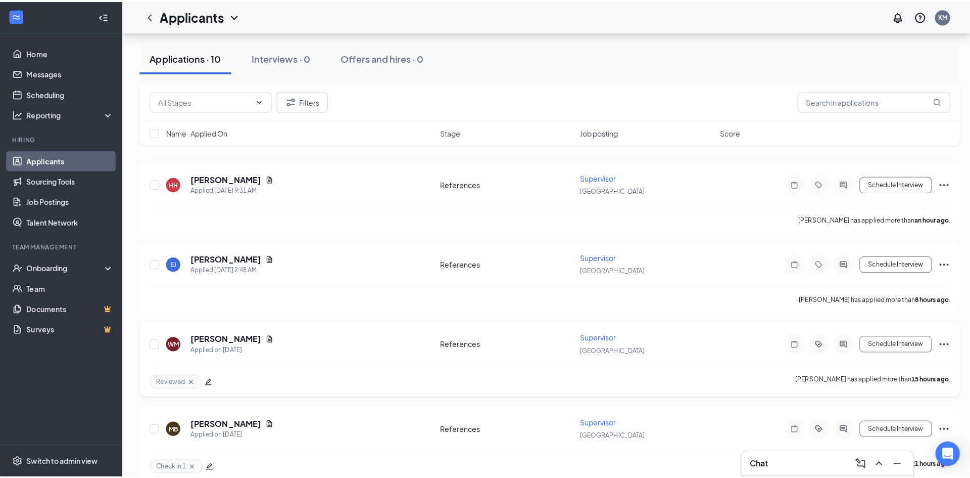
scroll to position [134, 0]
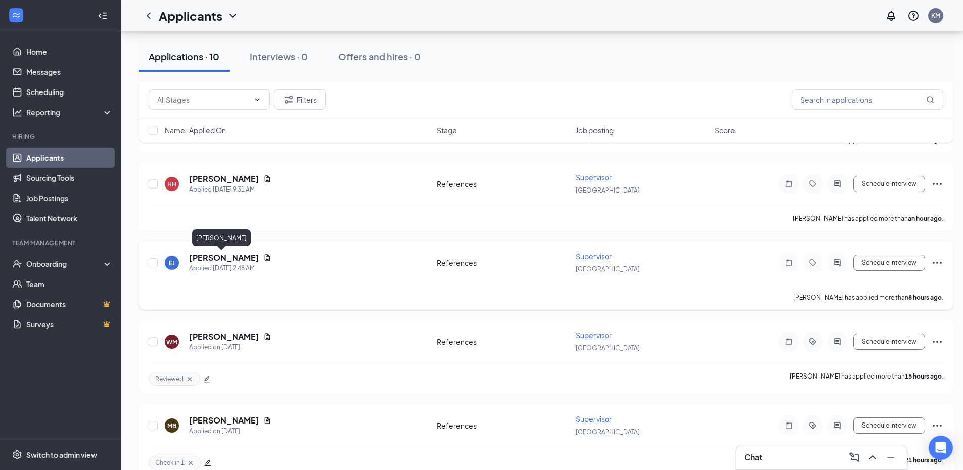
click at [229, 250] on div "[PERSON_NAME] [PERSON_NAME] Applied [DATE] 2:48 AM References Supervisor [GEOGR…" at bounding box center [545, 275] width 815 height 69
click at [231, 254] on h5 "[PERSON_NAME]" at bounding box center [224, 257] width 70 height 11
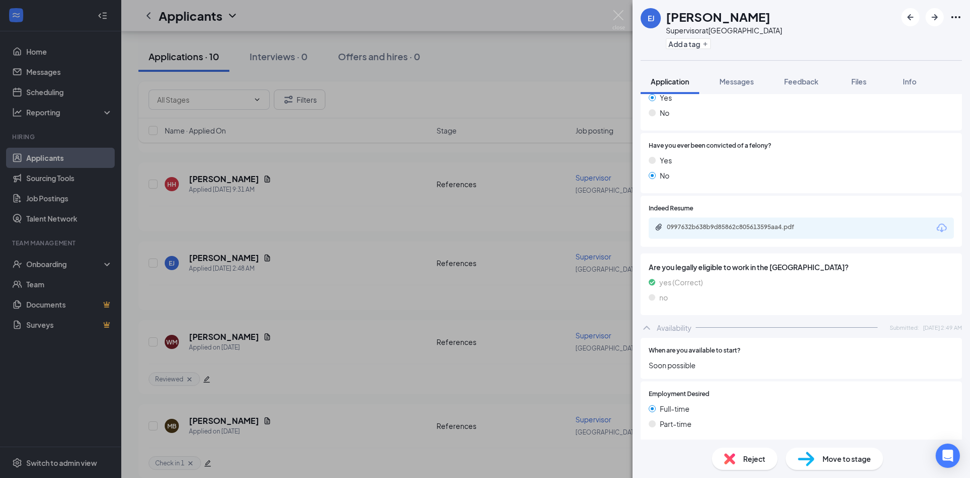
scroll to position [477, 0]
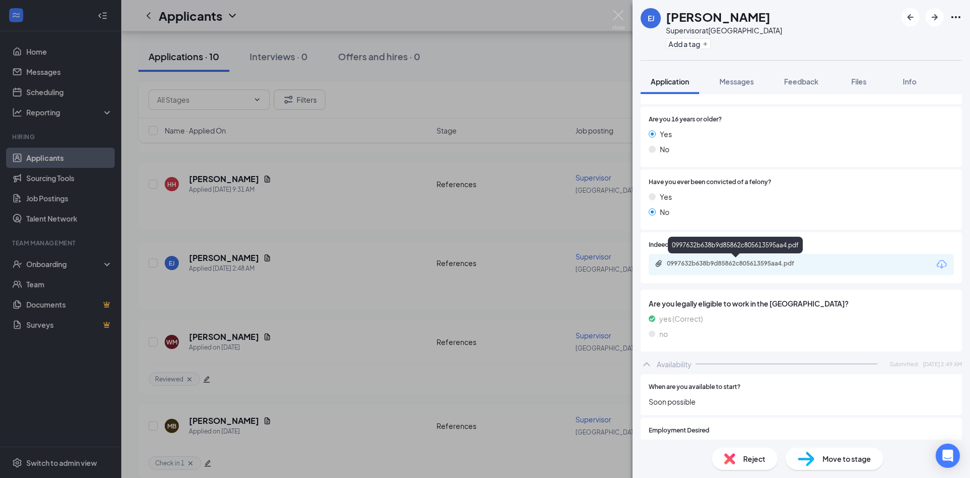
click at [786, 261] on div "0997632b638b9d85862c805613595aa4.pdf" at bounding box center [738, 263] width 142 height 8
click at [690, 40] on button "Add a tag" at bounding box center [688, 43] width 45 height 11
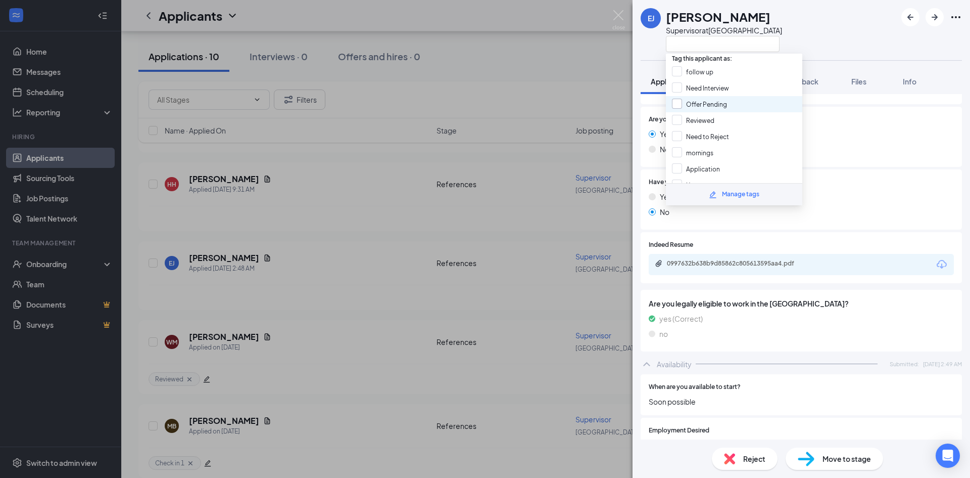
scroll to position [0, 0]
click at [678, 120] on input "Reviewed" at bounding box center [693, 121] width 42 height 11
checkbox input "true"
click at [806, 41] on div "[PERSON_NAME] [PERSON_NAME] Supervisor at [GEOGRAPHIC_DATA]" at bounding box center [802, 30] width 338 height 60
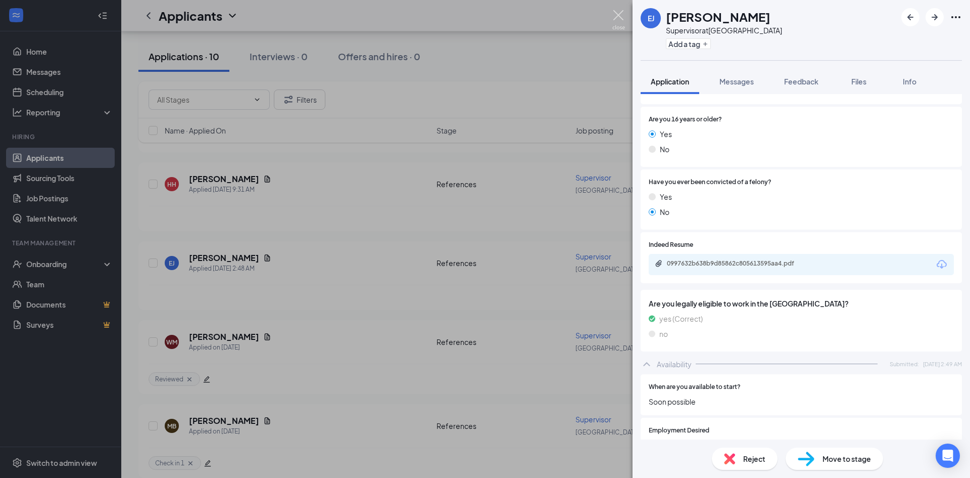
click at [619, 13] on img at bounding box center [619, 20] width 13 height 20
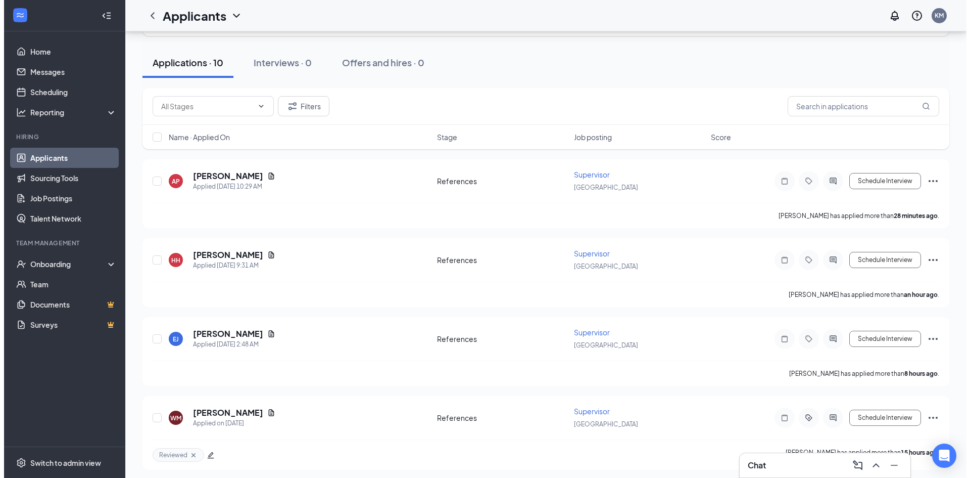
scroll to position [33, 0]
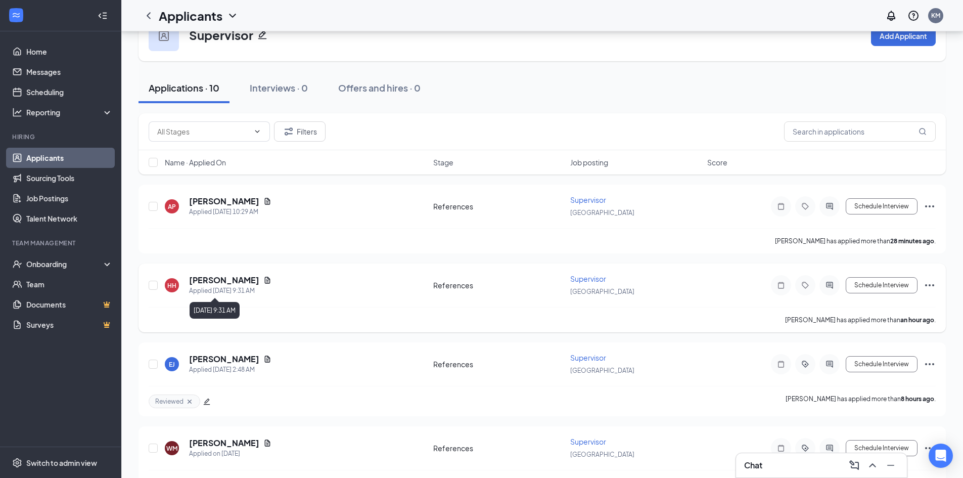
click at [210, 280] on h5 "[PERSON_NAME]" at bounding box center [224, 279] width 70 height 11
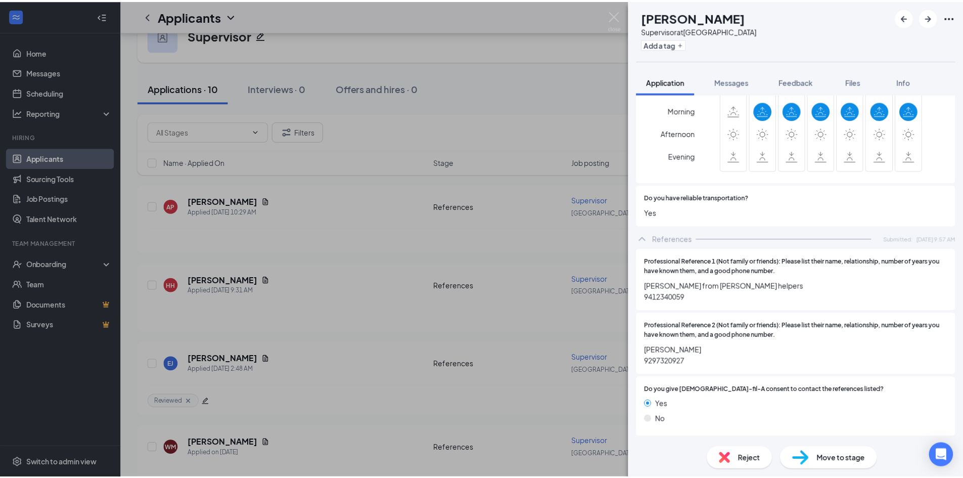
scroll to position [600, 0]
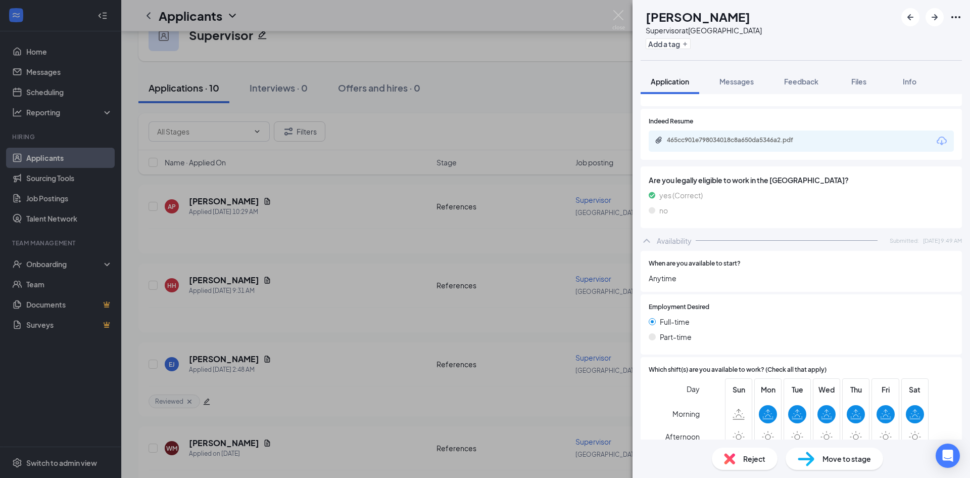
click at [797, 138] on div "465cc901e798034018c8a650da5346a2.pdf" at bounding box center [738, 140] width 142 height 8
click at [621, 13] on img at bounding box center [619, 20] width 13 height 20
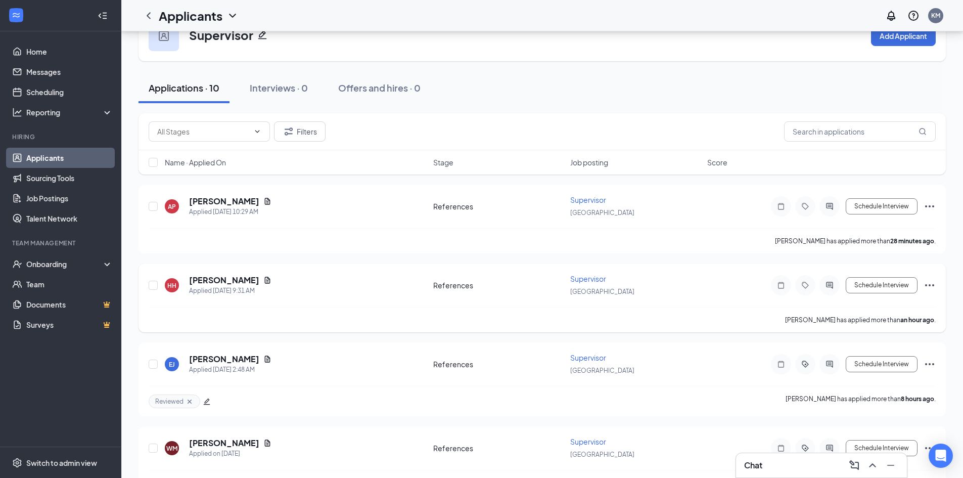
click at [933, 285] on icon "Ellipses" at bounding box center [929, 285] width 9 height 2
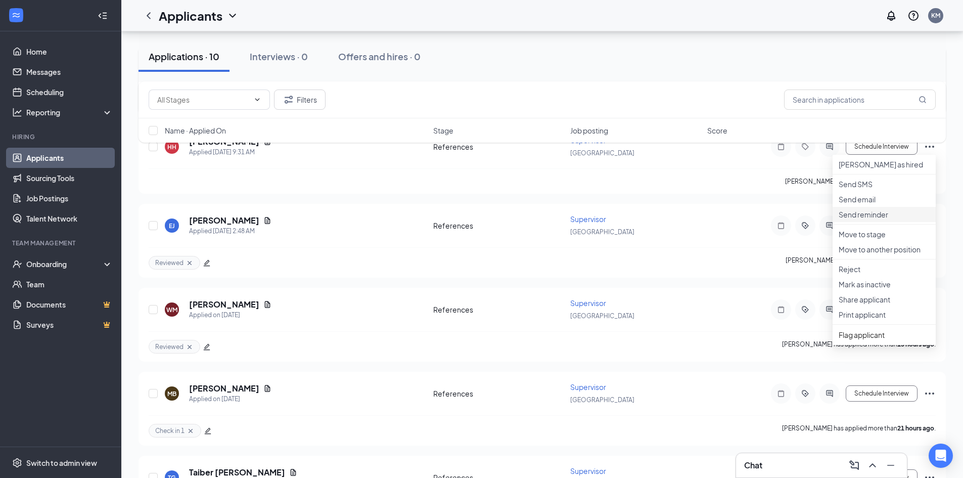
scroll to position [235, 0]
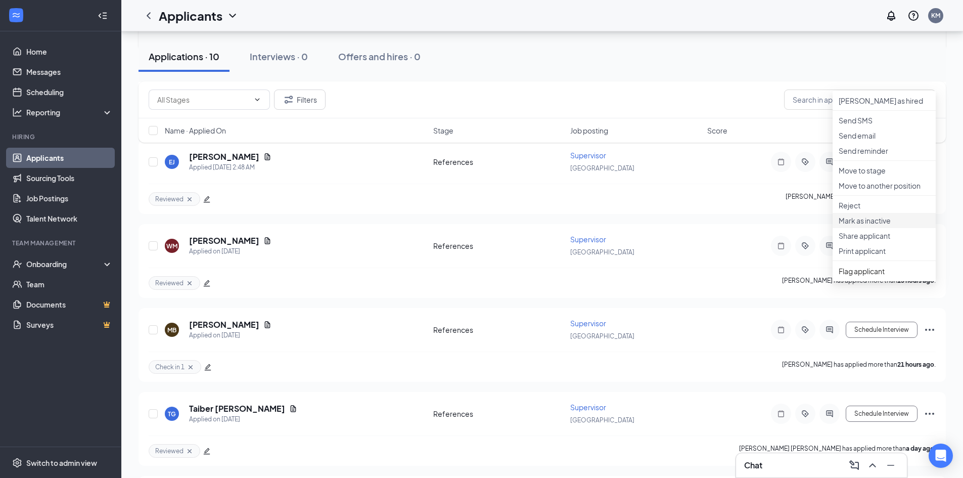
click at [900, 225] on p "Mark as inactive" at bounding box center [884, 220] width 91 height 10
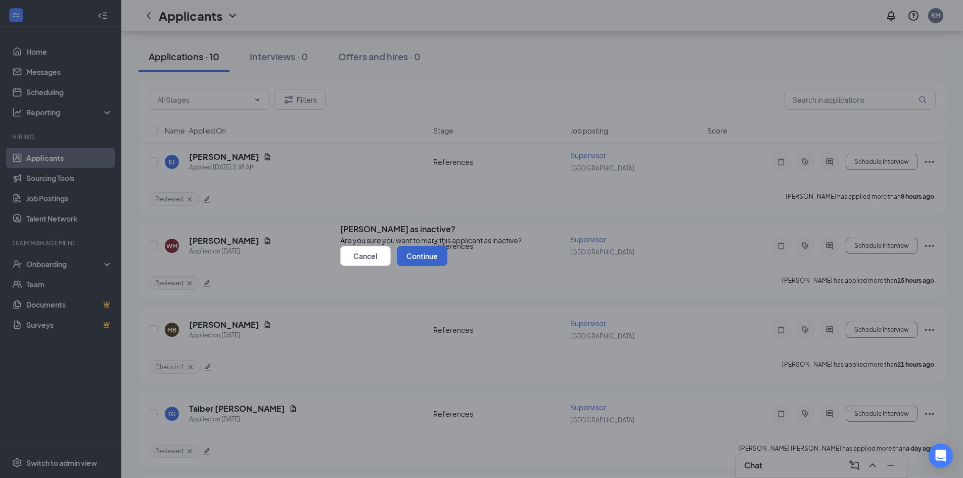
click at [447, 266] on button "Continue" at bounding box center [422, 256] width 51 height 20
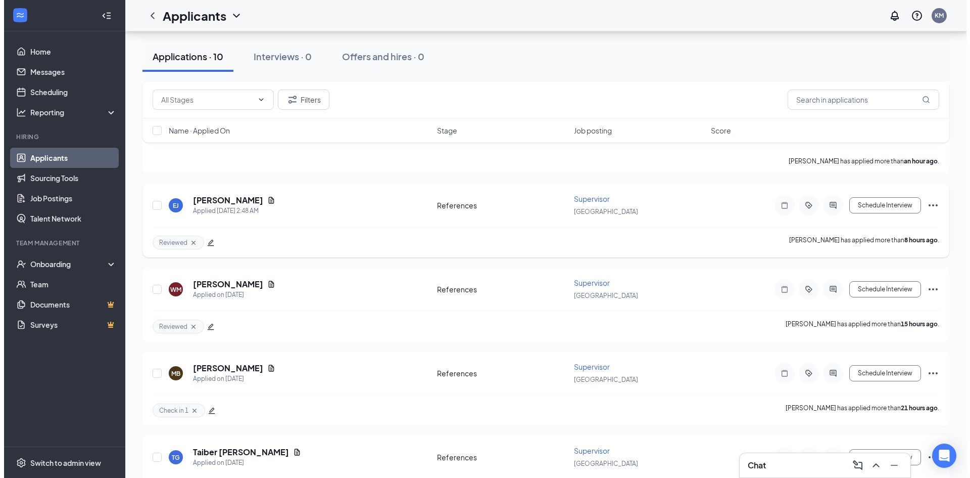
scroll to position [0, 0]
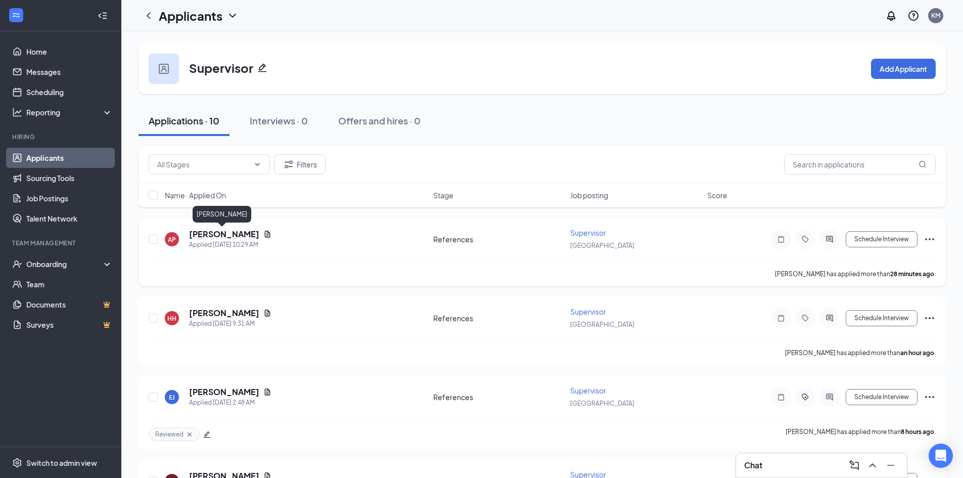
click at [225, 232] on h5 "[PERSON_NAME]" at bounding box center [224, 233] width 70 height 11
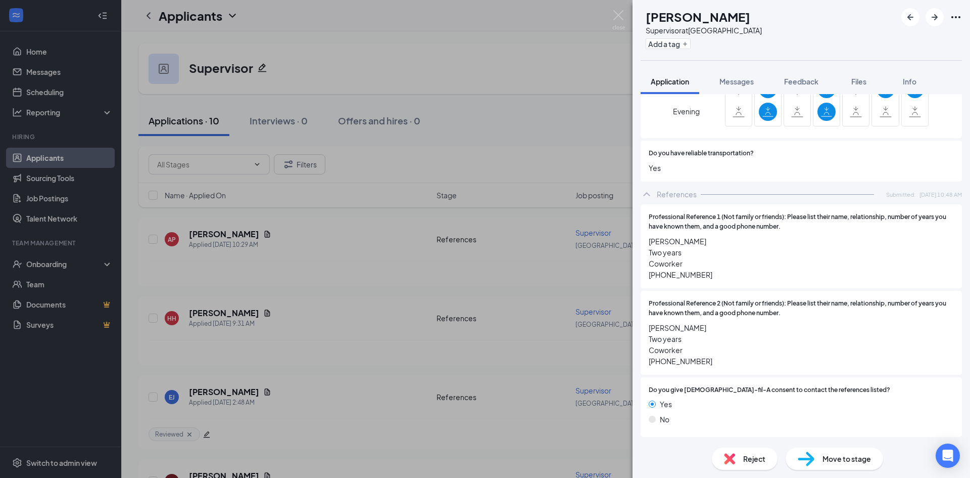
scroll to position [544, 0]
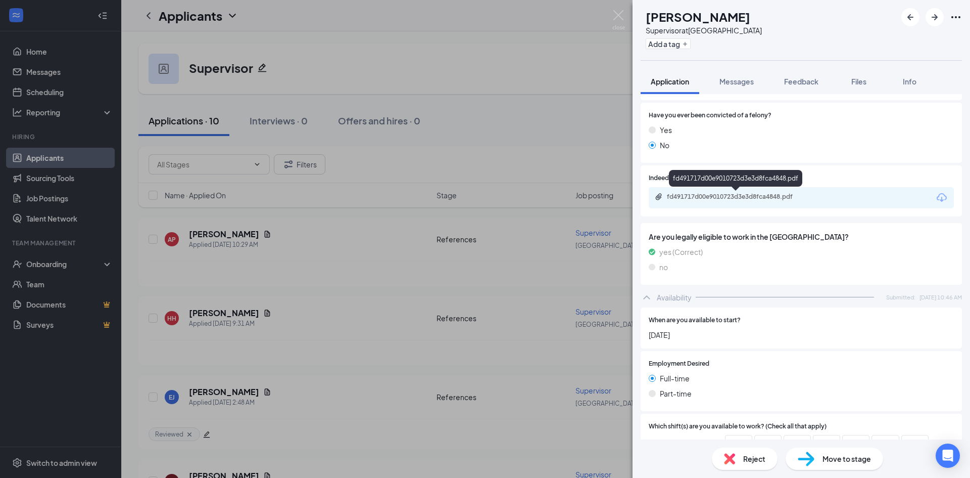
click at [763, 185] on div "fd491717d00e9010723d3e3d8fca4848.pdf" at bounding box center [735, 178] width 133 height 17
click at [778, 196] on div "fd491717d00e9010723d3e3d8fca4848.pdf" at bounding box center [738, 197] width 142 height 8
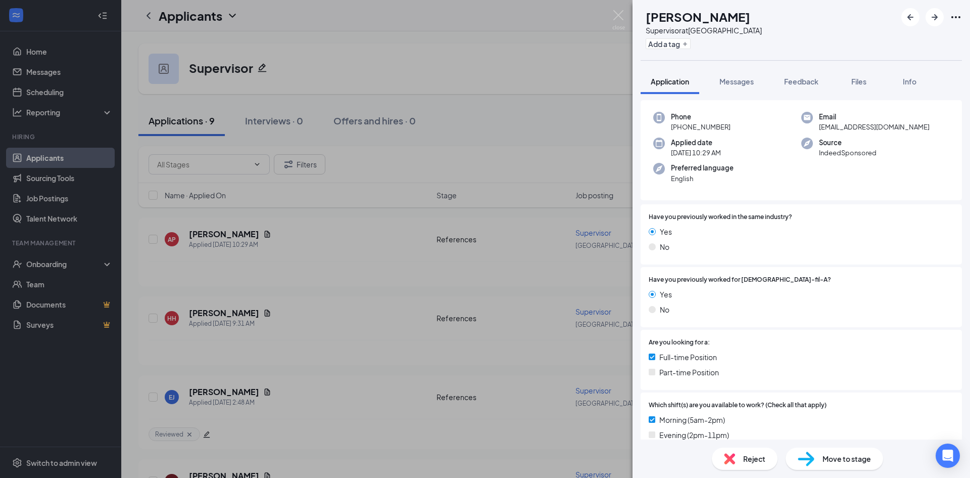
scroll to position [0, 0]
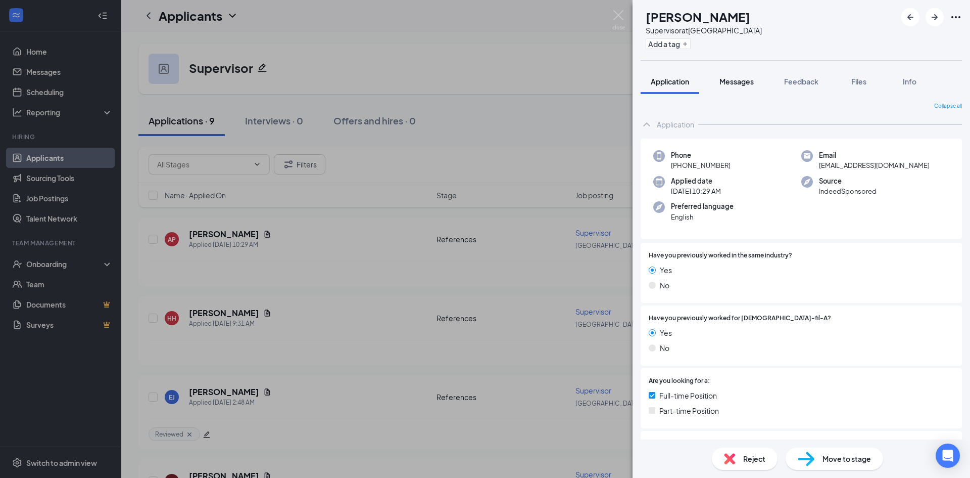
click at [753, 78] on span "Messages" at bounding box center [737, 81] width 34 height 9
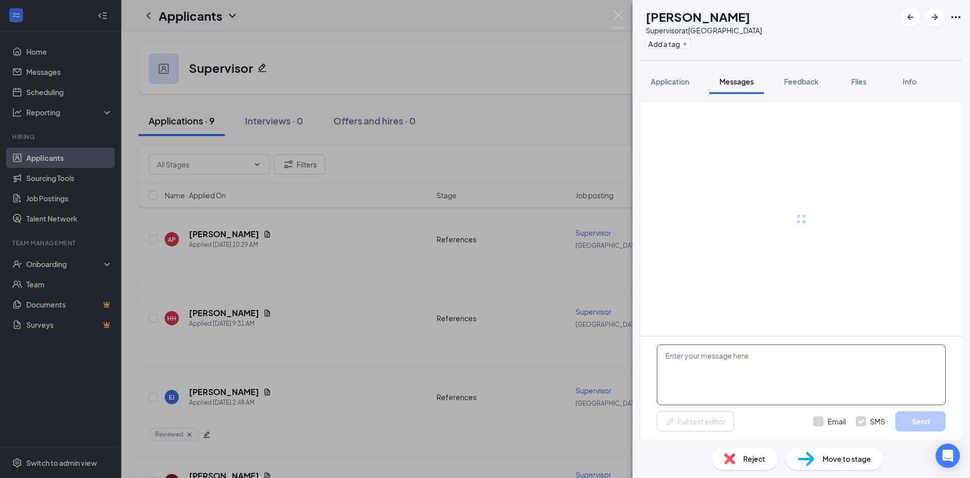
click at [798, 368] on textarea at bounding box center [801, 374] width 289 height 61
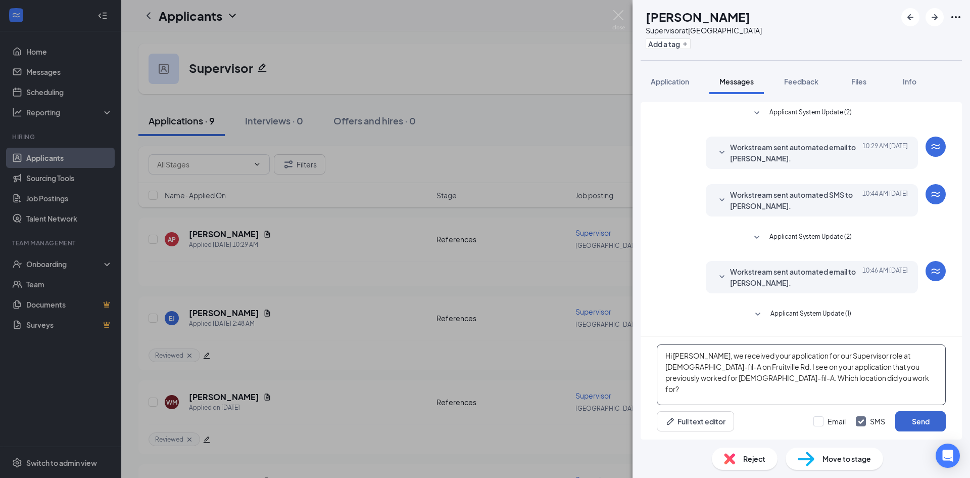
type textarea "Hi [PERSON_NAME], we received your application for our Supervisor role at [DEMO…"
click at [928, 426] on button "Send" at bounding box center [921, 421] width 51 height 20
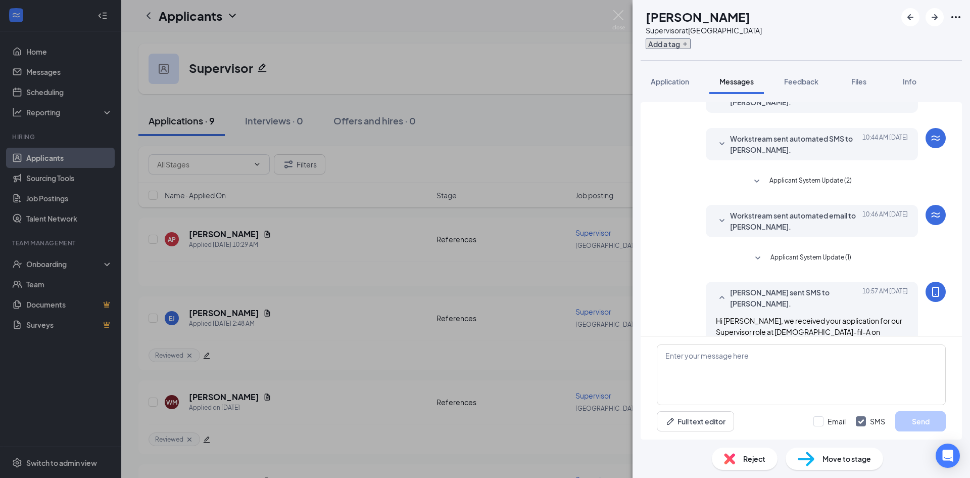
click at [682, 43] on button "Add a tag" at bounding box center [668, 43] width 45 height 11
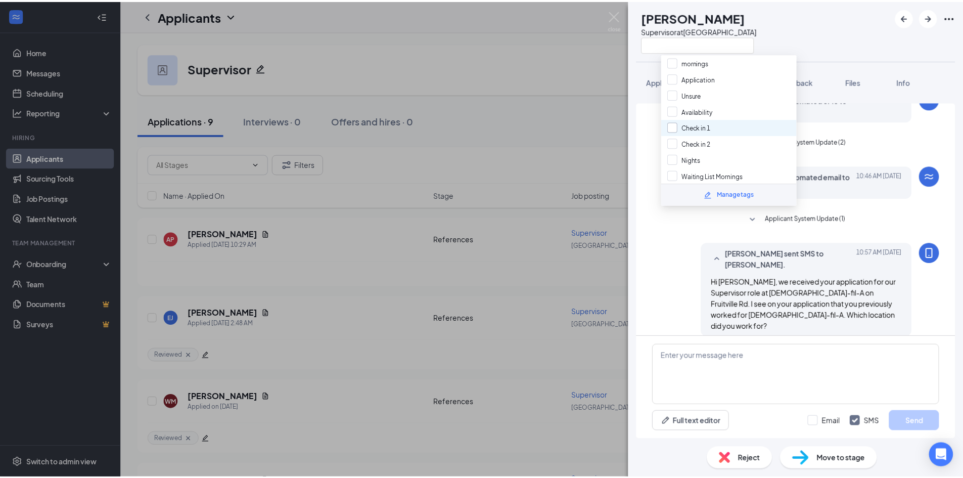
scroll to position [92, 0]
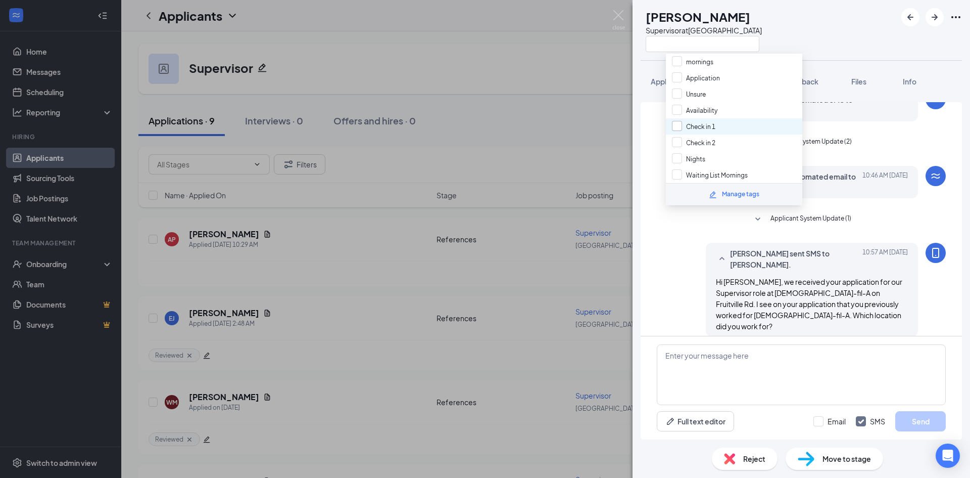
click at [675, 123] on input "Check in 1" at bounding box center [693, 126] width 43 height 11
checkbox input "true"
click at [843, 14] on div "AP [PERSON_NAME] Supervisor at [GEOGRAPHIC_DATA]" at bounding box center [802, 30] width 338 height 60
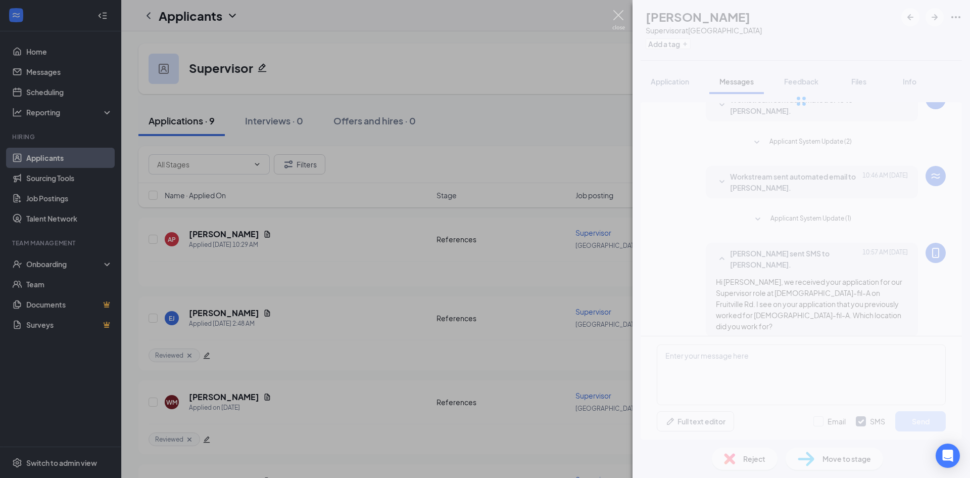
click at [621, 13] on img at bounding box center [619, 20] width 13 height 20
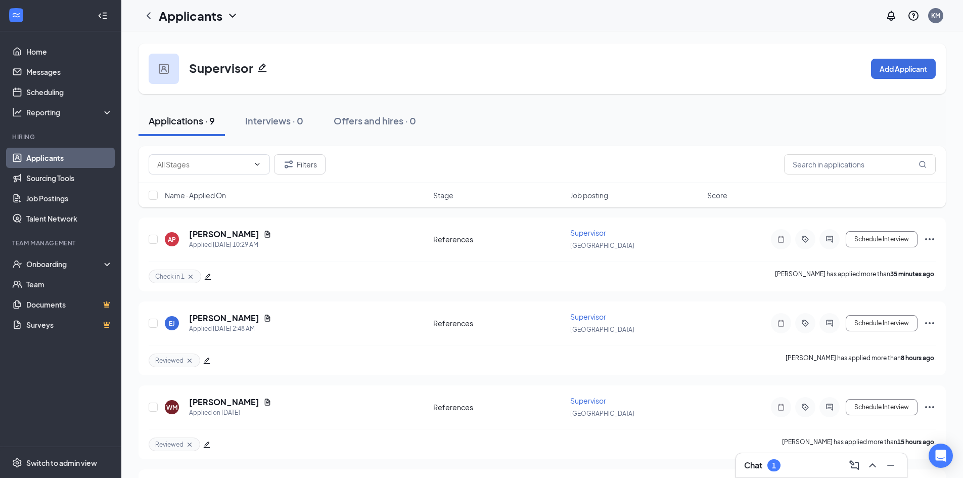
click at [789, 461] on div "Chat 1" at bounding box center [821, 465] width 155 height 16
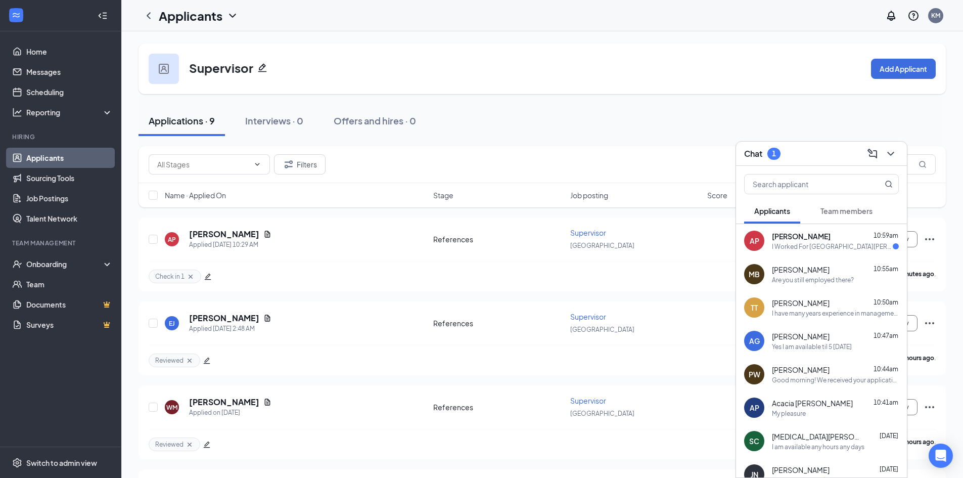
click at [824, 235] on div "[PERSON_NAME] 10:59am" at bounding box center [835, 236] width 127 height 10
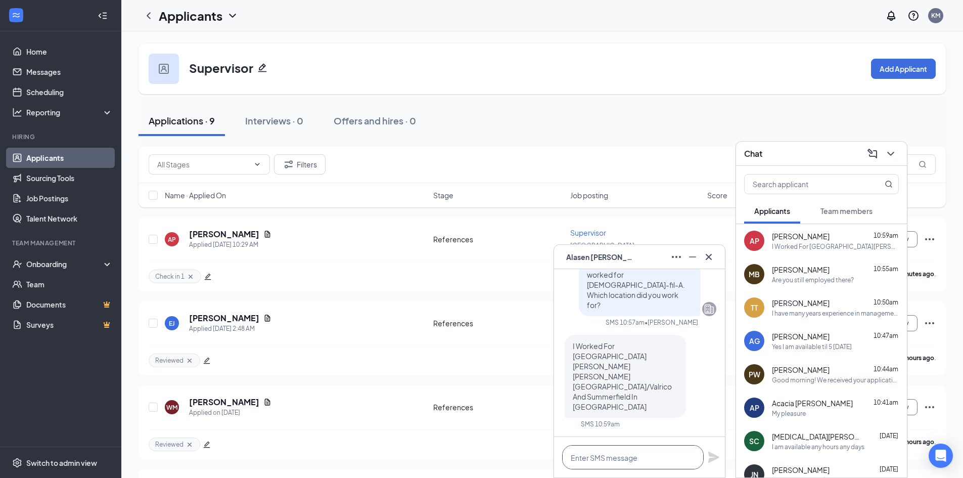
click at [668, 457] on textarea at bounding box center [633, 457] width 142 height 24
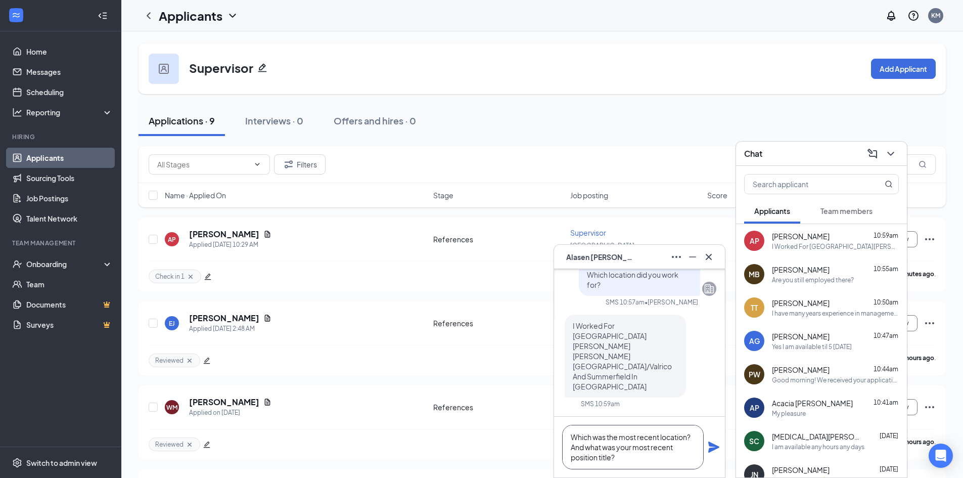
type textarea "Which was the most recent location? And what was your most recent position titl…"
click at [705, 447] on div "Which was the most recent location? And what was your most recent position titl…" at bounding box center [639, 446] width 171 height 61
click at [713, 446] on icon "Plane" at bounding box center [713, 446] width 11 height 11
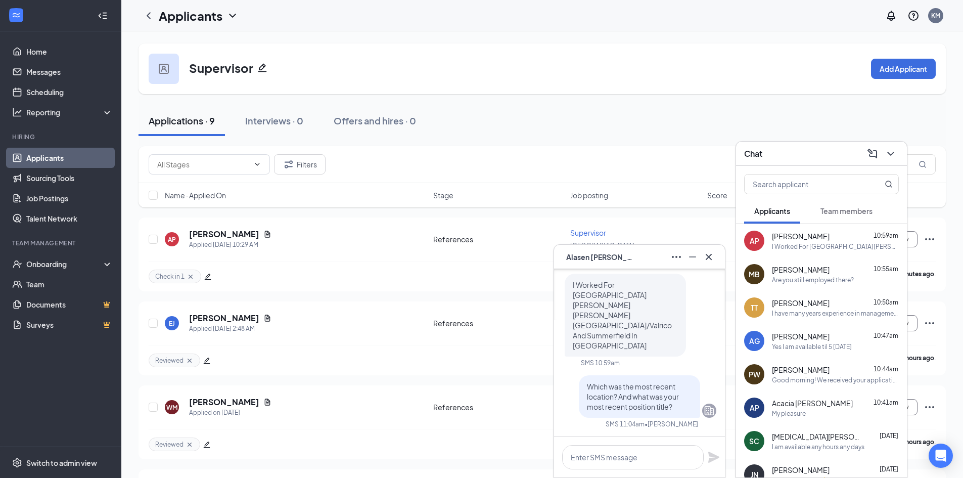
scroll to position [0, 0]
click at [714, 257] on icon "Cross" at bounding box center [709, 257] width 12 height 12
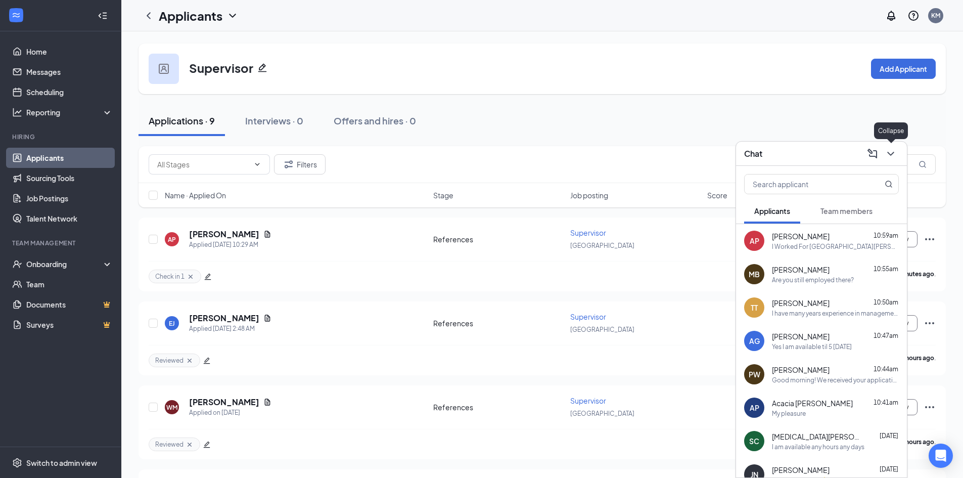
click at [889, 153] on icon "ChevronDown" at bounding box center [890, 154] width 7 height 4
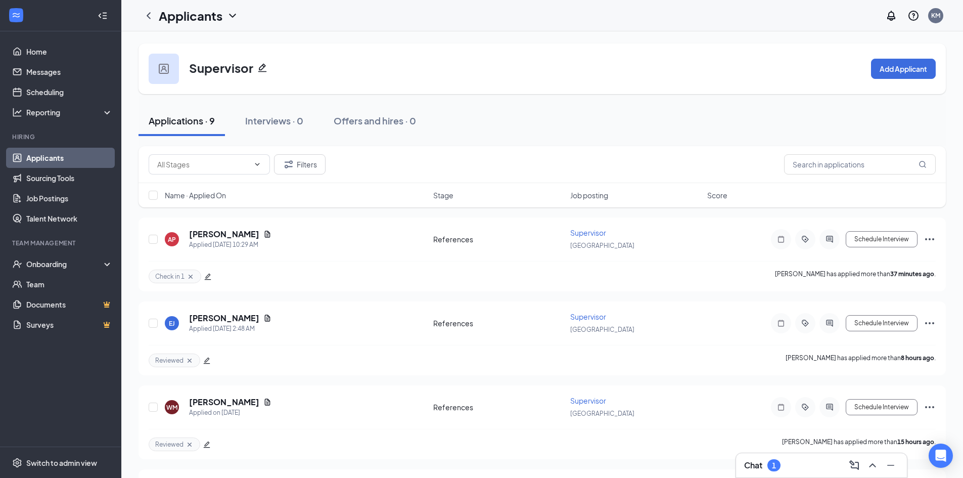
click at [786, 465] on div "Chat 1" at bounding box center [821, 465] width 155 height 16
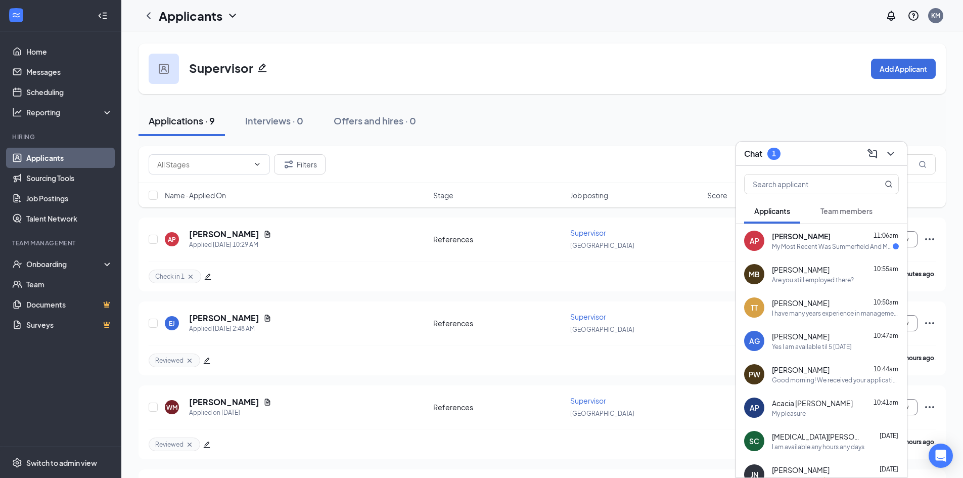
click at [821, 243] on div "My Most Recent Was Summerfield And My Position Was Lead" at bounding box center [832, 246] width 121 height 9
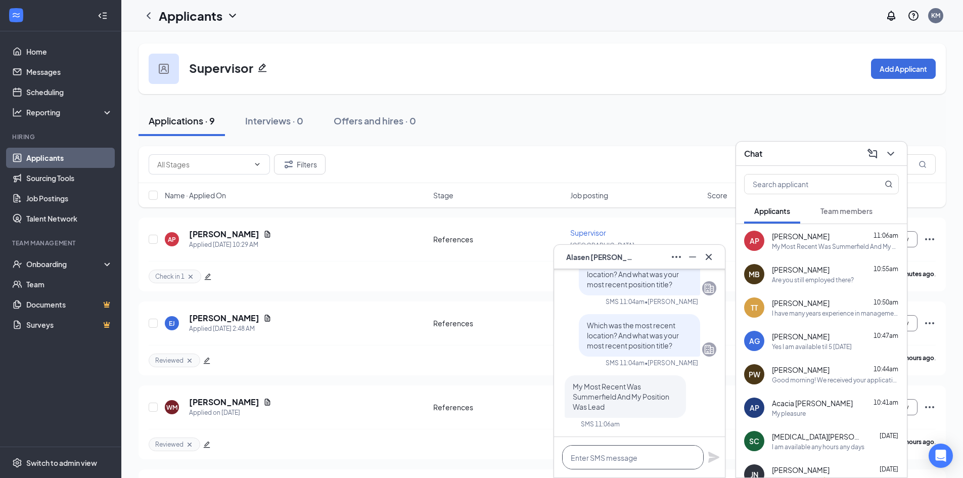
click at [623, 452] on textarea at bounding box center [633, 457] width 142 height 24
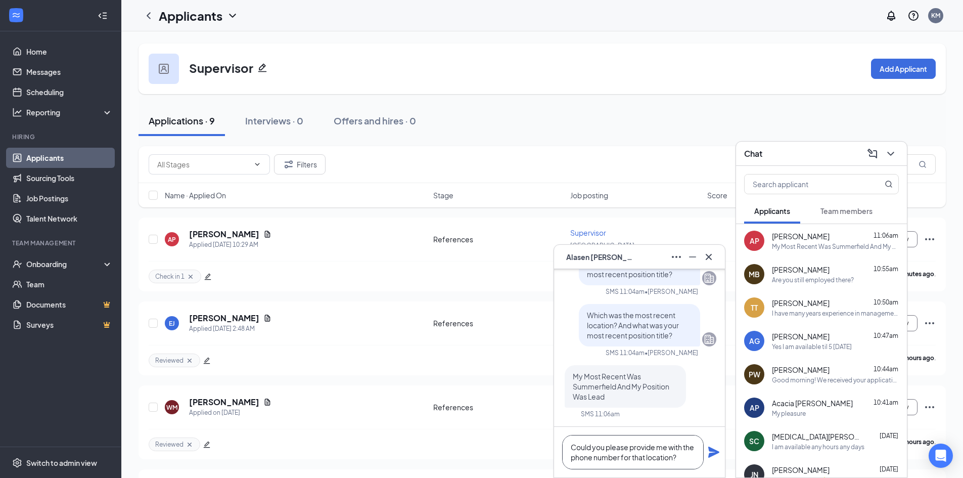
type textarea "Could you please provide me with the phone number for that location?"
click at [716, 452] on icon "Plane" at bounding box center [713, 451] width 11 height 11
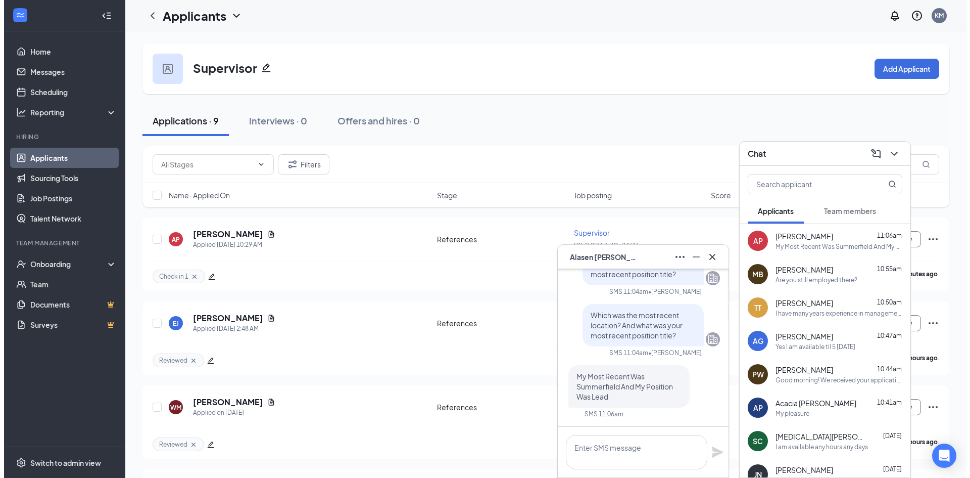
scroll to position [0, 0]
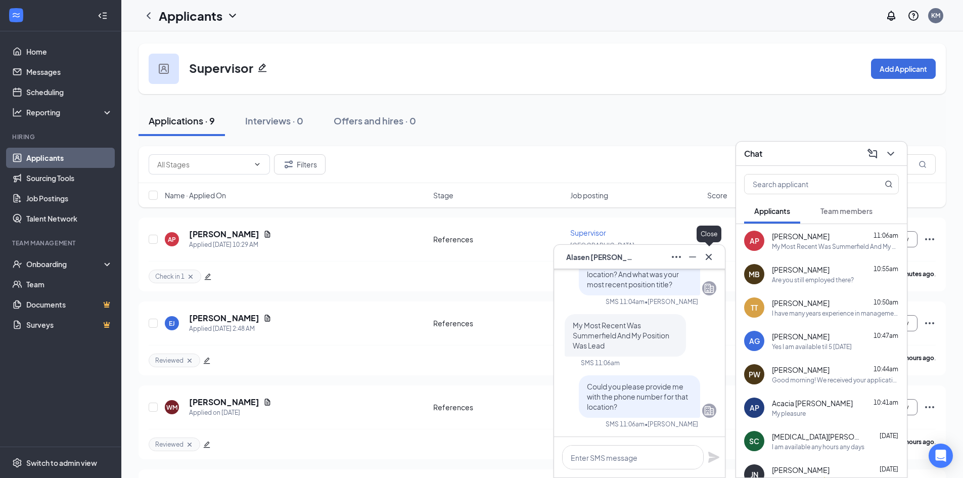
click at [710, 249] on button at bounding box center [709, 257] width 16 height 16
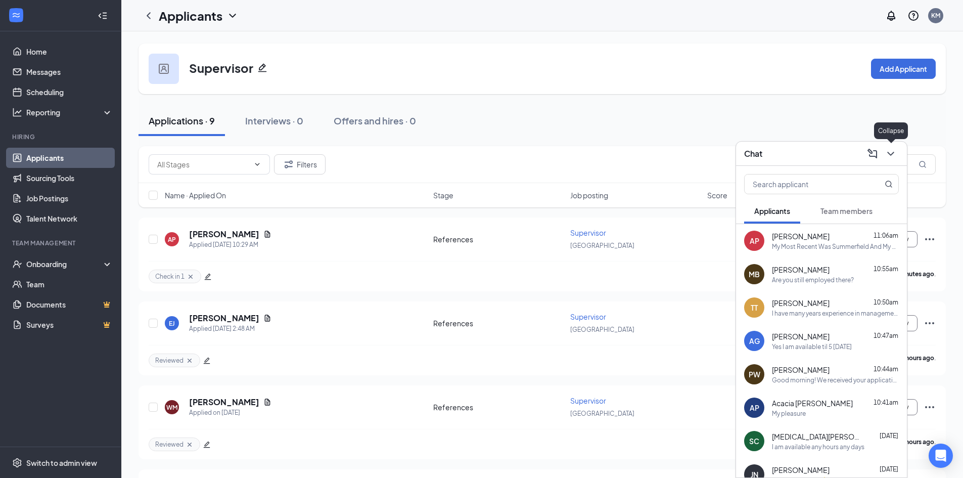
click at [894, 153] on icon "ChevronDown" at bounding box center [891, 154] width 12 height 12
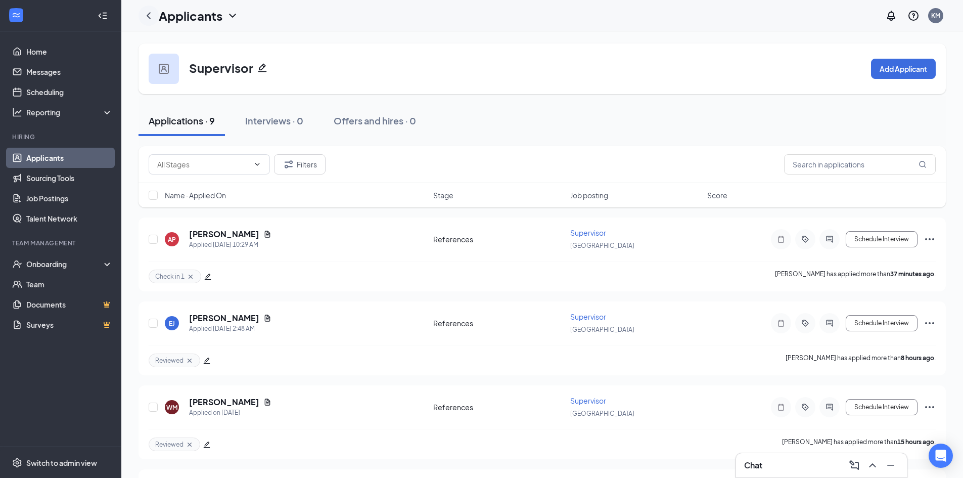
click at [156, 8] on div "Applicants" at bounding box center [188, 16] width 100 height 20
click at [150, 16] on icon "ChevronLeft" at bounding box center [149, 16] width 12 height 12
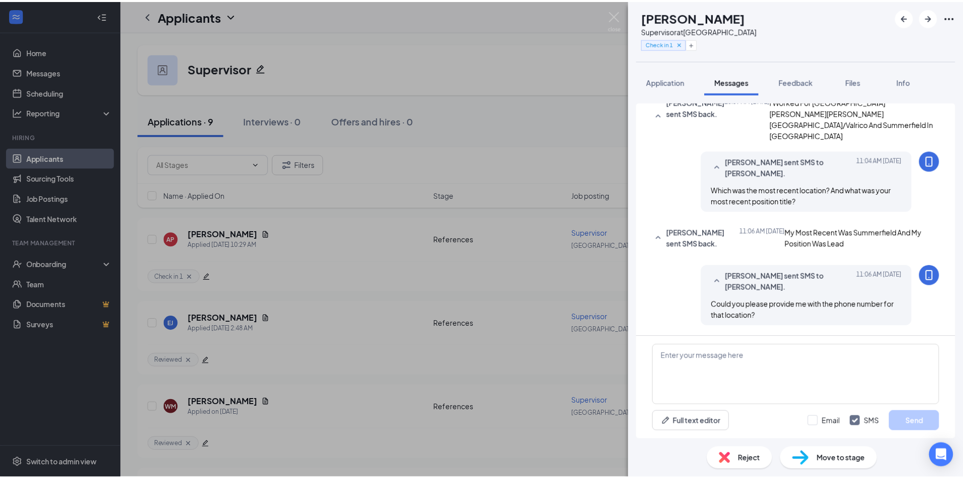
scroll to position [334, 0]
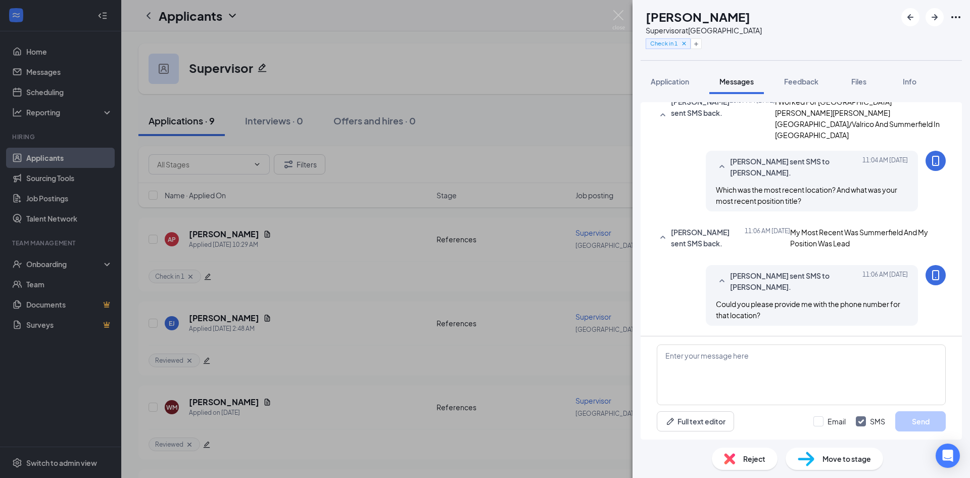
click at [619, 9] on div "AP [PERSON_NAME] Supervisor at [GEOGRAPHIC_DATA] Check in 1 Application Message…" at bounding box center [485, 239] width 970 height 478
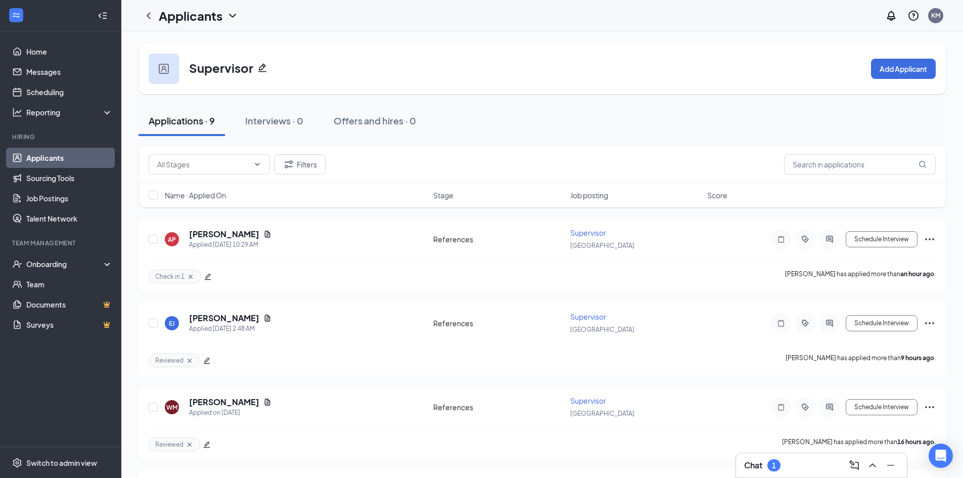
click at [800, 455] on div "Chat 1" at bounding box center [821, 465] width 171 height 24
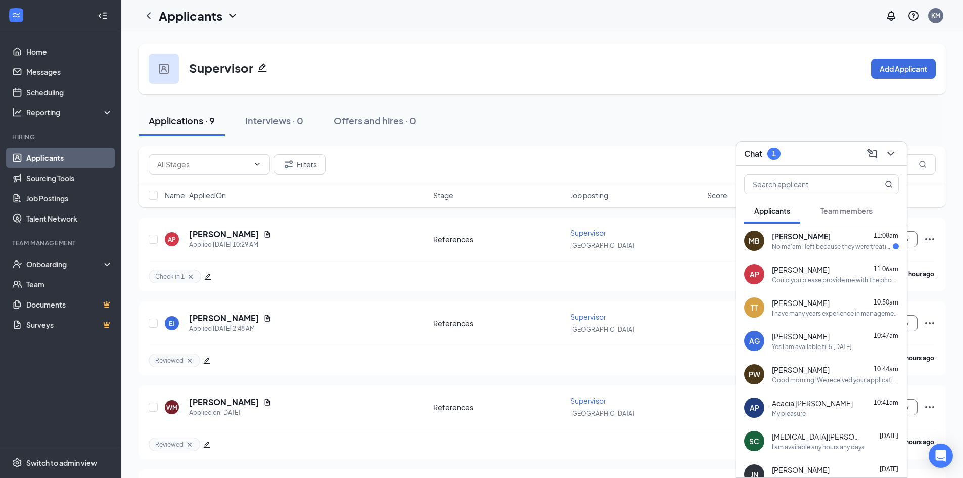
click at [851, 239] on div "[PERSON_NAME] 11:08am" at bounding box center [835, 236] width 127 height 10
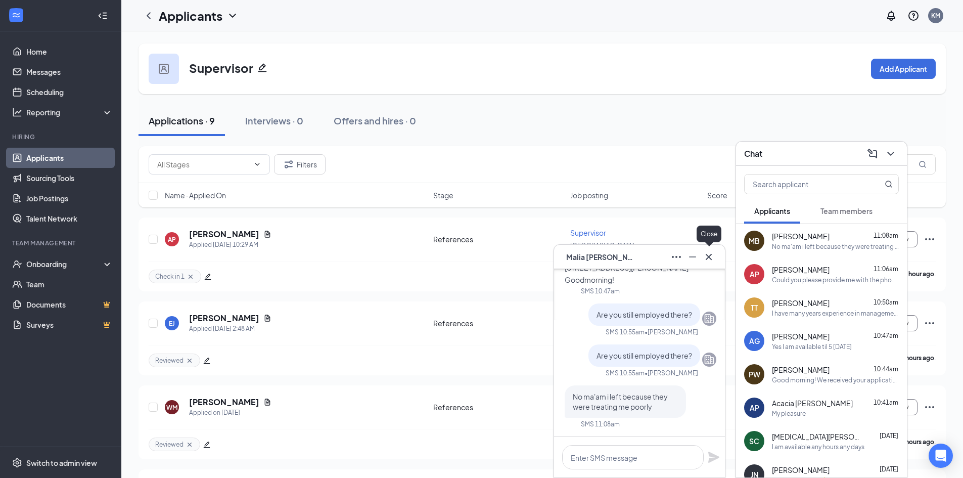
click at [710, 260] on icon "Cross" at bounding box center [709, 257] width 12 height 12
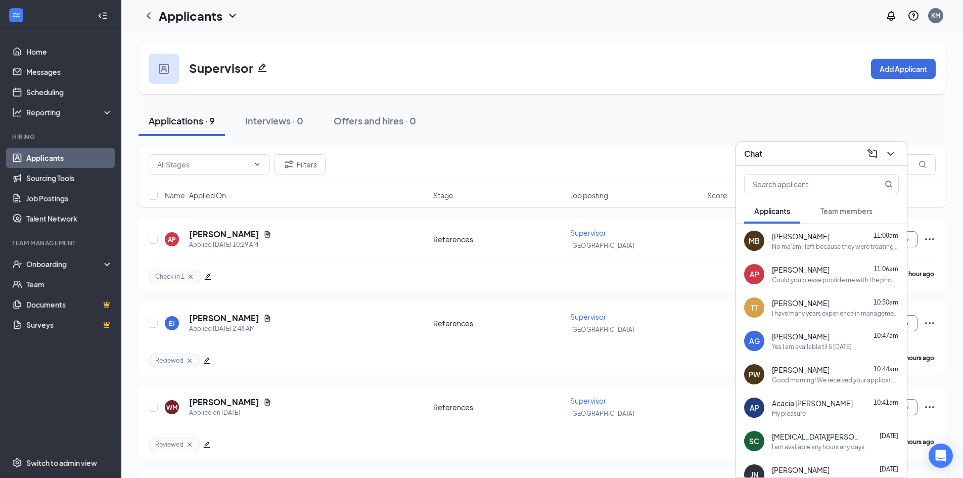
click at [842, 218] on button "Team members" at bounding box center [846, 210] width 72 height 25
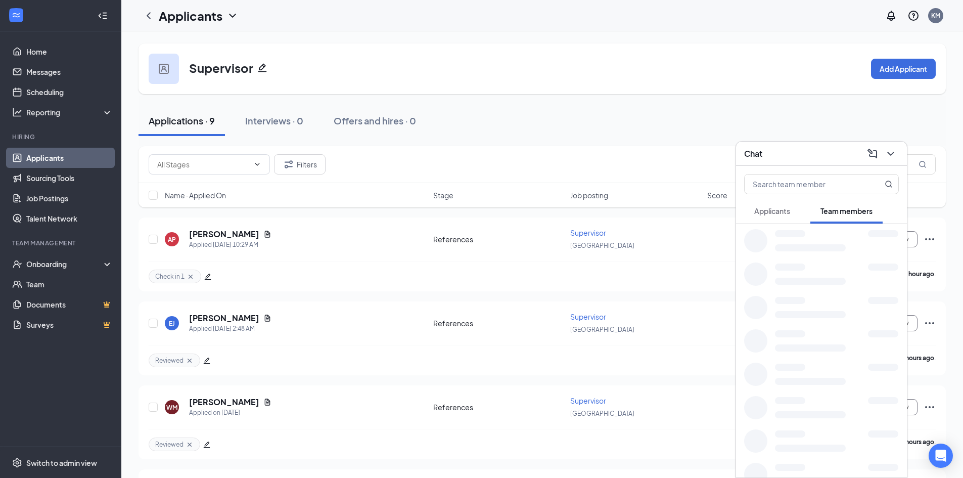
click at [781, 211] on span "Applicants" at bounding box center [772, 210] width 36 height 9
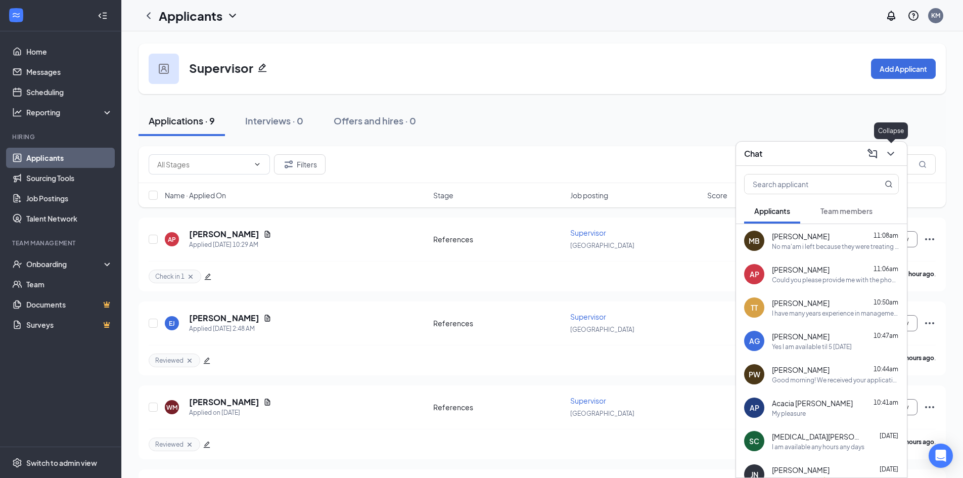
click at [886, 152] on icon "ChevronDown" at bounding box center [891, 154] width 12 height 12
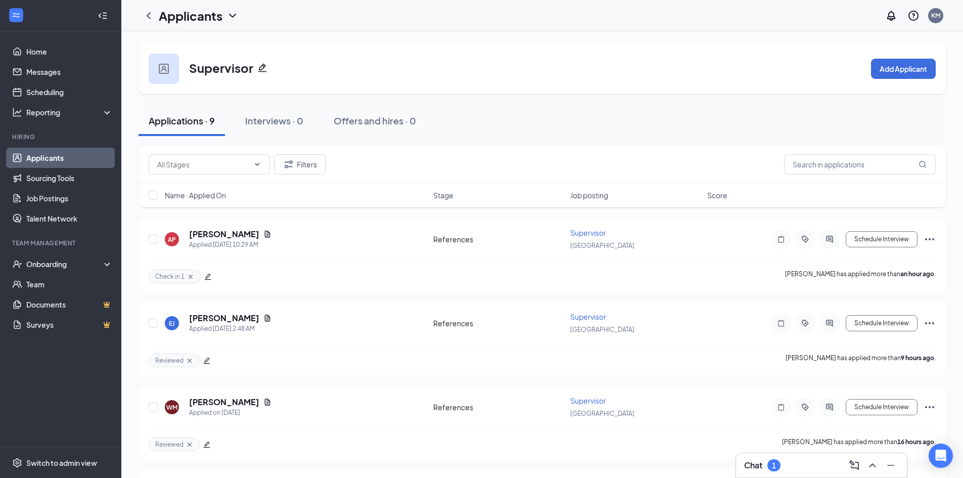
click at [791, 477] on div "Chat 1" at bounding box center [821, 465] width 171 height 24
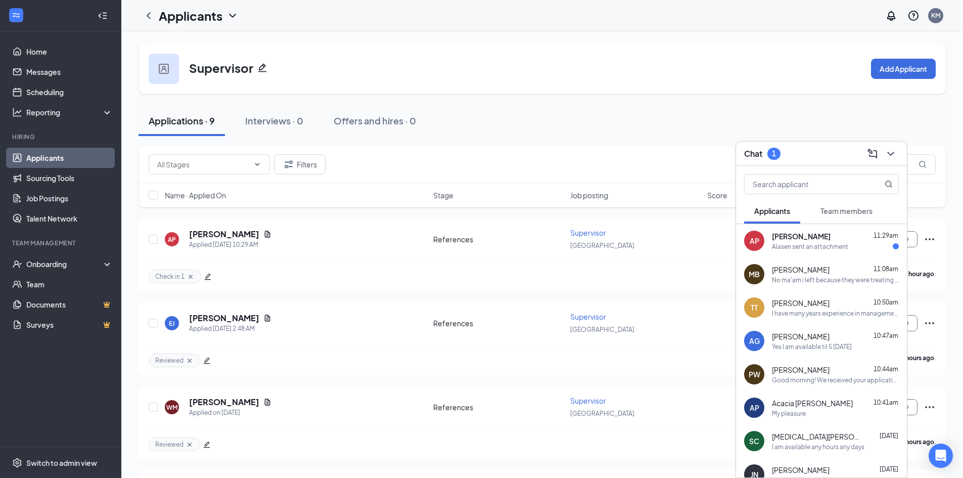
click at [839, 208] on span "Team members" at bounding box center [846, 210] width 52 height 9
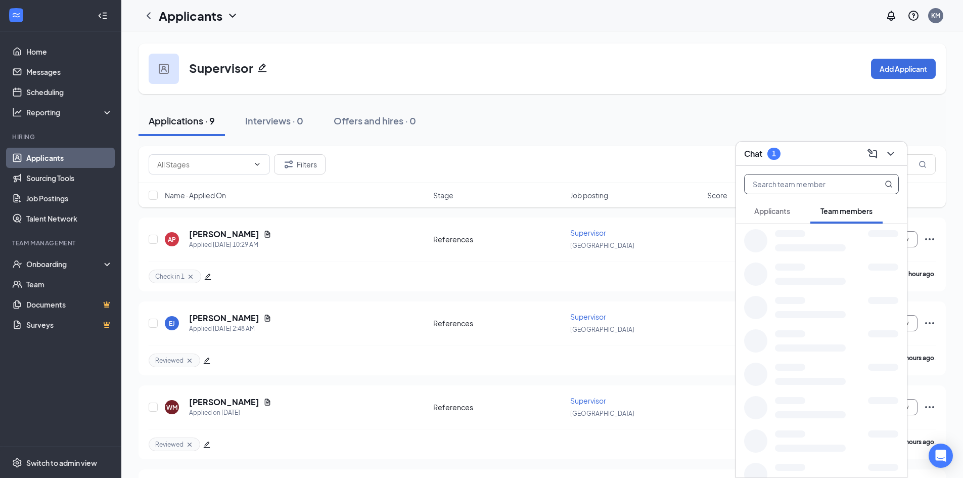
click at [815, 179] on input "text" at bounding box center [805, 183] width 120 height 19
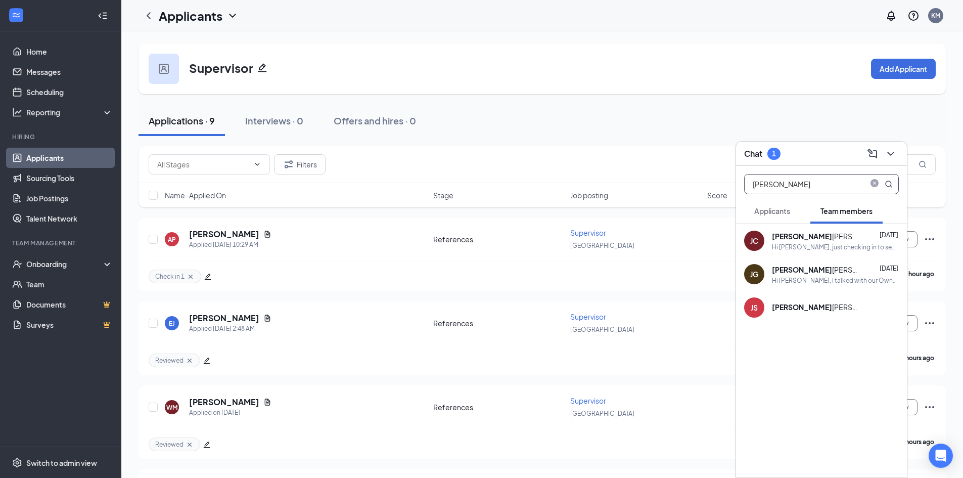
type input "[PERSON_NAME]"
click at [823, 243] on div "Hi [PERSON_NAME], just checking in to see if you were able to access those onbo…" at bounding box center [835, 247] width 127 height 9
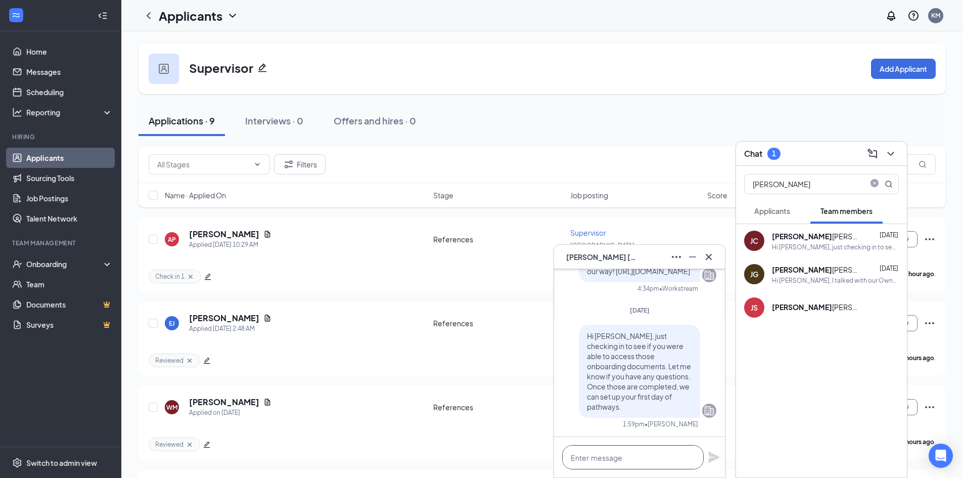
click at [635, 455] on textarea at bounding box center [633, 457] width 142 height 24
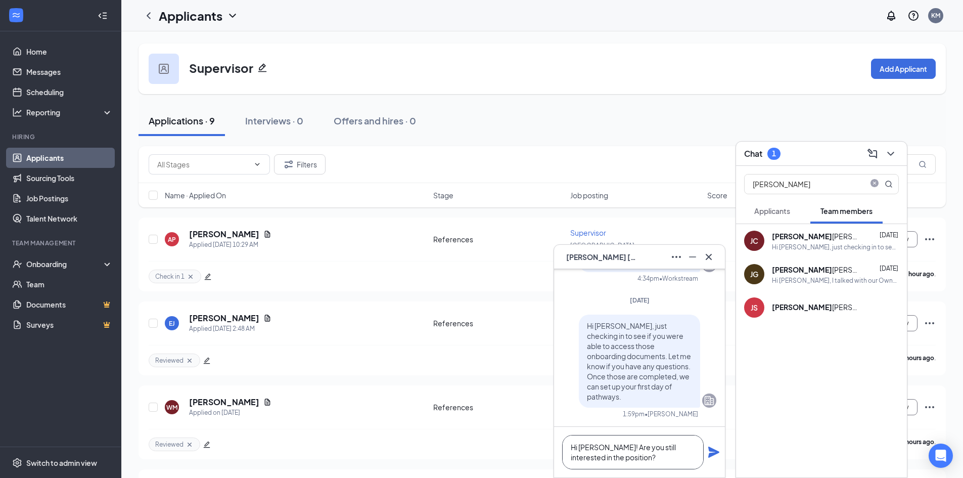
type textarea "Hi [PERSON_NAME]! Are you still interested in the position?"
click at [714, 450] on icon "Plane" at bounding box center [713, 451] width 11 height 11
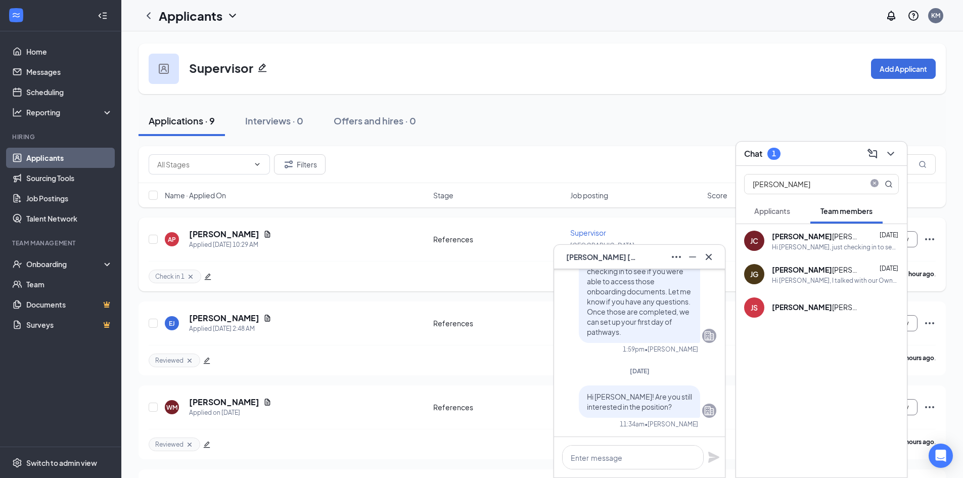
click at [714, 257] on button at bounding box center [709, 257] width 16 height 16
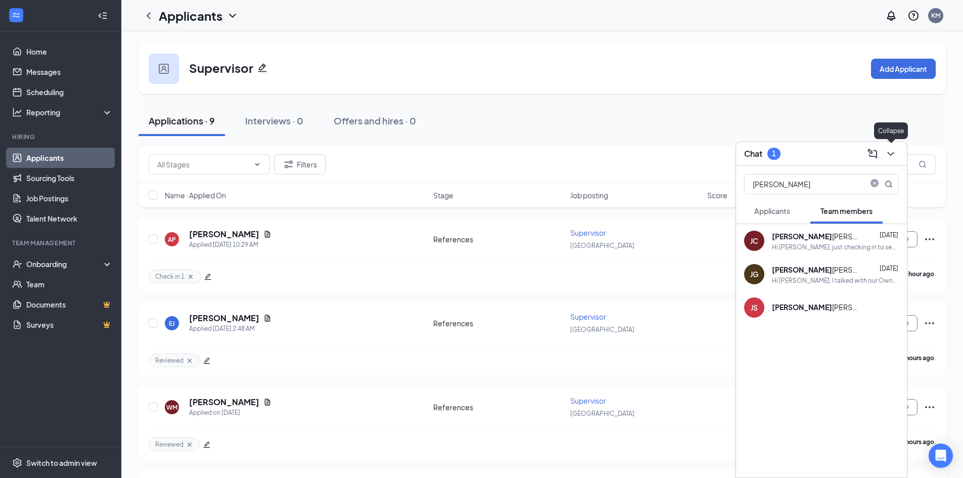
click at [895, 155] on icon "ChevronDown" at bounding box center [891, 154] width 12 height 12
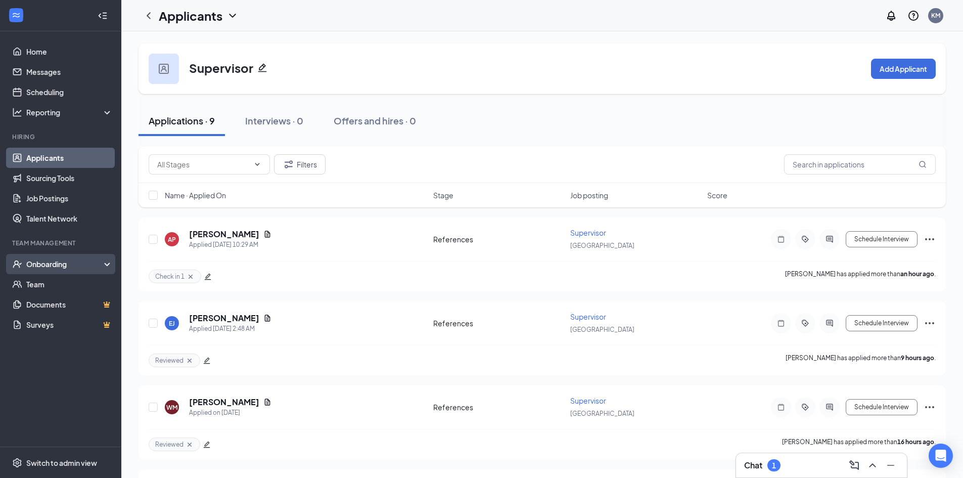
click at [71, 266] on div "Onboarding" at bounding box center [65, 264] width 78 height 10
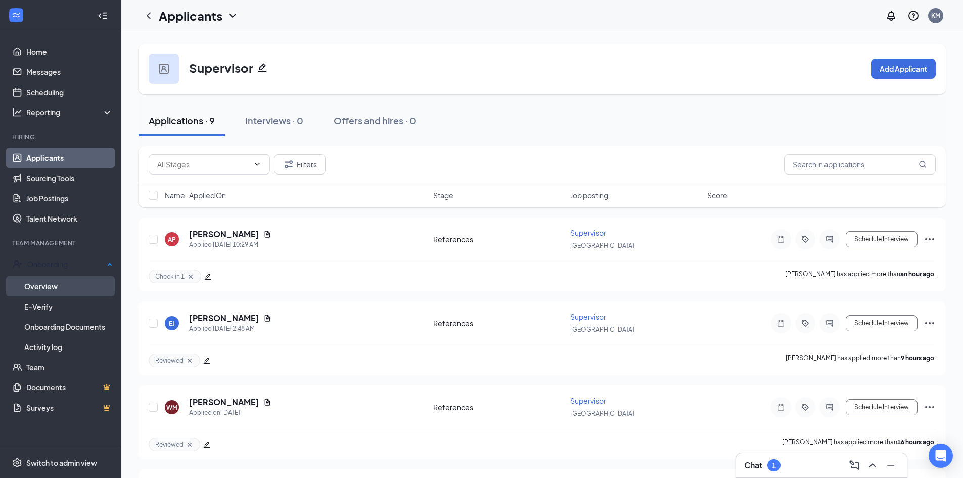
click at [65, 284] on link "Overview" at bounding box center [68, 286] width 88 height 20
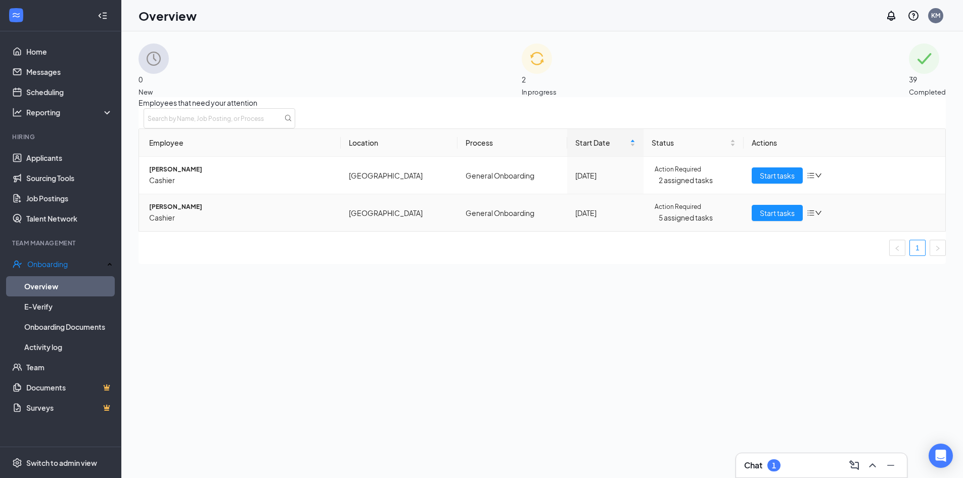
click at [767, 231] on td "Start tasks" at bounding box center [845, 212] width 202 height 37
click at [767, 218] on span "Start tasks" at bounding box center [777, 212] width 35 height 11
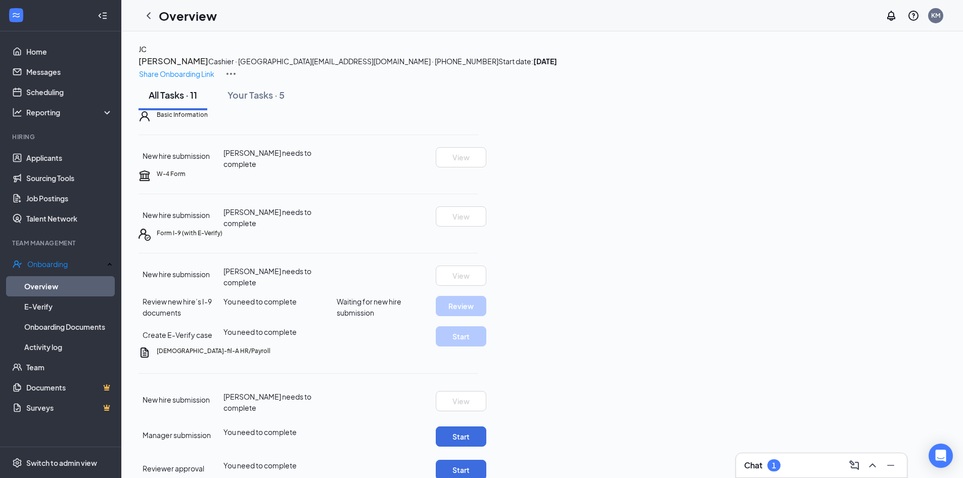
click at [102, 146] on li "Hiring Applicants Sourcing Tools Job Postings Talent Network" at bounding box center [60, 180] width 121 height 96
click at [87, 164] on link "Applicants" at bounding box center [69, 158] width 86 height 20
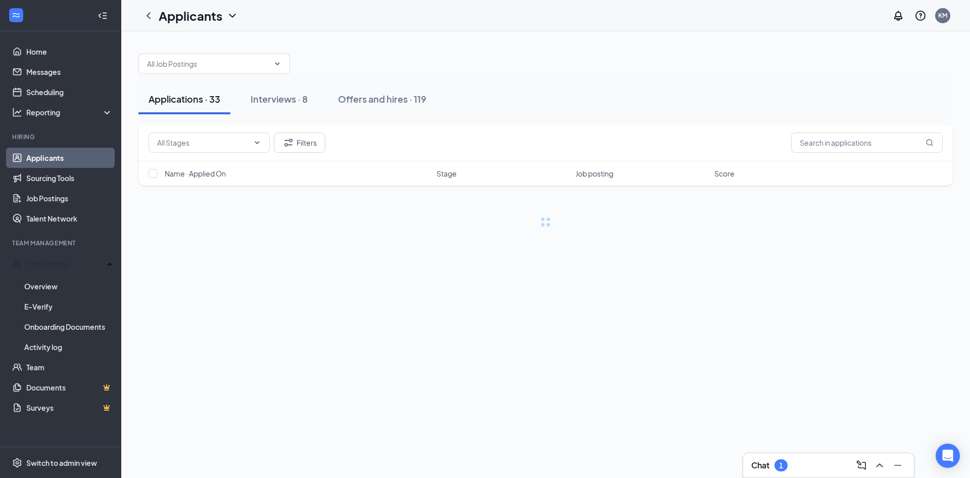
click at [818, 461] on div "Chat 1" at bounding box center [829, 465] width 155 height 16
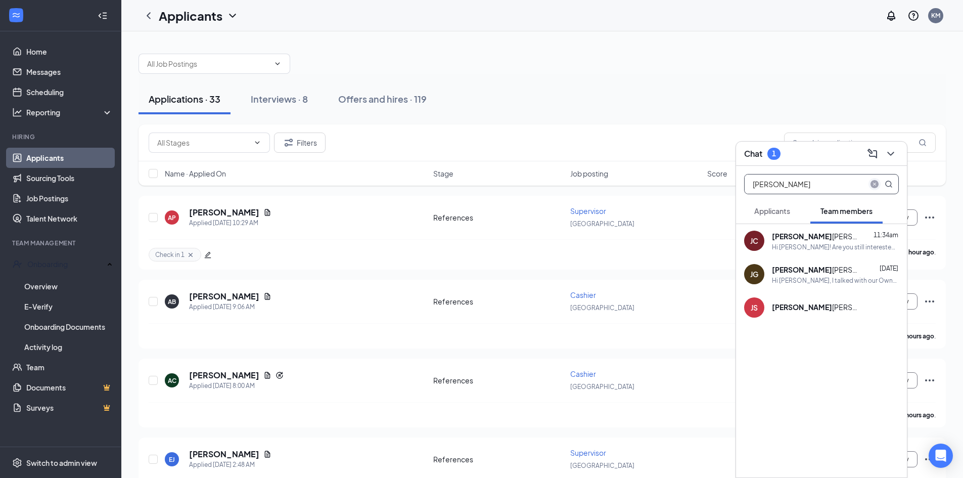
click at [874, 182] on icon "close-circle" at bounding box center [874, 184] width 8 height 8
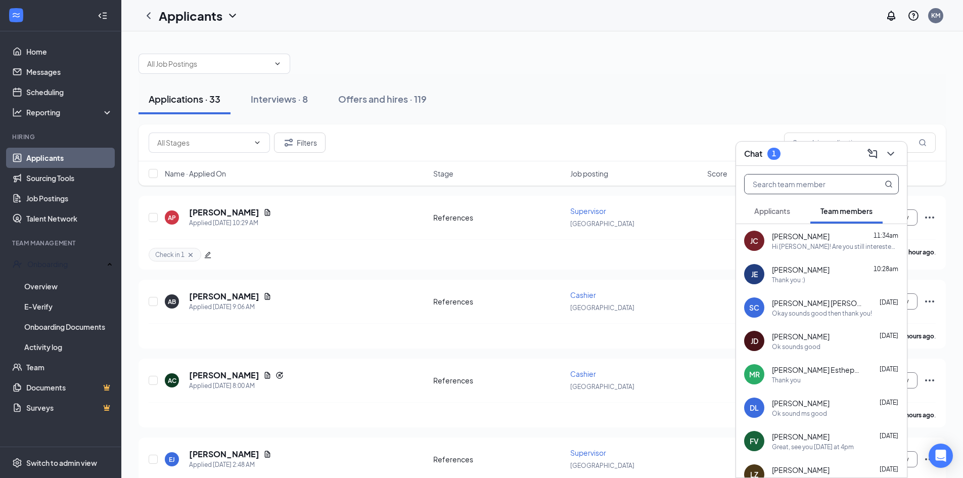
click at [782, 208] on span "Applicants" at bounding box center [772, 210] width 36 height 9
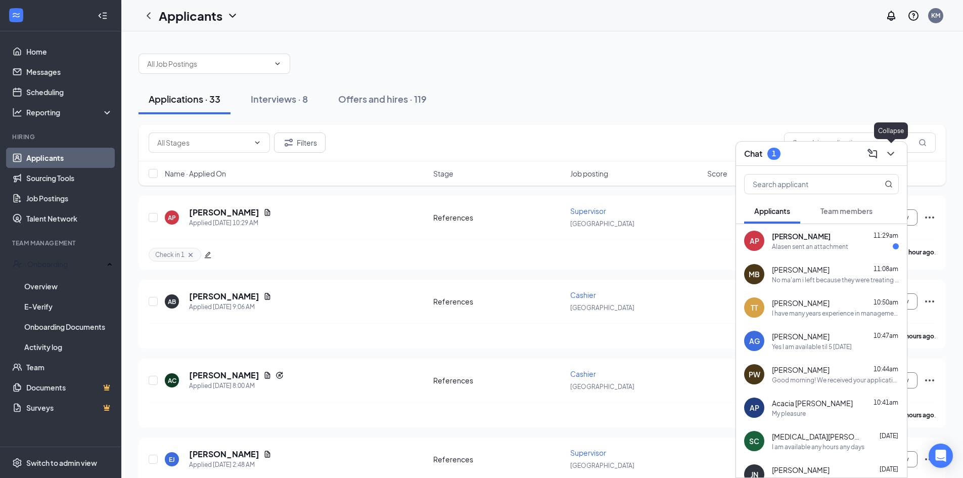
click at [892, 152] on icon "ChevronDown" at bounding box center [891, 154] width 12 height 12
